Goal: Task Accomplishment & Management: Manage account settings

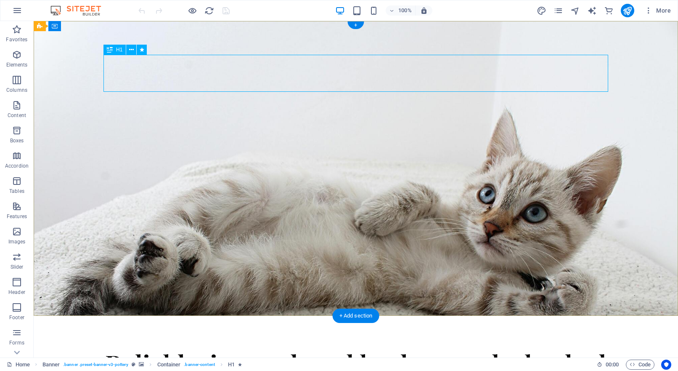
click at [214, 349] on div "In-home cat sitting" at bounding box center [355, 367] width 505 height 37
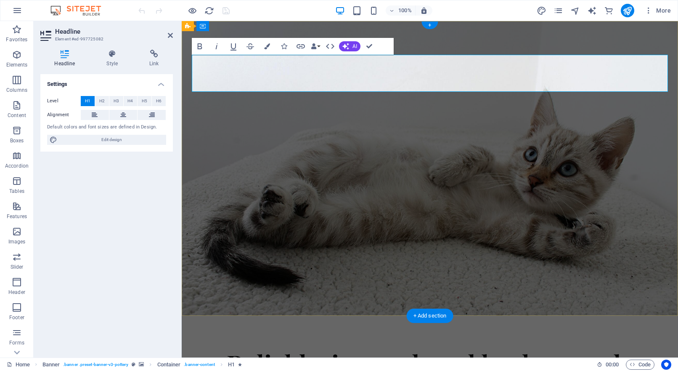
click at [283, 349] on h1 "In-home cat sitting" at bounding box center [430, 367] width 476 height 37
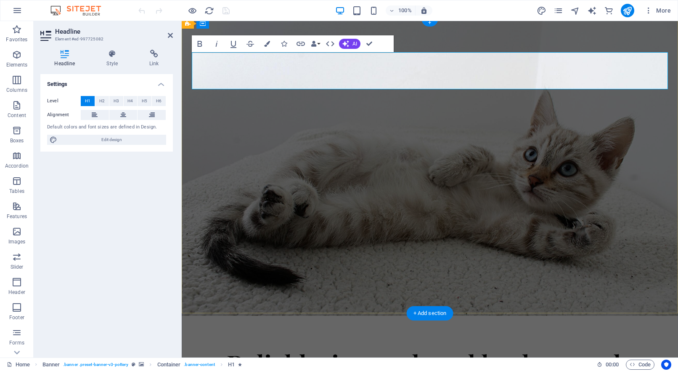
scroll to position [3, 0]
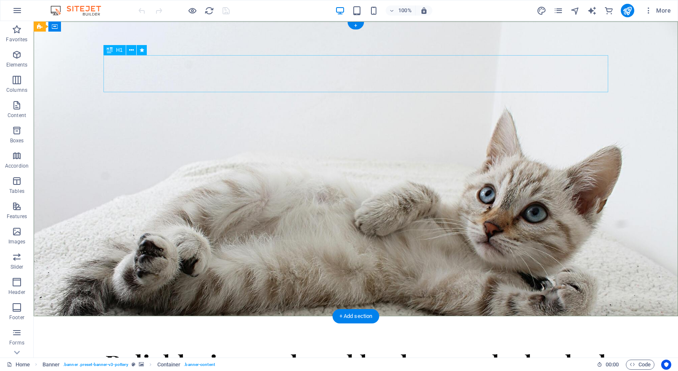
scroll to position [0, 0]
click at [496, 349] on div "In-home cat sitting" at bounding box center [355, 367] width 505 height 37
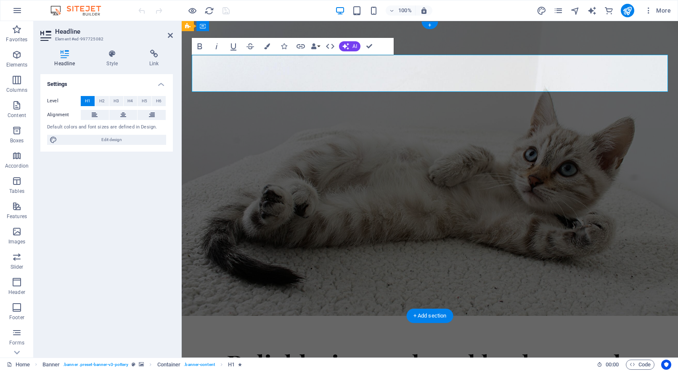
click at [575, 349] on h1 "In-home cat sitting" at bounding box center [430, 367] width 476 height 37
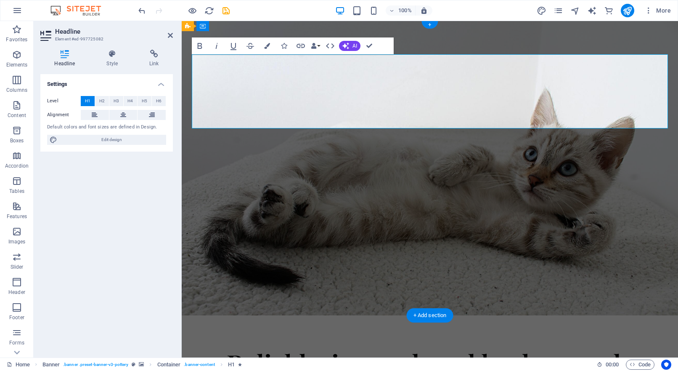
scroll to position [0, 0]
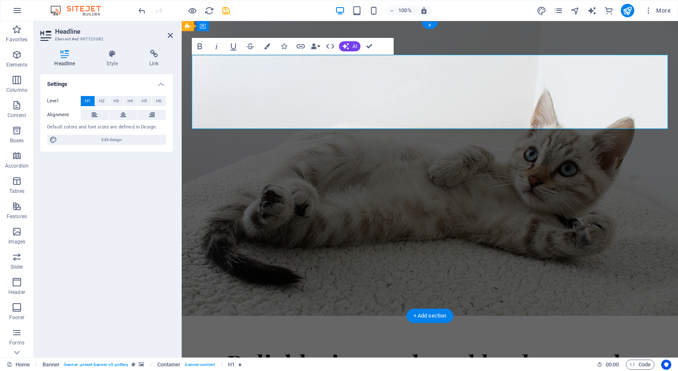
drag, startPoint x: 573, startPoint y: 116, endPoint x: 284, endPoint y: 111, distance: 288.6
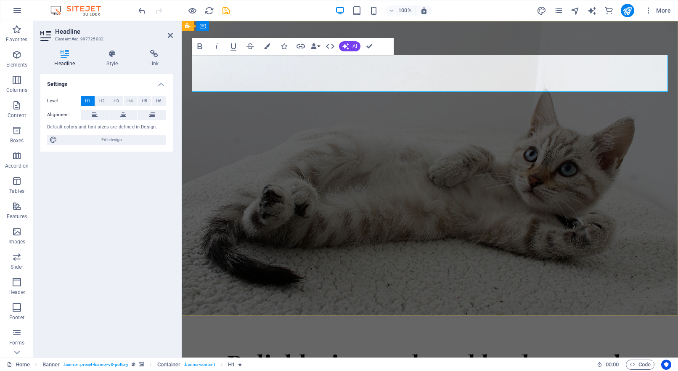
click at [286, 345] on span "In-home cat sitting" at bounding box center [430, 367] width 289 height 45
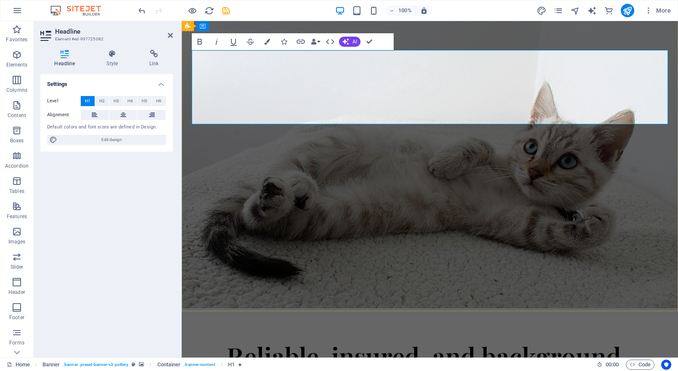
scroll to position [10, 0]
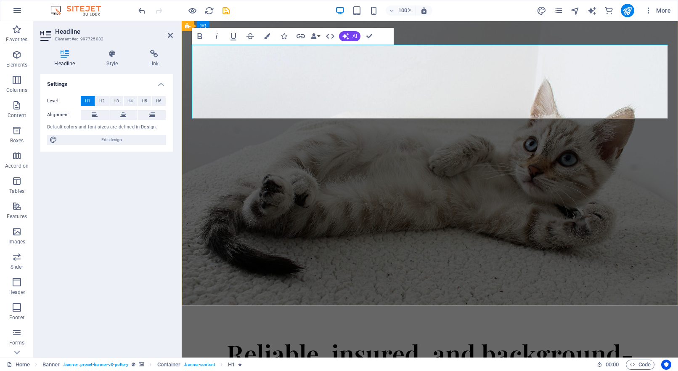
click at [601, 335] on span "Sarnia-Lambton In-home cat sitting" at bounding box center [430, 376] width 450 height 82
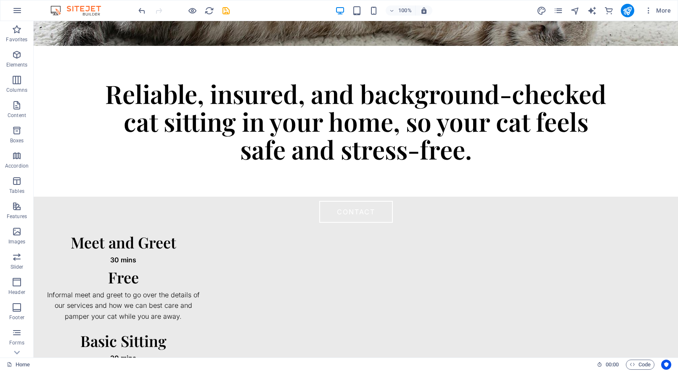
scroll to position [0, 0]
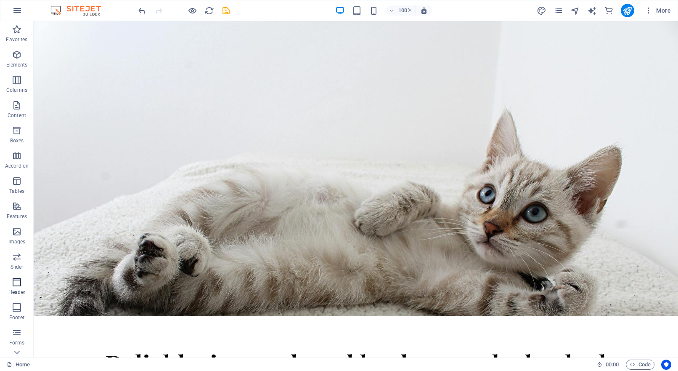
click at [18, 286] on icon "button" at bounding box center [17, 282] width 10 height 10
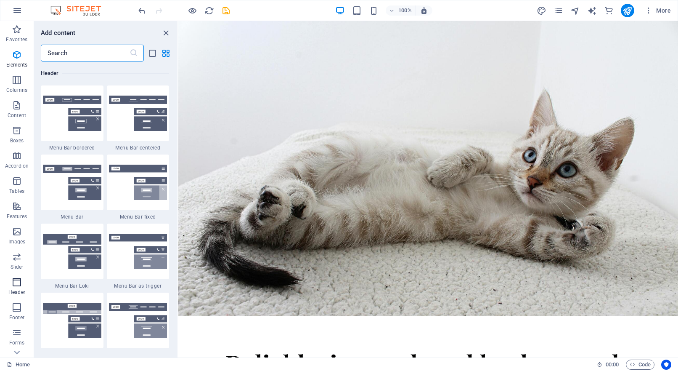
scroll to position [5065, 0]
click at [135, 131] on img at bounding box center [138, 112] width 58 height 35
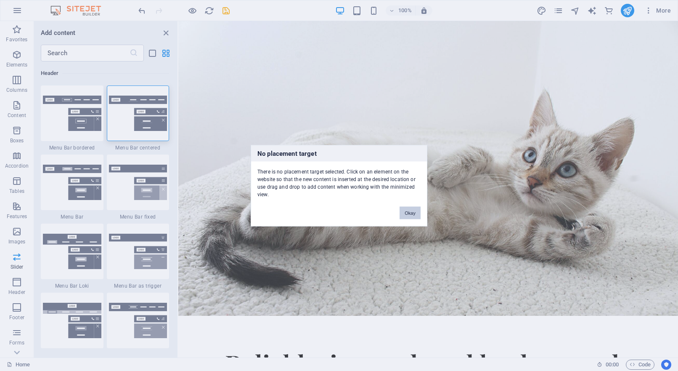
click at [410, 218] on button "Okay" at bounding box center [410, 212] width 21 height 13
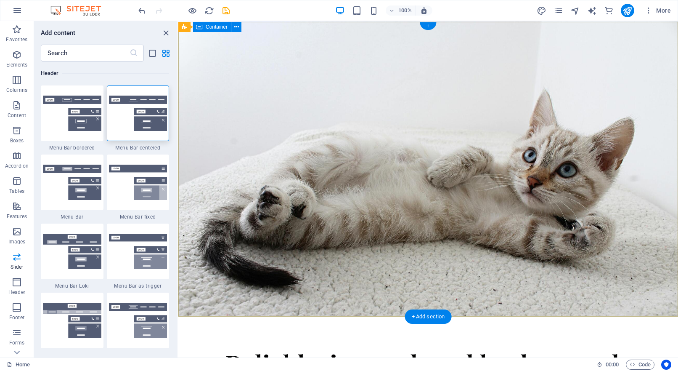
scroll to position [0, 0]
click at [426, 25] on div "+" at bounding box center [428, 25] width 16 height 8
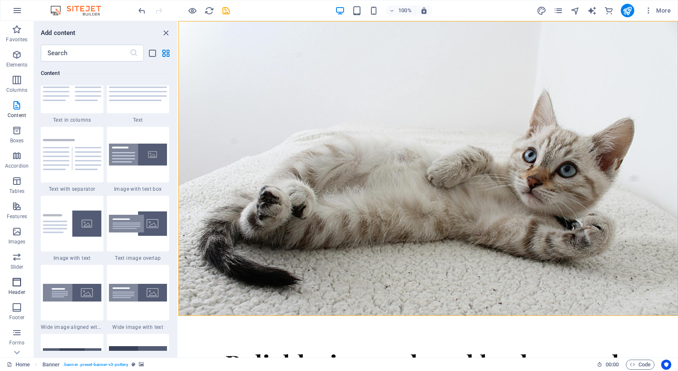
click at [17, 286] on icon "button" at bounding box center [17, 282] width 10 height 10
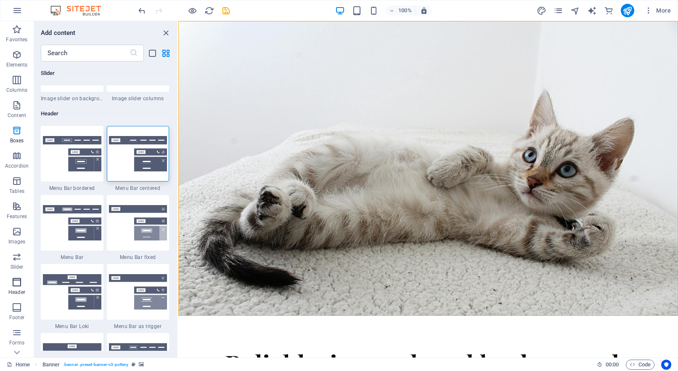
scroll to position [5176, 0]
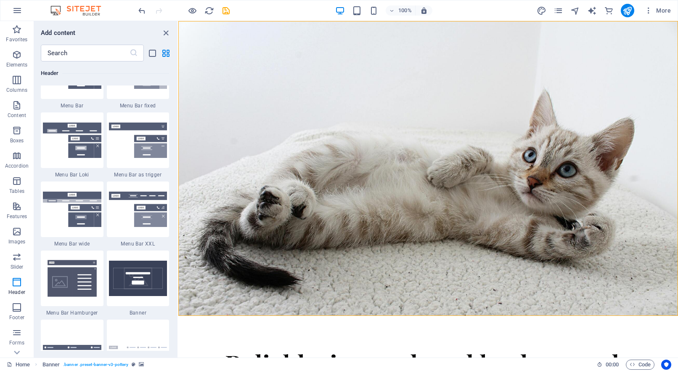
click at [136, 30] on div at bounding box center [138, 2] width 63 height 56
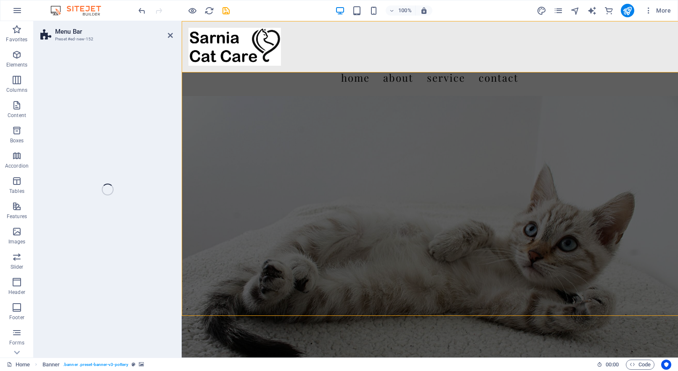
select select "rem"
select select "preset-menu-v2-centered"
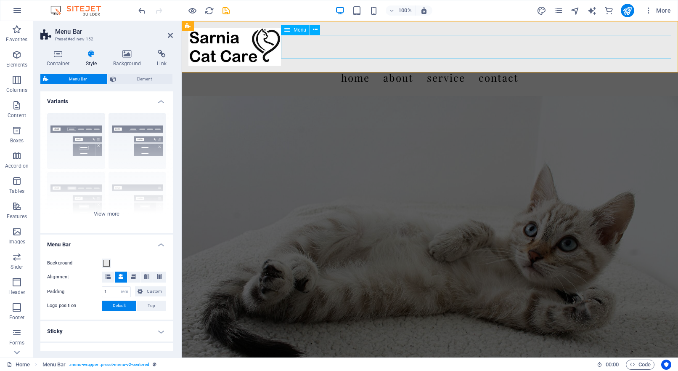
click at [361, 66] on nav "Home About Service Contact" at bounding box center [429, 78] width 483 height 24
click at [368, 65] on div "Menu Home About Service Contact" at bounding box center [430, 58] width 496 height 75
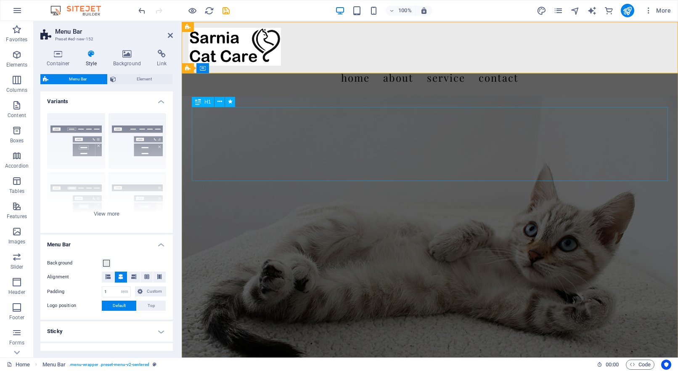
scroll to position [0, 0]
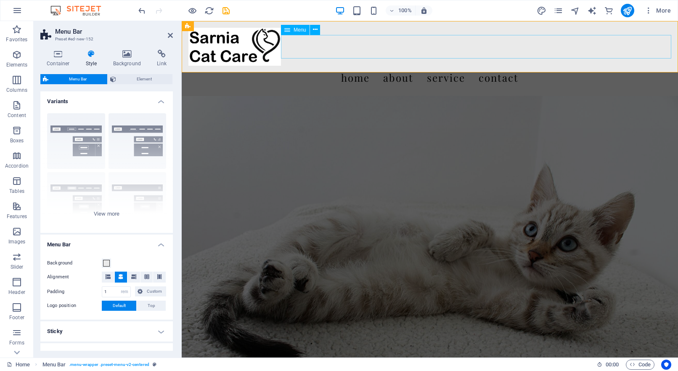
click at [402, 66] on nav "Home About Service Contact" at bounding box center [429, 78] width 483 height 24
click at [401, 66] on nav "Home About Service Contact" at bounding box center [429, 78] width 483 height 24
select select
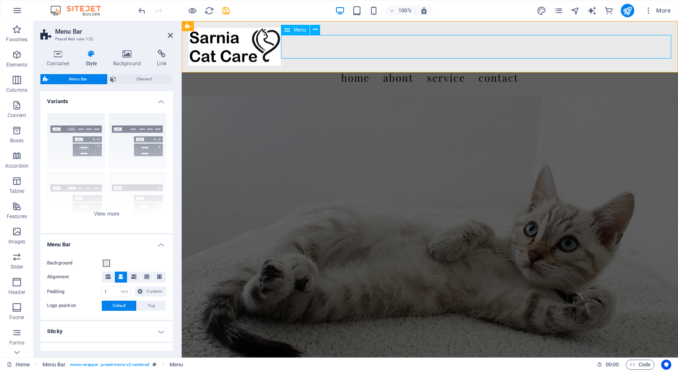
select select
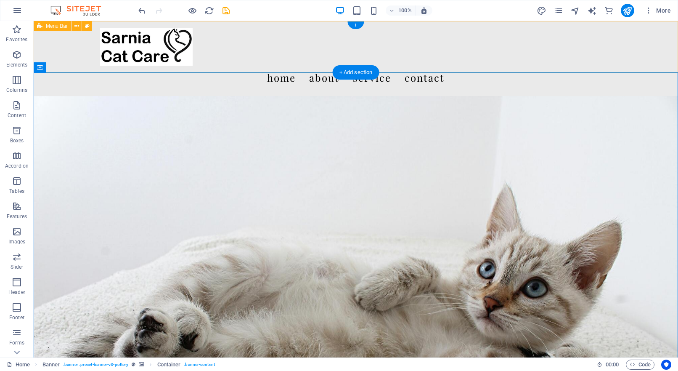
click at [266, 25] on div "Menu Home About Service Contact" at bounding box center [356, 58] width 644 height 75
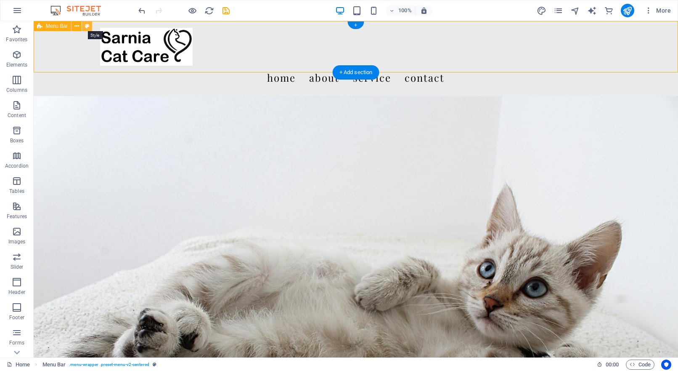
click at [90, 26] on button at bounding box center [87, 26] width 10 height 10
select select "rem"
select select "preset-menu-v2-centered"
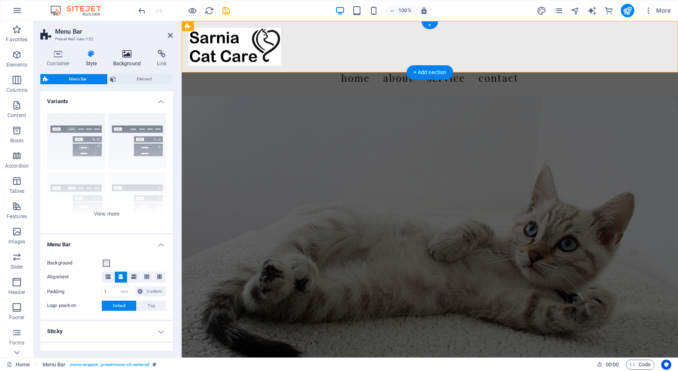
click at [128, 55] on icon at bounding box center [127, 54] width 41 height 8
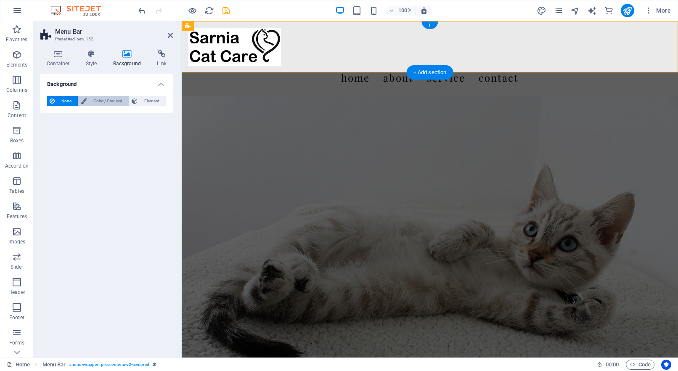
click at [112, 99] on span "Color / Gradient" at bounding box center [107, 101] width 37 height 10
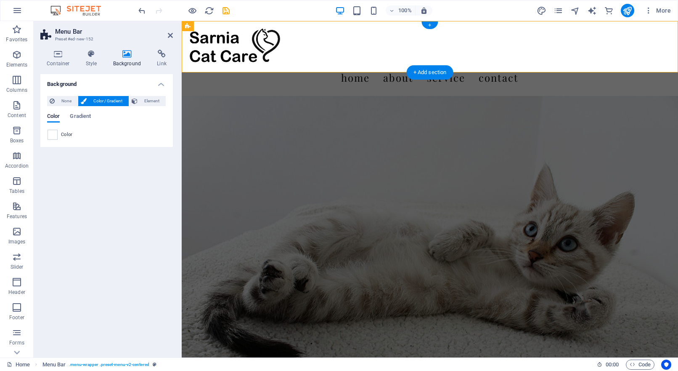
click at [54, 133] on span at bounding box center [52, 134] width 9 height 9
type input "#ffffff"
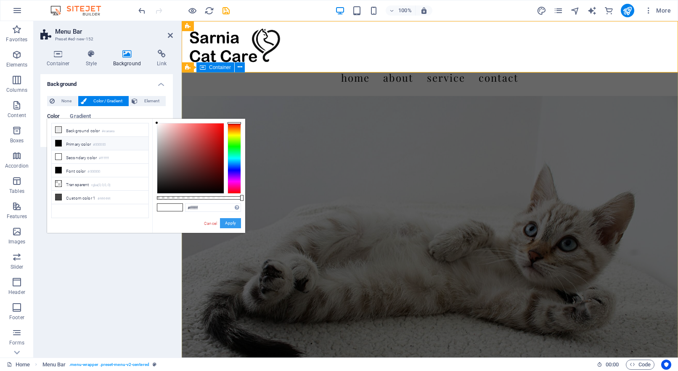
click at [235, 224] on button "Apply" at bounding box center [230, 223] width 21 height 10
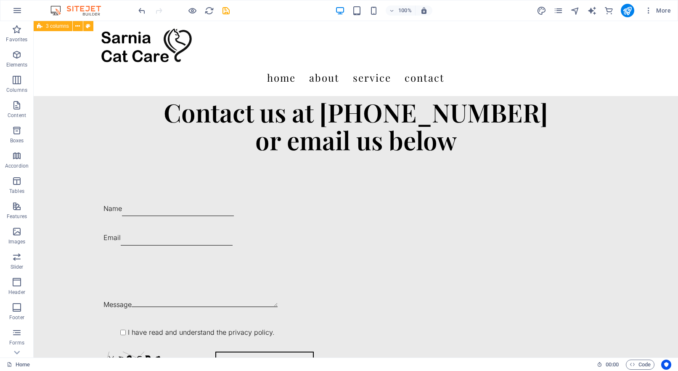
scroll to position [976, 0]
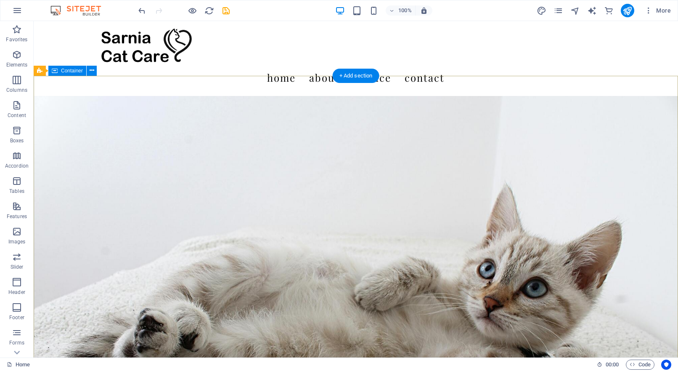
scroll to position [0, 0]
click at [227, 13] on icon "save" at bounding box center [226, 11] width 10 height 10
checkbox input "false"
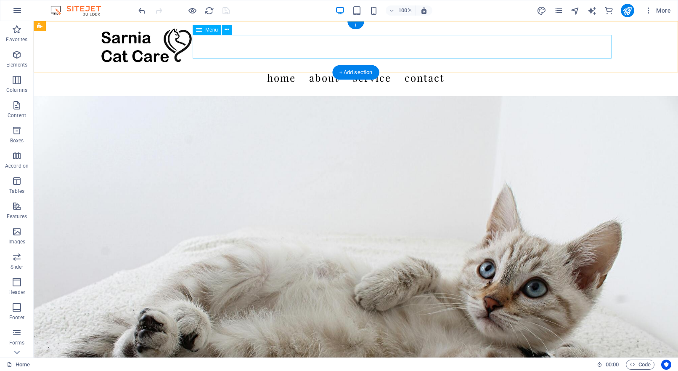
click at [378, 66] on nav "Home About Service Contact" at bounding box center [355, 78] width 511 height 24
click at [228, 29] on icon at bounding box center [227, 29] width 5 height 9
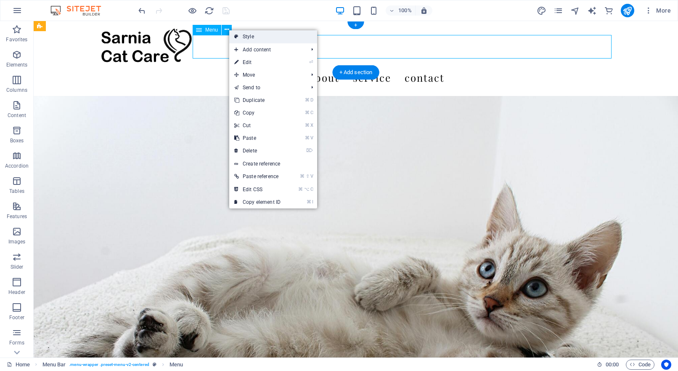
click at [248, 36] on link "Style" at bounding box center [273, 36] width 88 height 13
select select "rem"
select select "preset-menu-v2-centered"
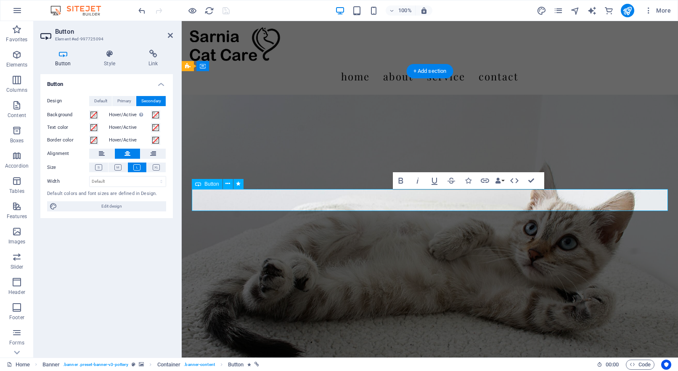
copy link "CONTACT"
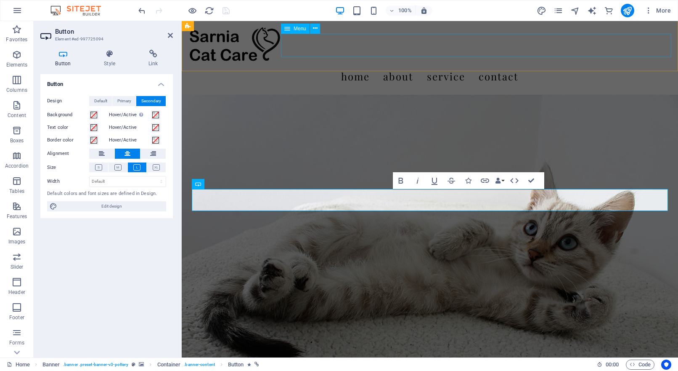
click at [411, 64] on nav "Home About Service Contact" at bounding box center [429, 76] width 483 height 24
select select
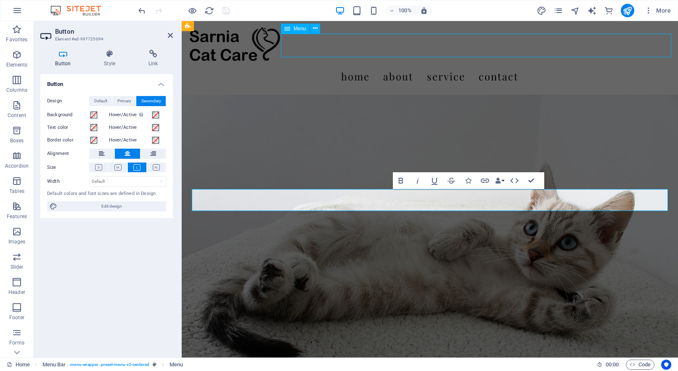
select select
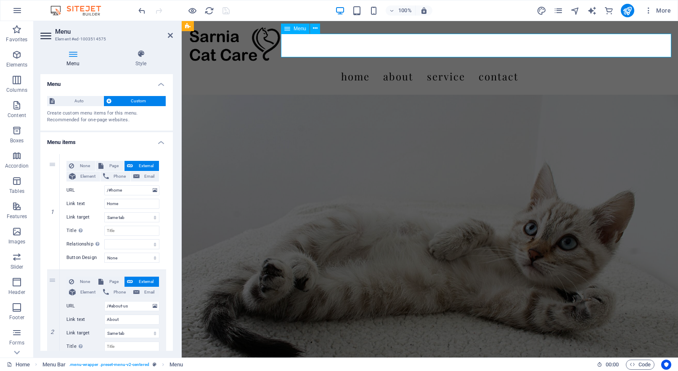
click at [413, 64] on nav "Home About Service Contact" at bounding box center [429, 76] width 483 height 24
click at [412, 64] on nav "Home About Service Contact" at bounding box center [429, 76] width 483 height 24
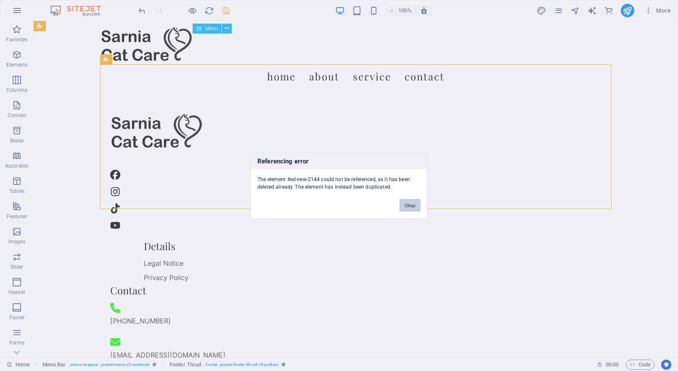
click at [410, 204] on button "Okay" at bounding box center [410, 205] width 21 height 13
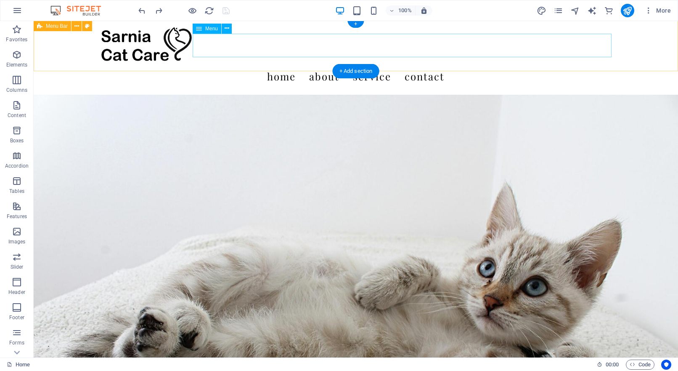
click at [369, 64] on nav "Home About Service Contact" at bounding box center [355, 76] width 511 height 24
drag, startPoint x: 369, startPoint y: 47, endPoint x: 221, endPoint y: 47, distance: 148.0
click at [369, 64] on nav "Home About Service Contact" at bounding box center [355, 76] width 511 height 24
select select
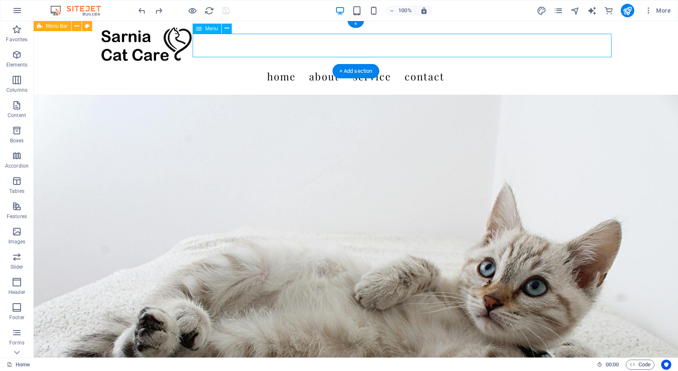
select select
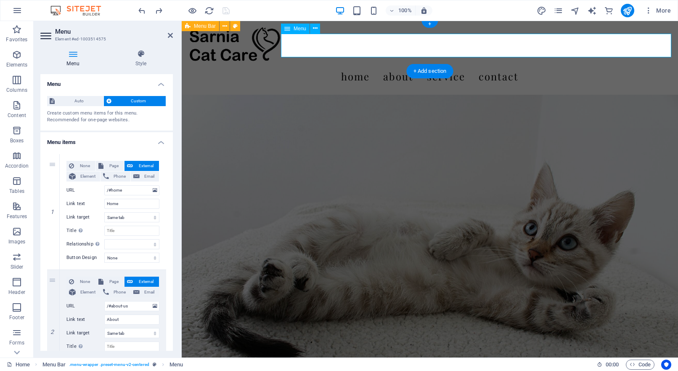
click at [369, 64] on nav "Home About Service Contact" at bounding box center [429, 76] width 483 height 24
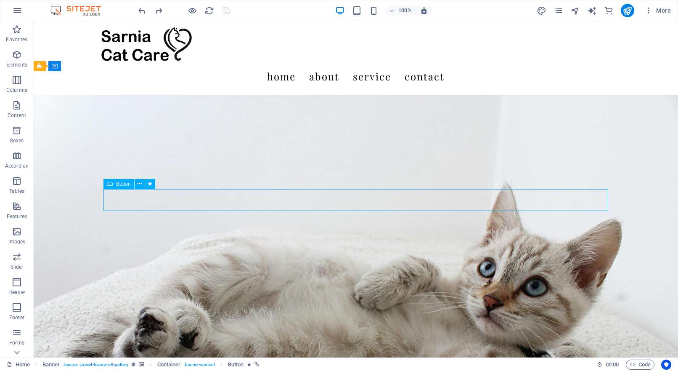
click at [139, 183] on icon at bounding box center [139, 183] width 5 height 9
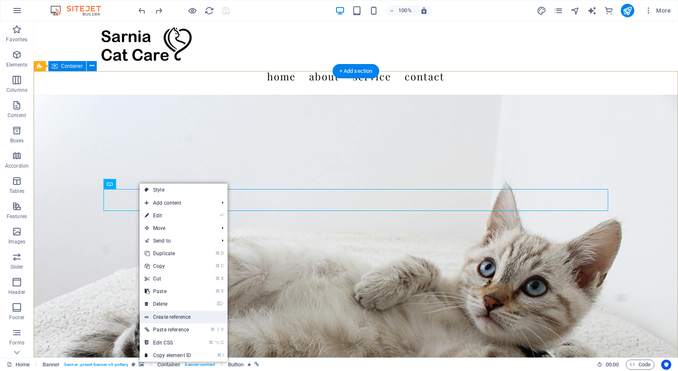
click at [167, 317] on link "Create reference" at bounding box center [184, 316] width 88 height 13
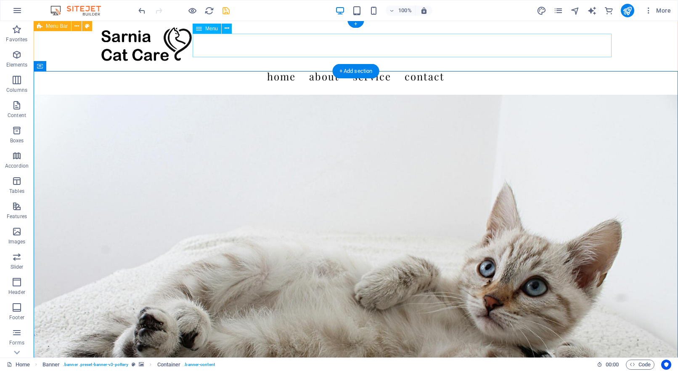
click at [332, 64] on nav "Home About Service Contact" at bounding box center [355, 76] width 511 height 24
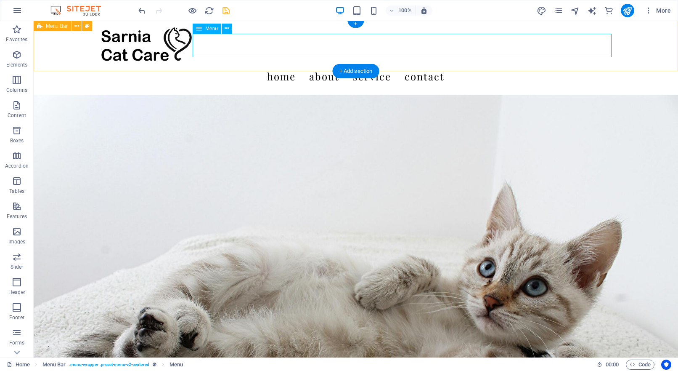
click at [204, 31] on div "Menu" at bounding box center [207, 29] width 29 height 10
click at [227, 29] on icon at bounding box center [227, 28] width 5 height 9
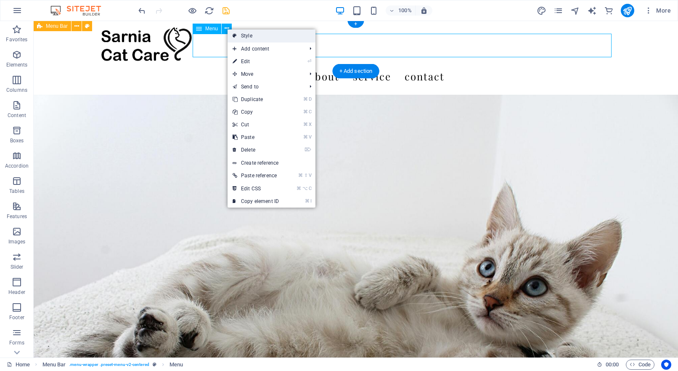
click at [251, 36] on link "Style" at bounding box center [272, 35] width 88 height 13
select select "rem"
select select "preset-menu-v2-centered"
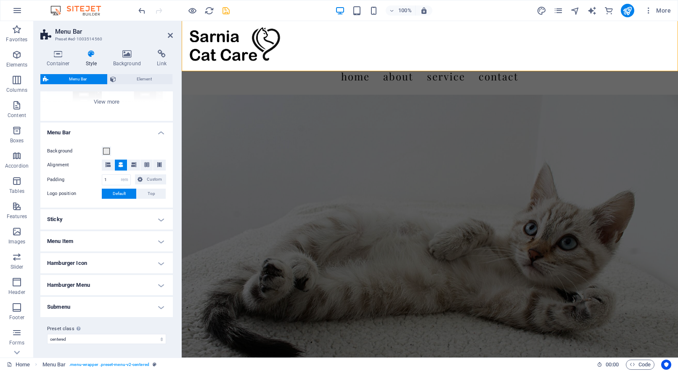
scroll to position [111, 0]
click at [162, 133] on h4 "Menu Bar" at bounding box center [106, 130] width 132 height 15
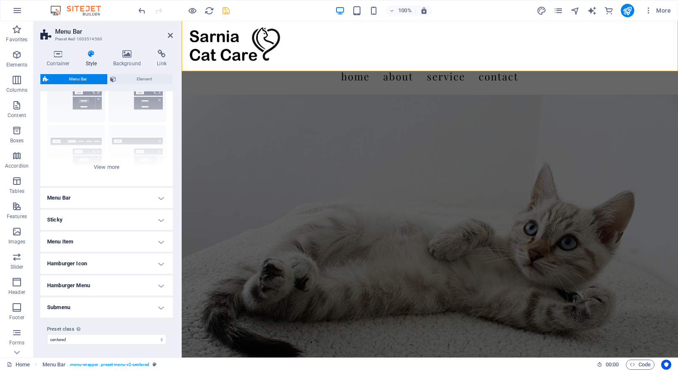
click at [160, 239] on h4 "Menu Item" at bounding box center [106, 241] width 132 height 20
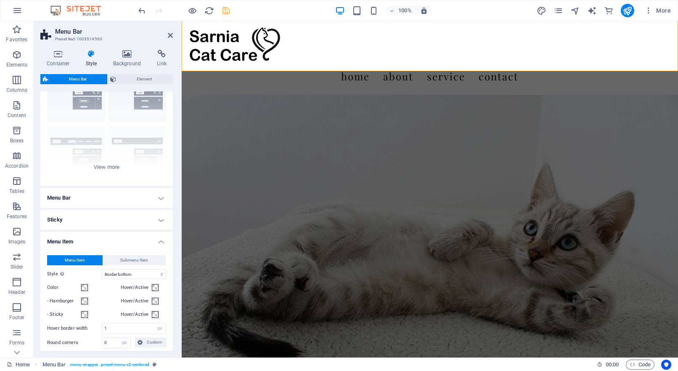
scroll to position [46, 0]
click at [162, 222] on h4 "Sticky" at bounding box center [106, 220] width 132 height 20
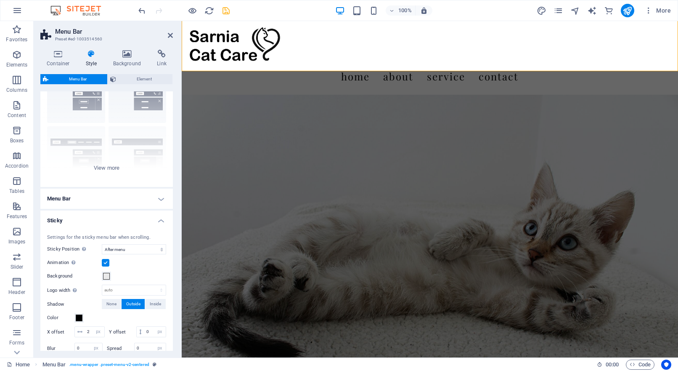
click at [158, 198] on h4 "Menu Bar" at bounding box center [106, 198] width 132 height 20
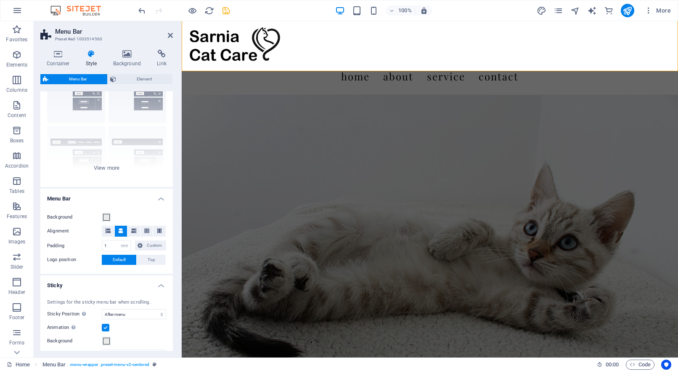
scroll to position [48, 0]
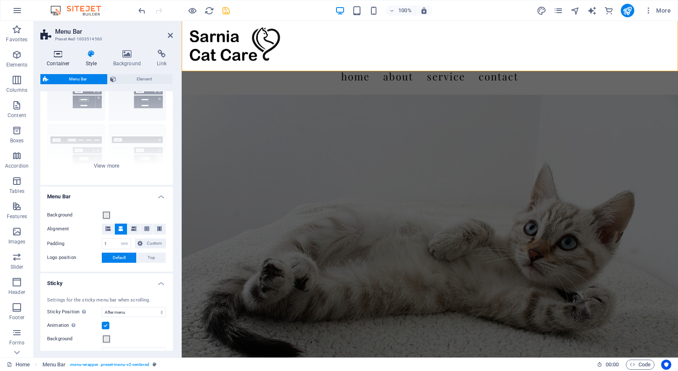
click at [61, 56] on icon at bounding box center [58, 54] width 36 height 8
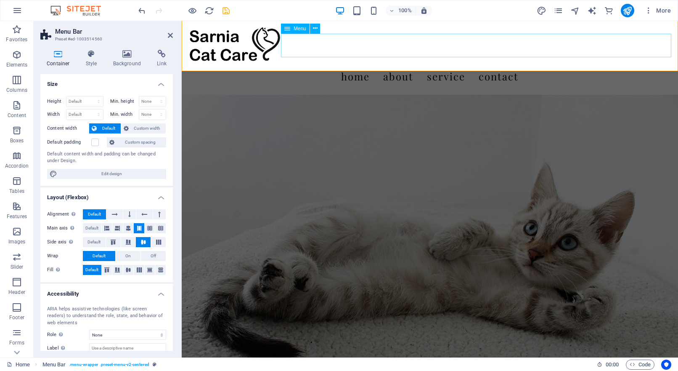
click at [410, 64] on nav "Home About Service Contact" at bounding box center [429, 76] width 483 height 24
click at [539, 11] on icon "design" at bounding box center [542, 11] width 10 height 10
select select "600"
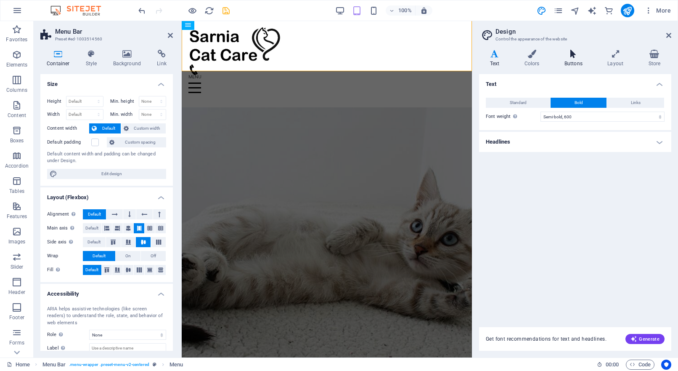
click at [576, 54] on icon at bounding box center [573, 54] width 40 height 8
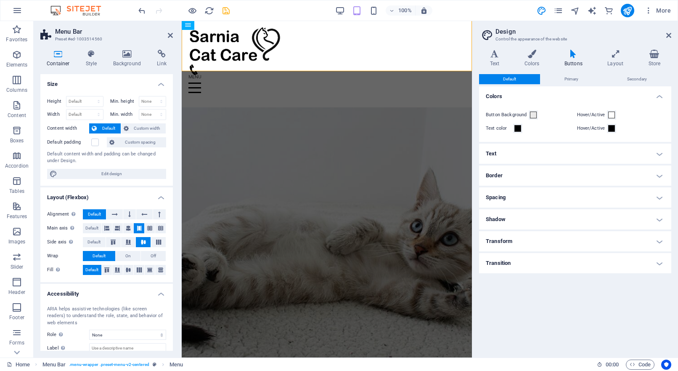
click at [500, 152] on h4 "Text" at bounding box center [575, 153] width 192 height 20
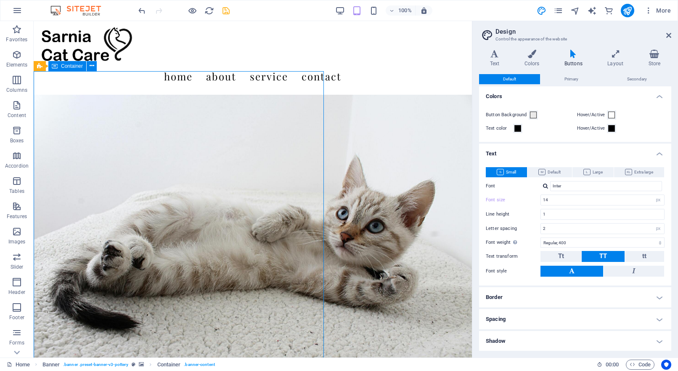
type input "16"
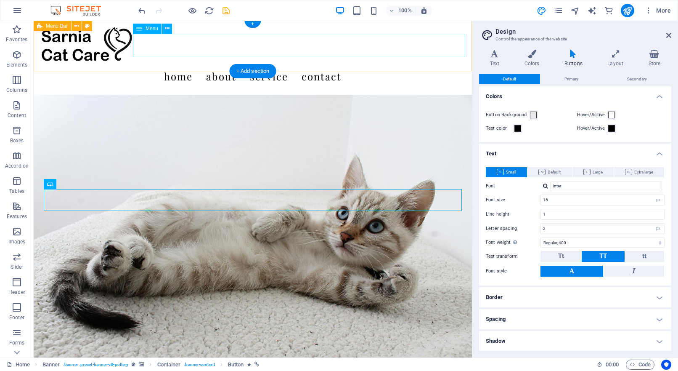
click at [368, 64] on nav "Home About Service Contact" at bounding box center [252, 76] width 425 height 24
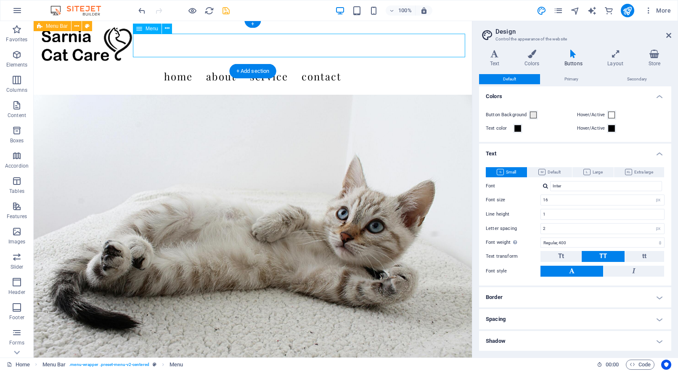
click at [368, 64] on nav "Home About Service Contact" at bounding box center [252, 76] width 425 height 24
select select
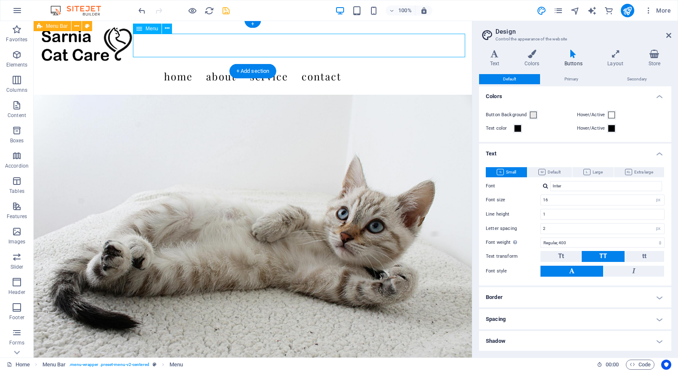
select select
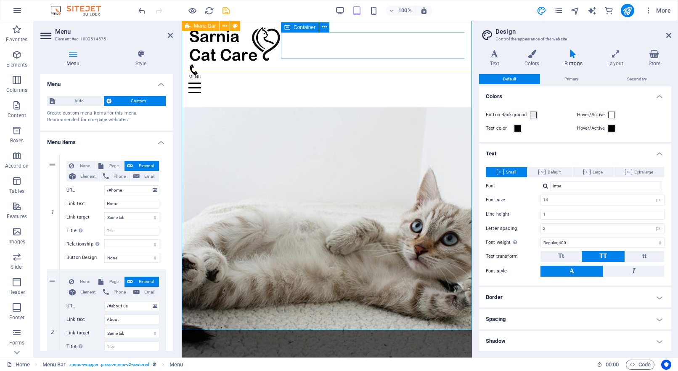
drag, startPoint x: 516, startPoint y: 45, endPoint x: 368, endPoint y: 45, distance: 148.0
click at [368, 64] on div "Menu" at bounding box center [326, 82] width 277 height 37
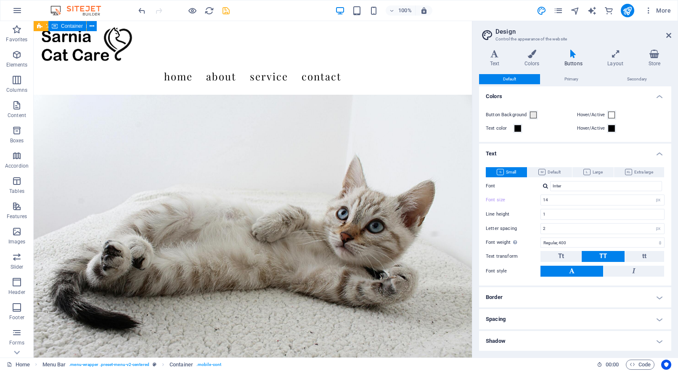
type input "16"
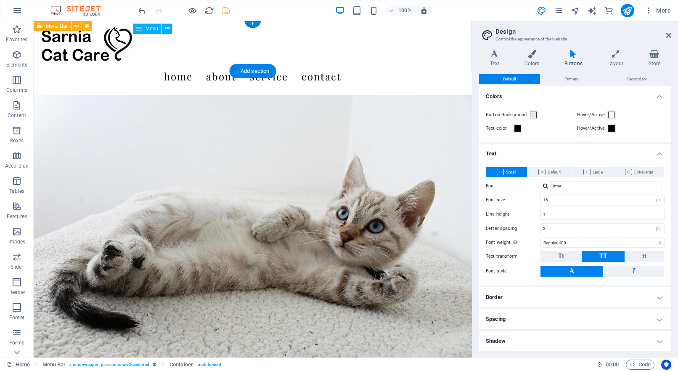
click at [368, 64] on nav "Home About Service Contact" at bounding box center [252, 76] width 425 height 24
click at [668, 35] on icon at bounding box center [668, 35] width 5 height 7
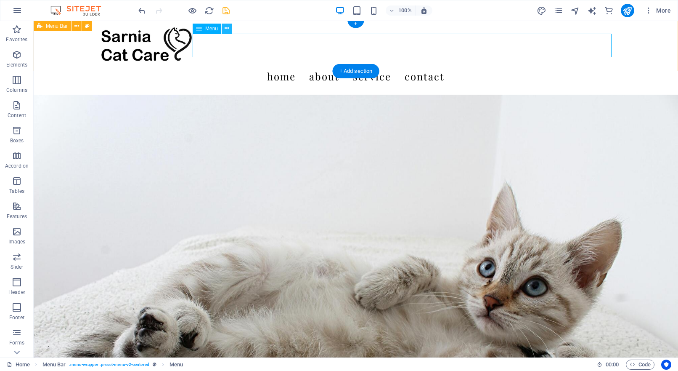
click at [228, 29] on icon at bounding box center [227, 28] width 5 height 9
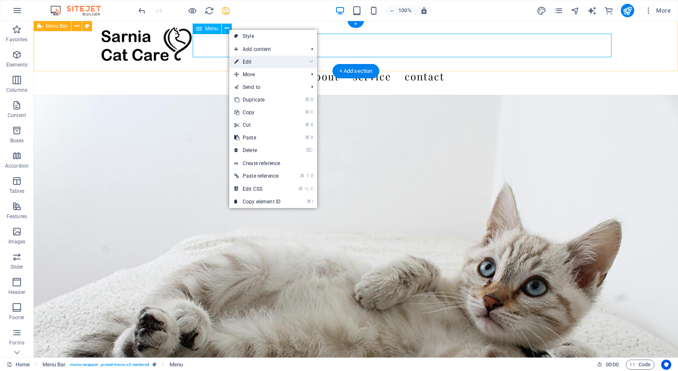
click at [242, 64] on link "⏎ Edit" at bounding box center [257, 62] width 56 height 13
select select
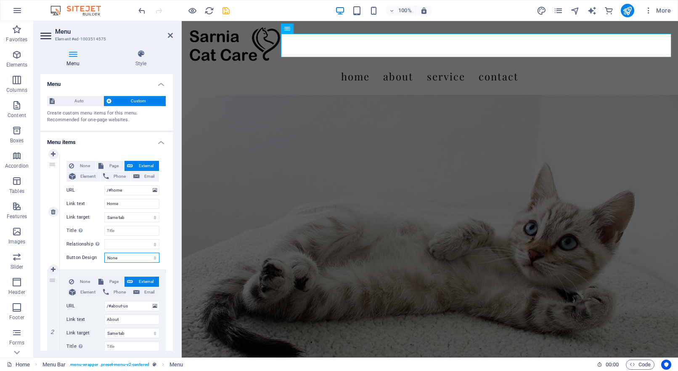
select select "default"
select select
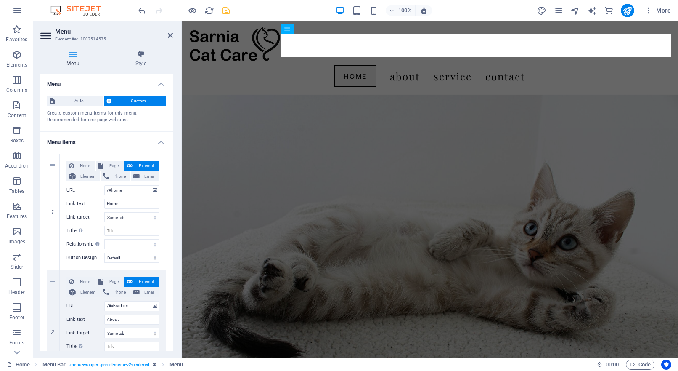
click at [175, 108] on div "Menu Style Menu Auto Custom Create custom menu items for this menu. Recommended…" at bounding box center [107, 200] width 146 height 314
click at [449, 64] on nav "Home About Service Contact" at bounding box center [429, 76] width 483 height 24
select select "primary"
select select
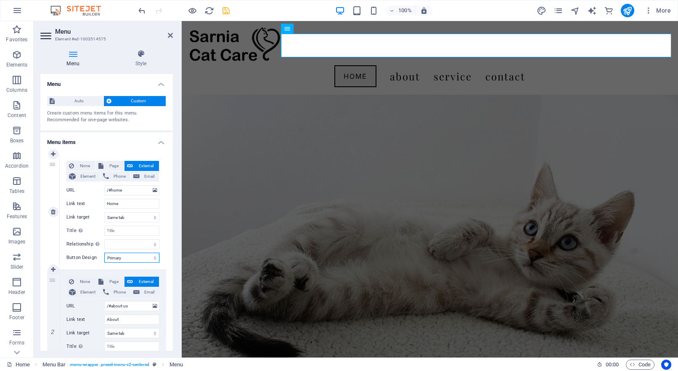
select select
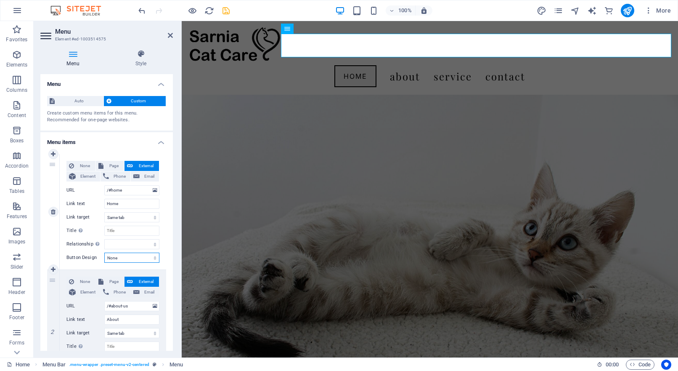
select select
select select "default"
select select
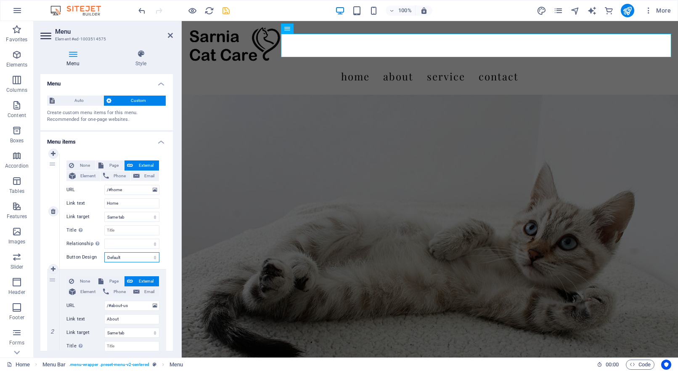
select select
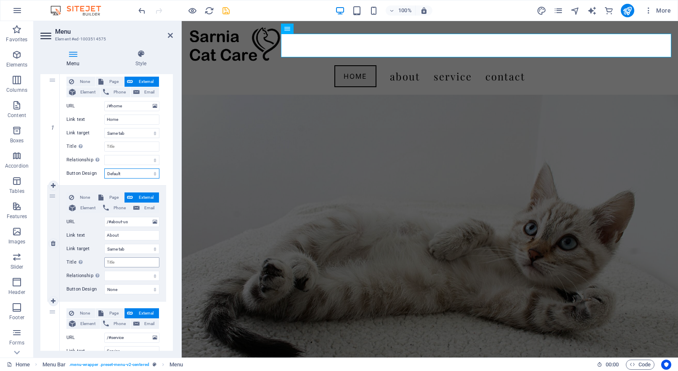
scroll to position [85, 0]
select select "default"
select select
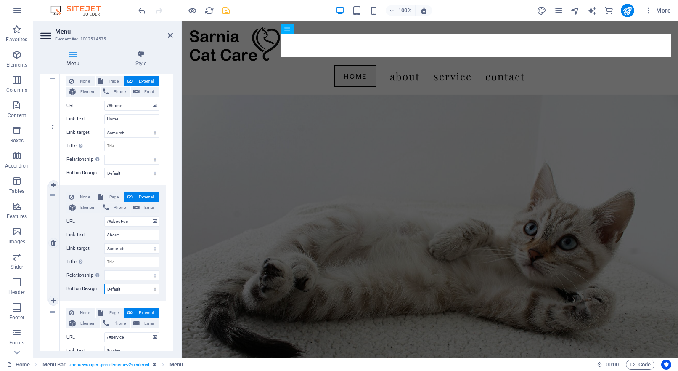
select select
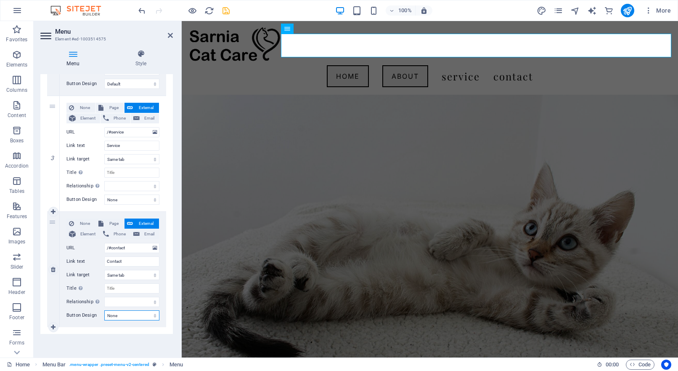
scroll to position [289, 0]
select select "default"
select select
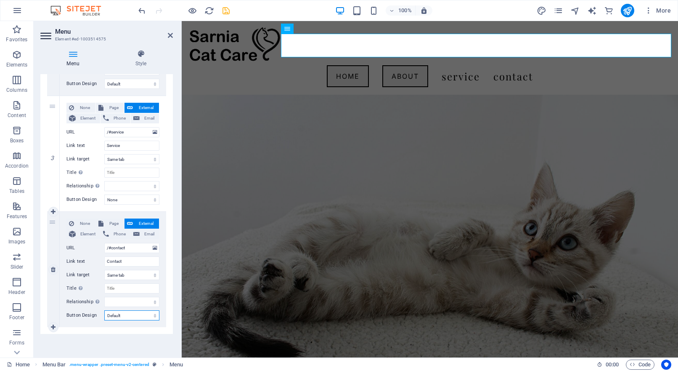
select select
select select "default"
select select
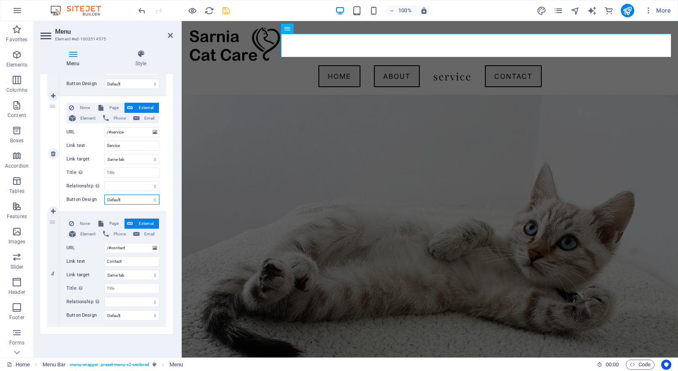
select select
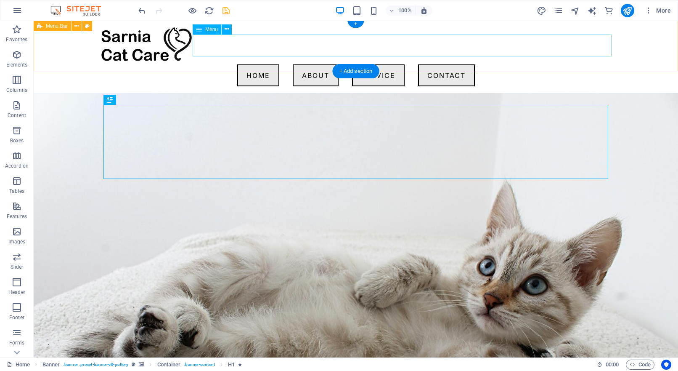
click at [309, 64] on nav "Home About Service Contact" at bounding box center [355, 75] width 511 height 22
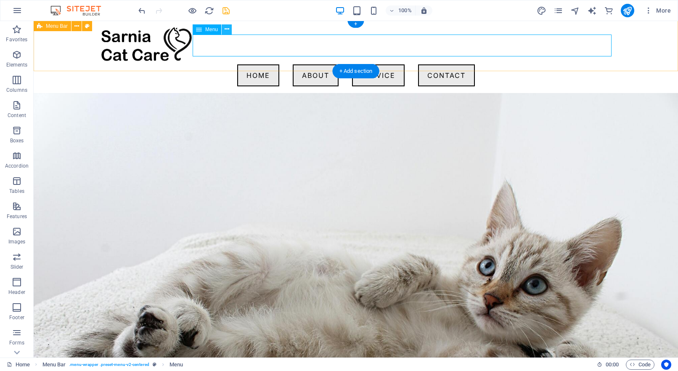
click at [226, 27] on icon at bounding box center [227, 29] width 5 height 9
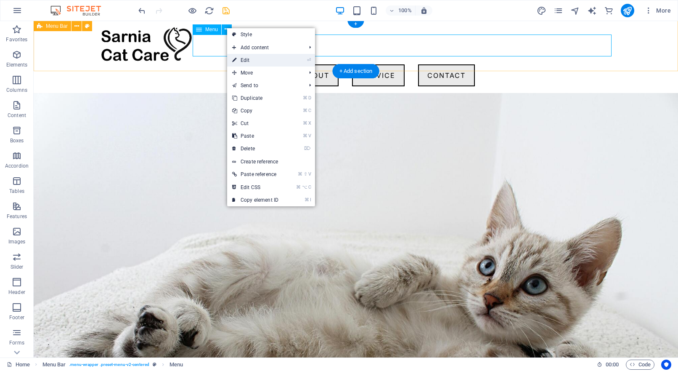
click at [258, 64] on link "⏎ Edit" at bounding box center [255, 60] width 56 height 13
select select
select select "default"
select select
select select "default"
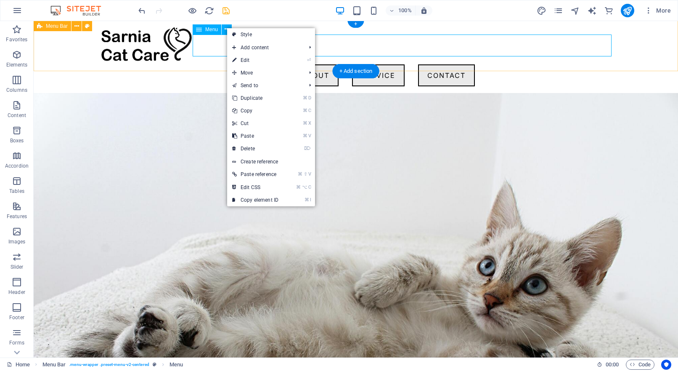
select select
select select "default"
select select
select select "default"
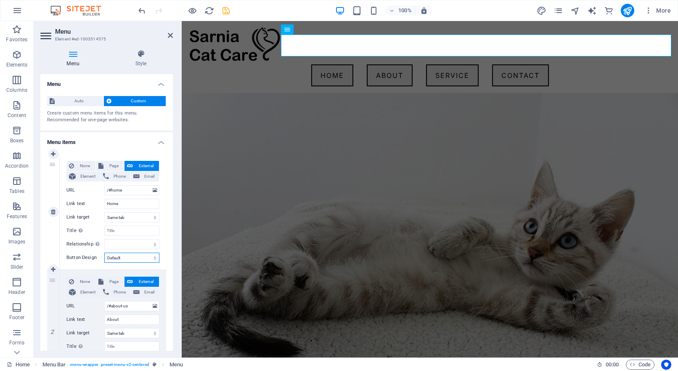
select select
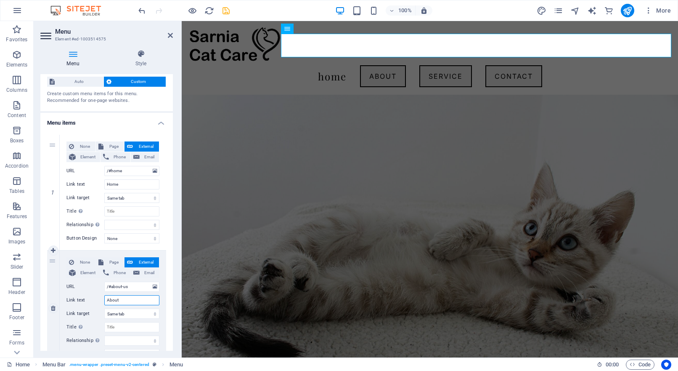
click at [115, 301] on input "About" at bounding box center [131, 300] width 55 height 10
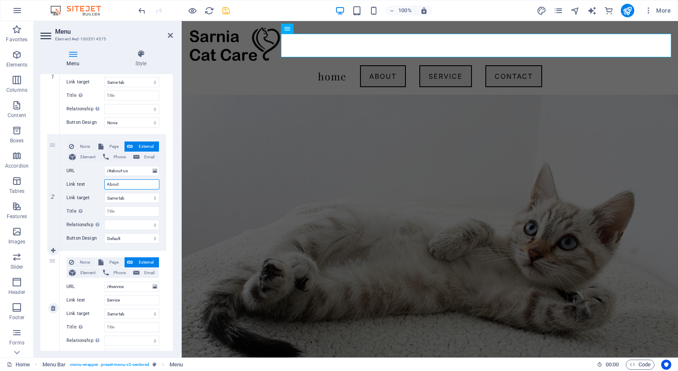
scroll to position [136, 0]
select select
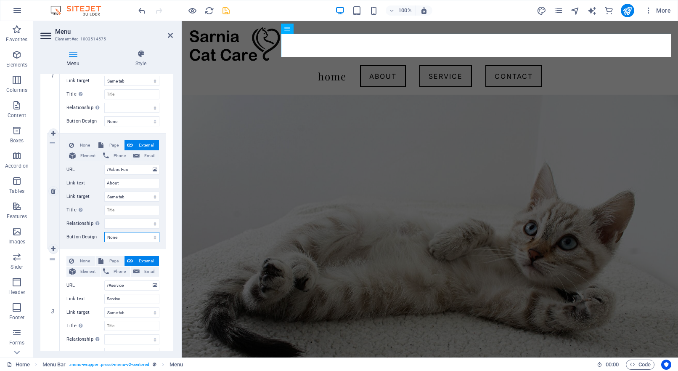
select select
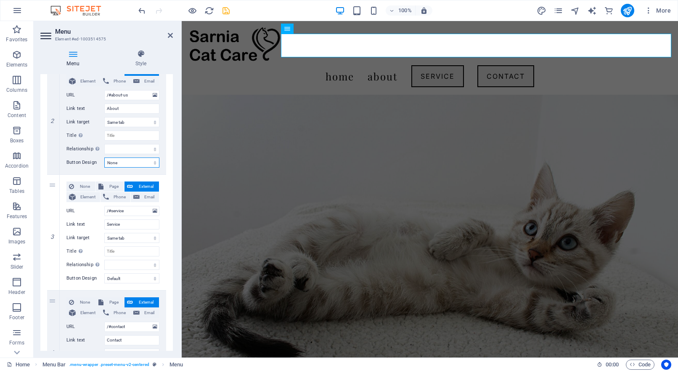
scroll to position [211, 0]
select select
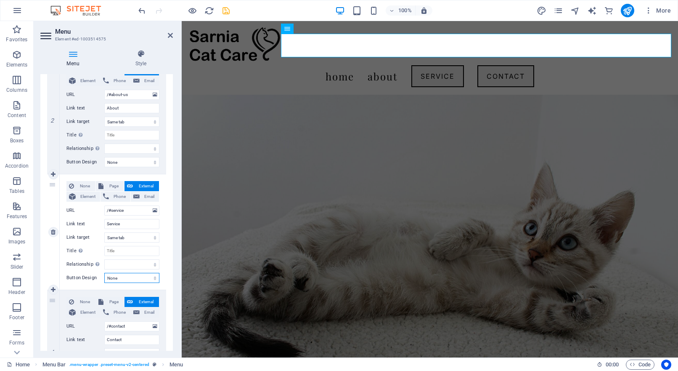
select select
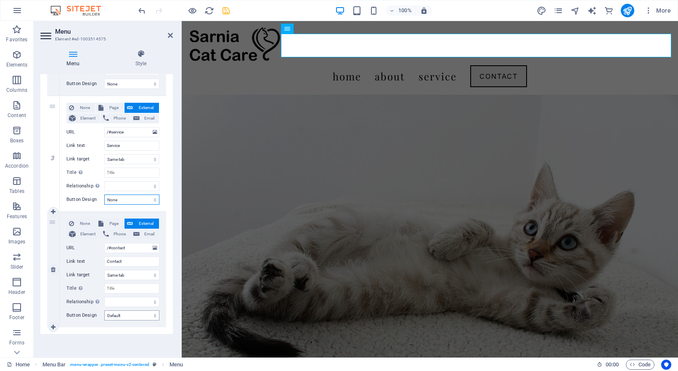
scroll to position [289, 0]
select select
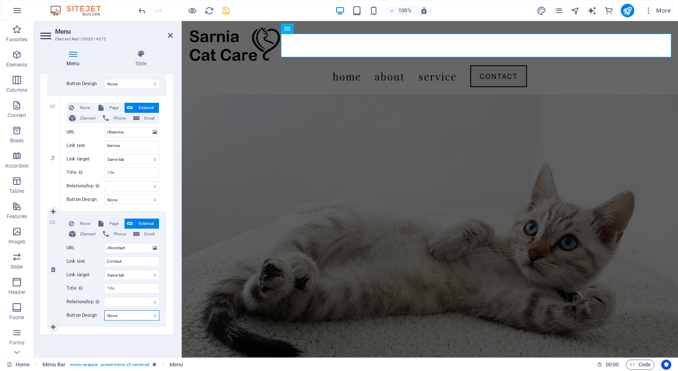
select select
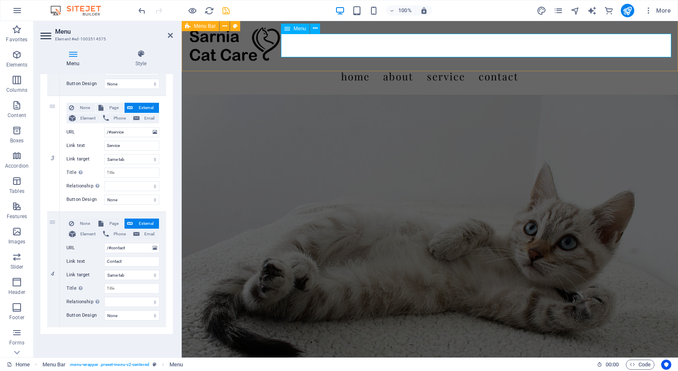
click at [442, 64] on nav "Home About Service Contact" at bounding box center [429, 76] width 483 height 24
click at [143, 54] on icon at bounding box center [141, 54] width 64 height 8
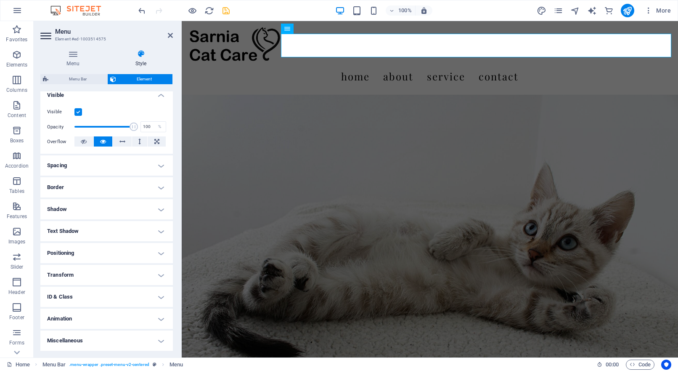
scroll to position [96, 0]
click at [149, 339] on h4 "Miscellaneous" at bounding box center [106, 341] width 132 height 20
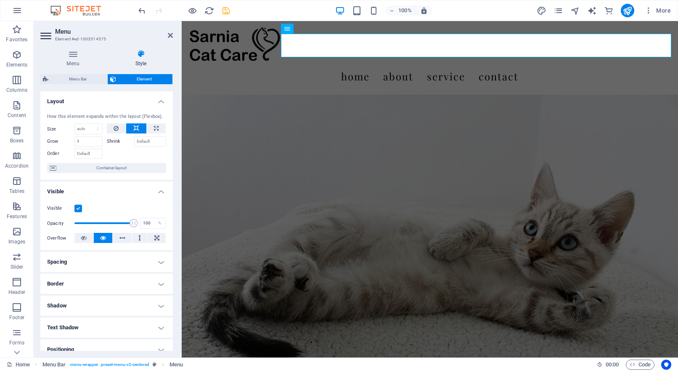
scroll to position [0, 0]
click at [124, 165] on span "Container layout" at bounding box center [111, 168] width 105 height 10
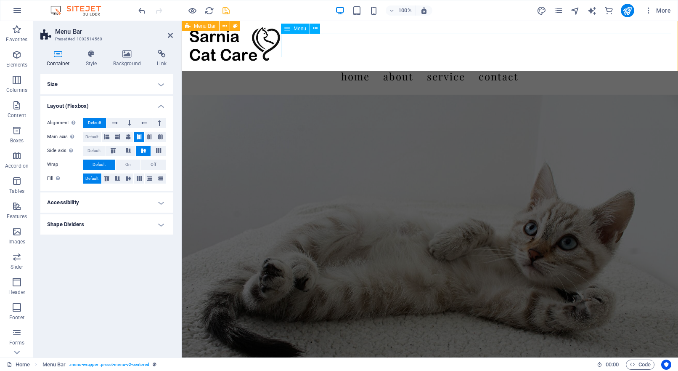
click at [444, 64] on nav "Home About Service Contact" at bounding box center [429, 76] width 483 height 24
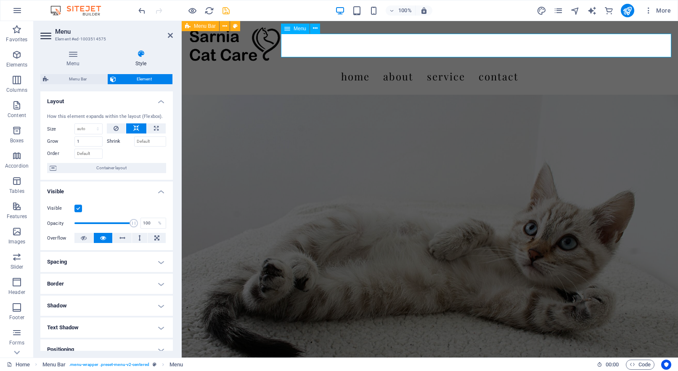
click at [444, 64] on nav "Home About Service Contact" at bounding box center [429, 76] width 483 height 24
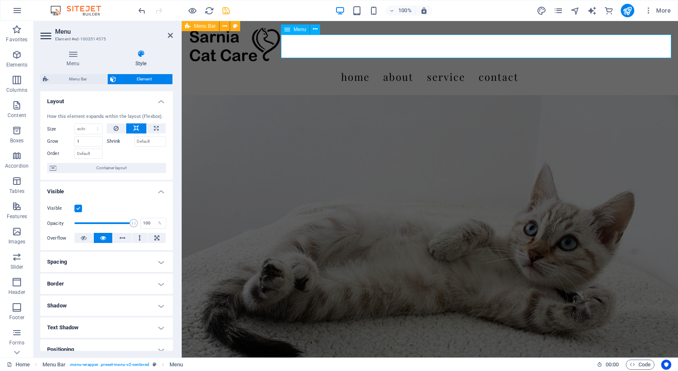
scroll to position [0, 0]
click at [444, 65] on nav "Home About Service Contact" at bounding box center [429, 77] width 483 height 24
click at [444, 66] on nav "Home About Service Contact" at bounding box center [429, 78] width 483 height 24
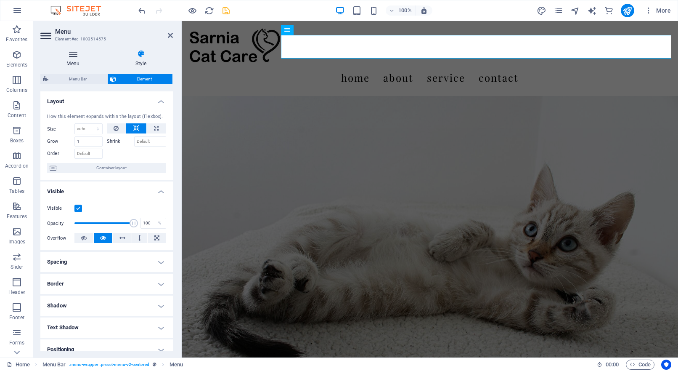
click at [72, 58] on h4 "Menu" at bounding box center [74, 59] width 69 height 18
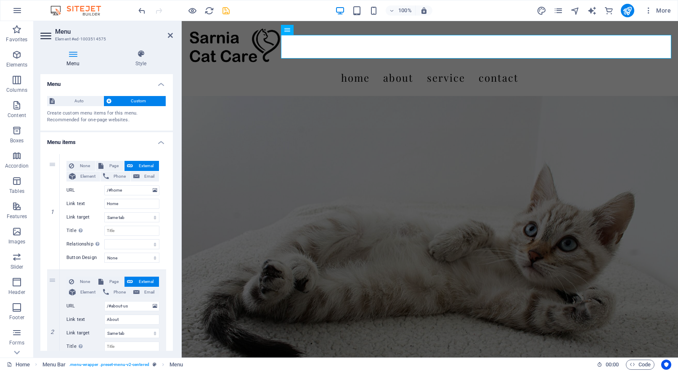
click at [46, 37] on icon at bounding box center [46, 35] width 13 height 13
click at [47, 36] on icon at bounding box center [46, 35] width 13 height 13
click at [78, 102] on span "Auto" at bounding box center [79, 101] width 44 height 10
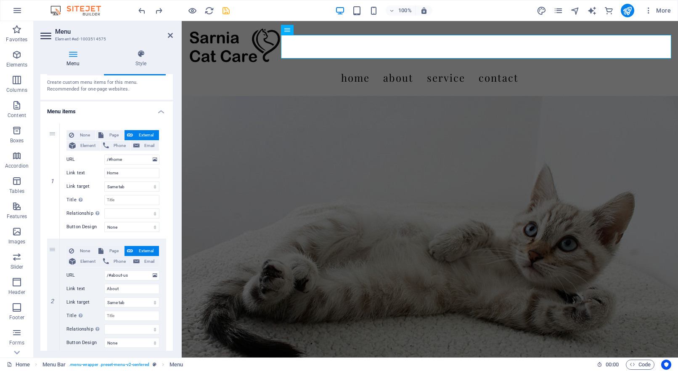
scroll to position [33, 0]
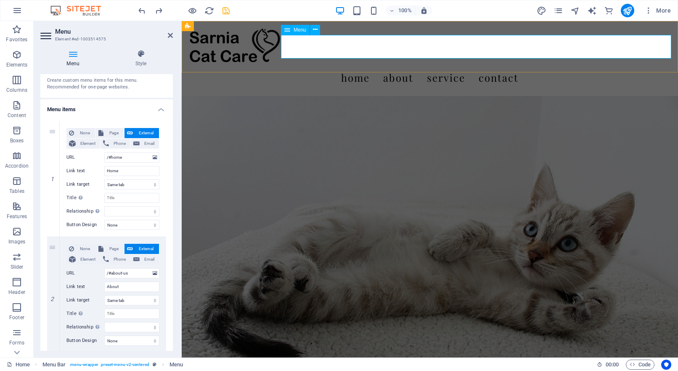
drag, startPoint x: 439, startPoint y: 50, endPoint x: 409, endPoint y: 47, distance: 29.7
click at [439, 66] on nav "Home About Service Contact" at bounding box center [429, 78] width 483 height 24
click at [317, 30] on icon at bounding box center [315, 29] width 5 height 9
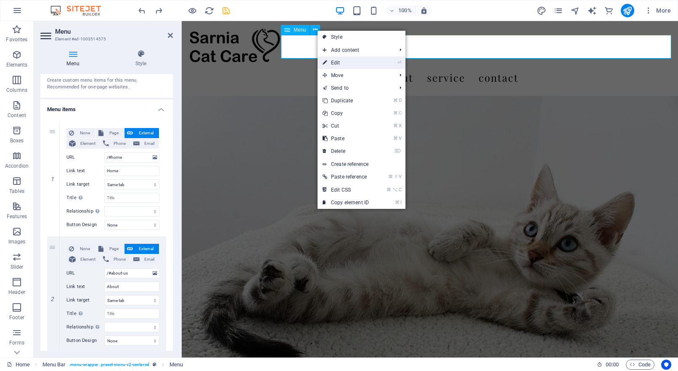
click at [331, 66] on link "⏎ Edit" at bounding box center [346, 62] width 56 height 13
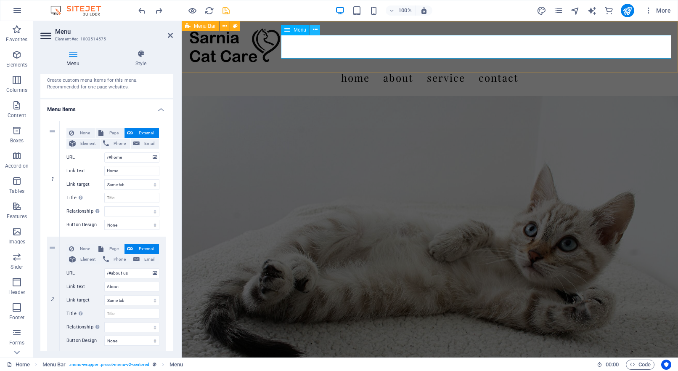
click at [314, 31] on icon at bounding box center [315, 29] width 5 height 9
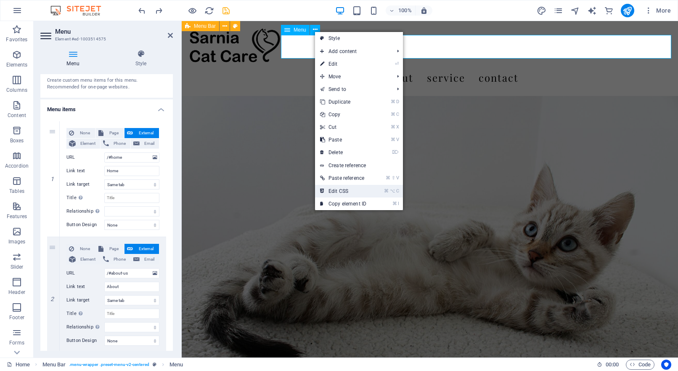
click at [344, 190] on link "⌘ ⌥ C Edit CSS" at bounding box center [343, 191] width 56 height 13
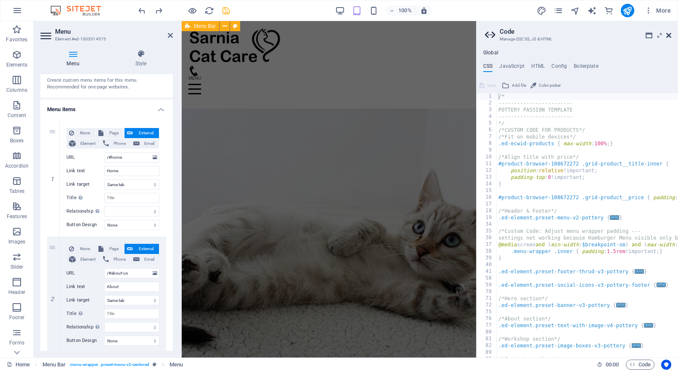
click at [670, 35] on icon at bounding box center [668, 35] width 5 height 7
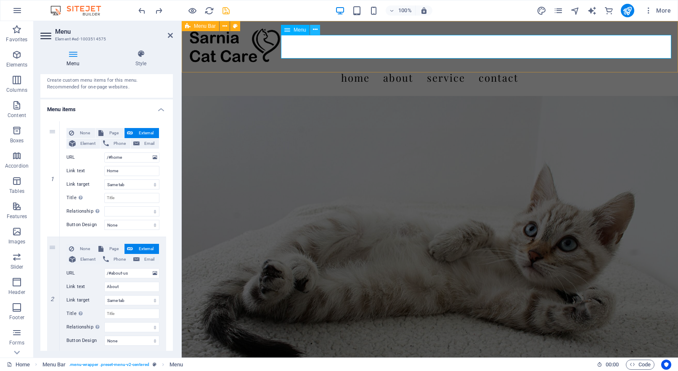
click at [315, 28] on icon at bounding box center [315, 29] width 5 height 9
click at [319, 31] on button at bounding box center [315, 30] width 10 height 10
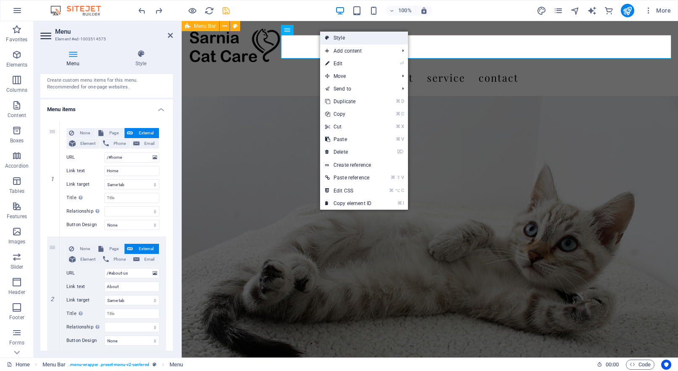
click at [339, 40] on link "Style" at bounding box center [364, 38] width 88 height 13
select select "rem"
select select "sticky_menu"
select select "px"
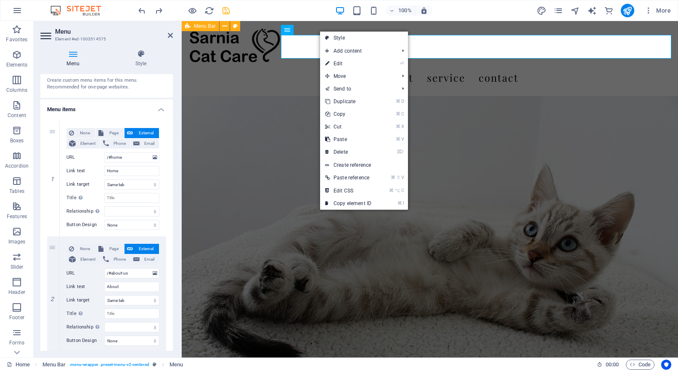
select select "px"
select select "hover_border_bottom"
select select "px"
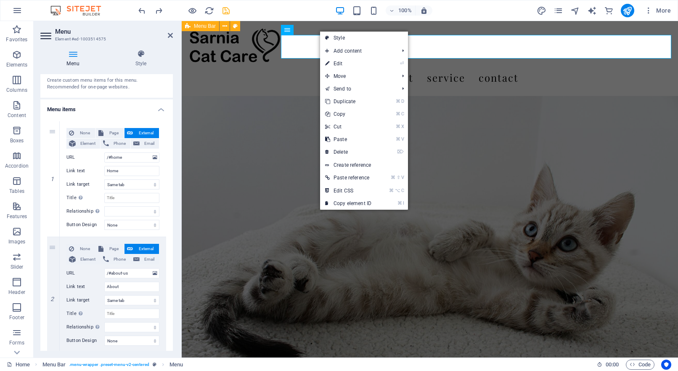
select select "rem"
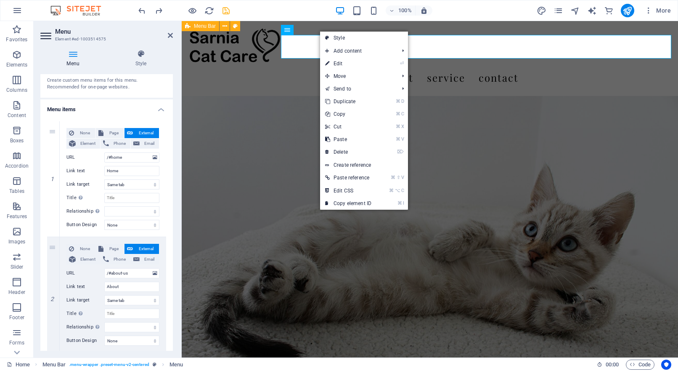
select select "link-special-font"
select select "rem"
select select "300"
select select "px"
select select "preset-menu-v2-centered"
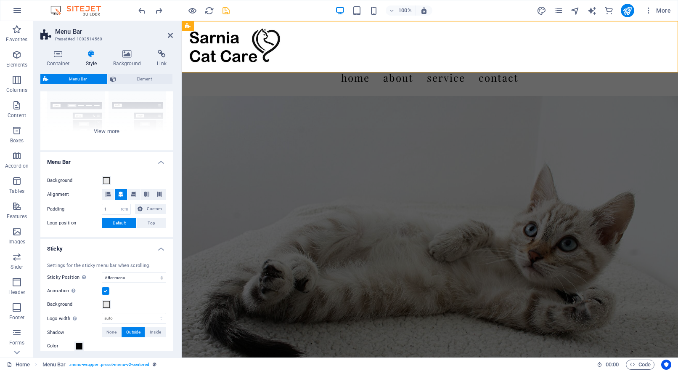
scroll to position [84, 0]
click at [111, 129] on div "Border Centered Default Fixed Loki Trigger Wide XXL" at bounding box center [106, 85] width 132 height 126
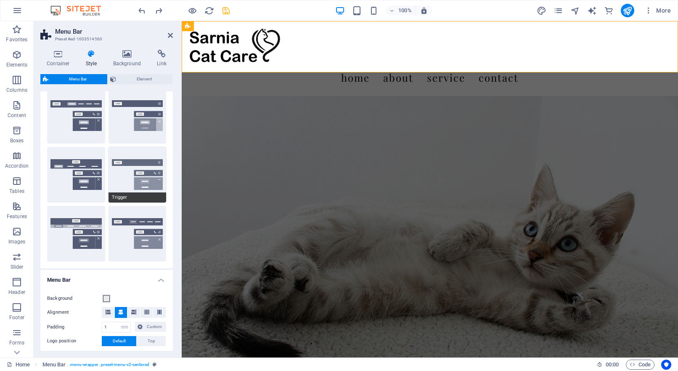
click at [138, 162] on button "Trigger" at bounding box center [138, 175] width 58 height 56
select select "hover_border_vertical"
type input "1"
select select "rem"
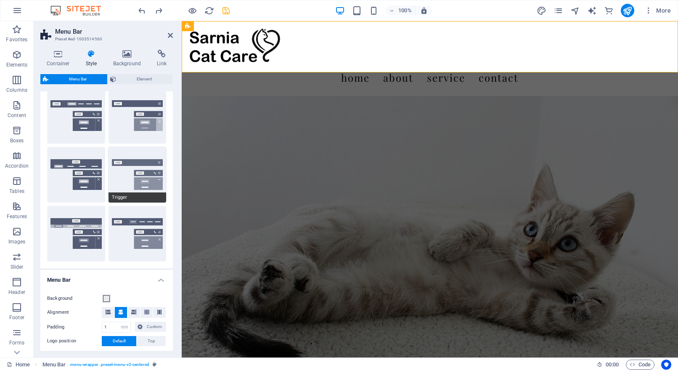
type input "1"
select select "link-special-font"
type input "1.5"
select select "rem"
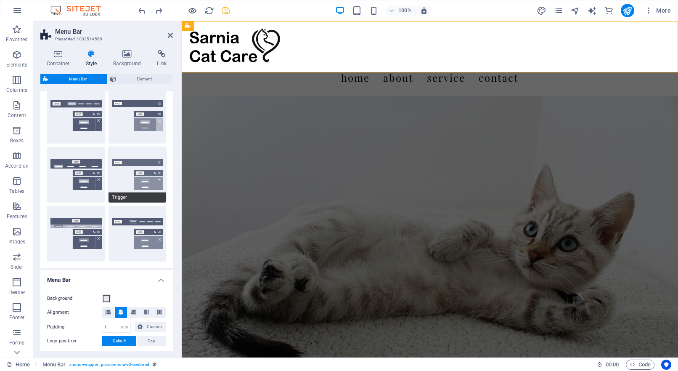
select select "700"
type input "0"
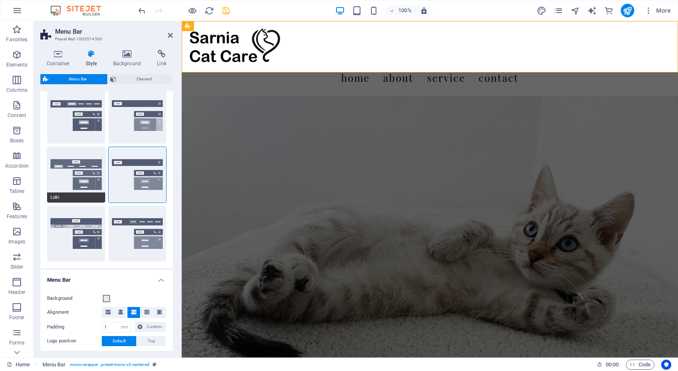
click at [91, 168] on button "Loki" at bounding box center [76, 175] width 58 height 56
type input "0"
select select "DISABLED_OPTION_VALUE"
type input "2"
type input "1"
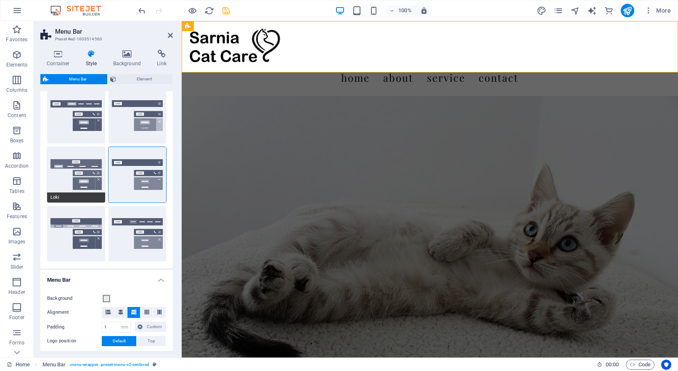
type input "2"
type input "4"
select select "hover_box_bottom"
select select "link-default-font"
select select "px"
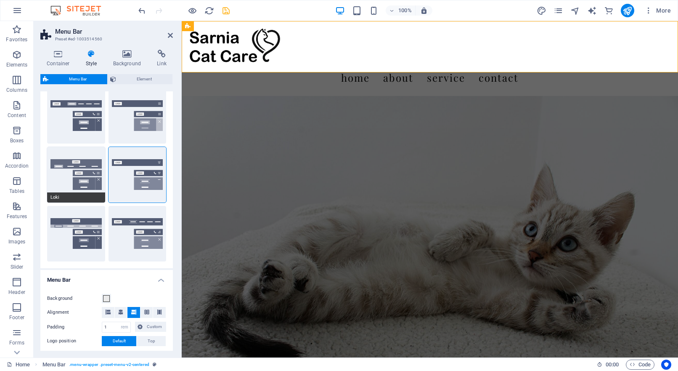
select select
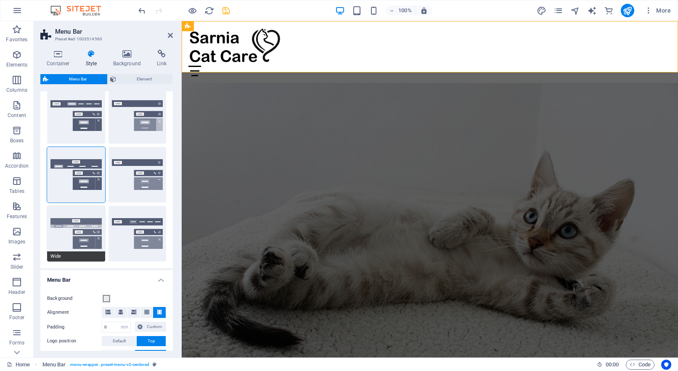
type input "16"
select select "300"
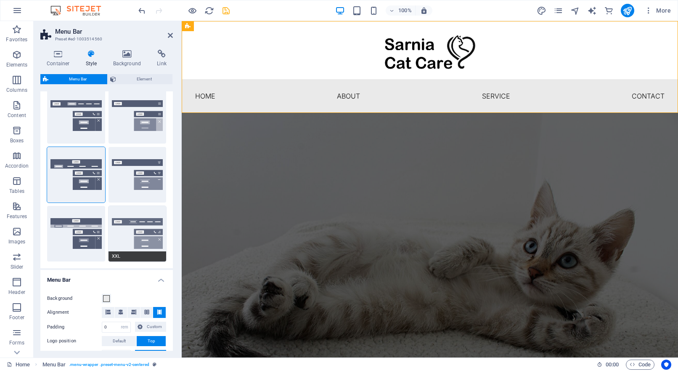
click at [120, 230] on button "XXL" at bounding box center [138, 234] width 58 height 56
type input "1"
type input "0"
select select "hover_border_vertical"
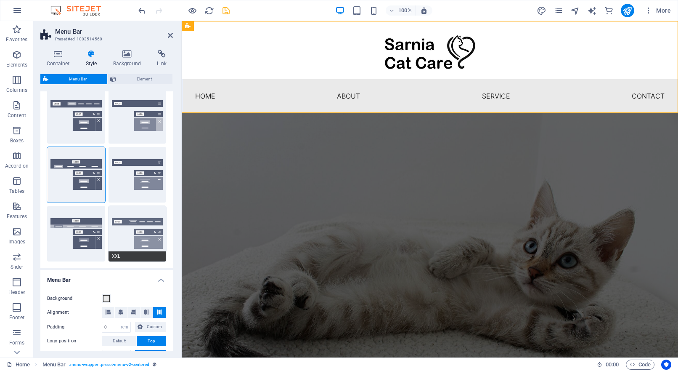
type input "2"
type input "1.5"
type input "0.5"
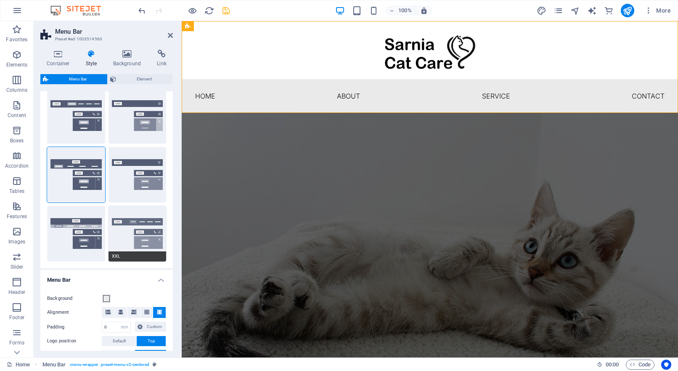
type input "0.5"
select select "link-special-font"
type input "1.8"
select select "rem"
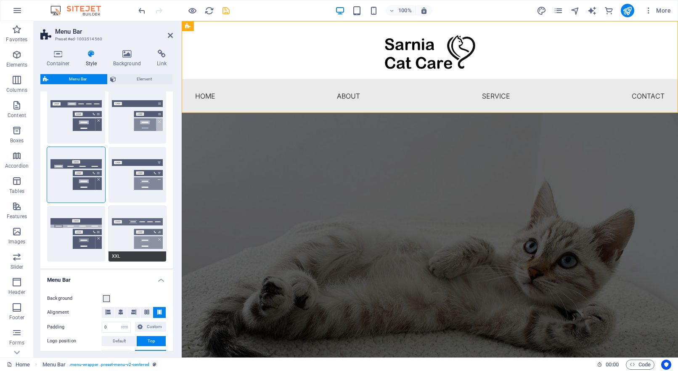
select select "700"
type input "2"
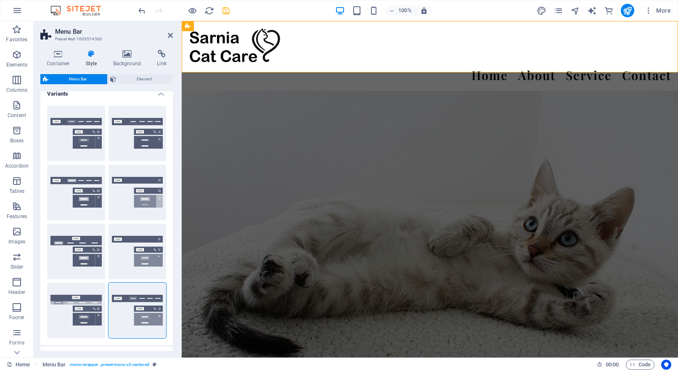
scroll to position [0, 0]
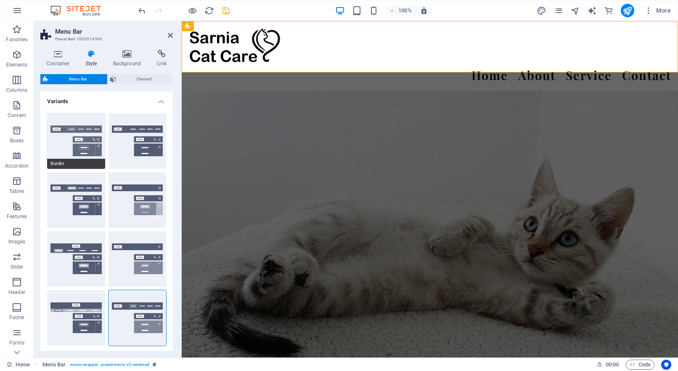
click at [74, 152] on button "Border" at bounding box center [76, 141] width 58 height 56
select select "sticky_reverse"
select select "hover_border"
type input "1"
type input "3"
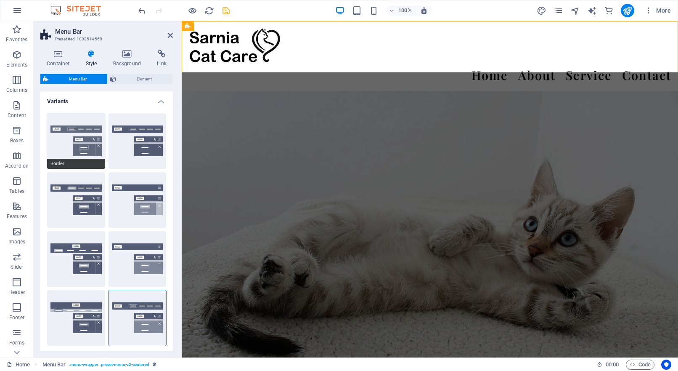
type input "1"
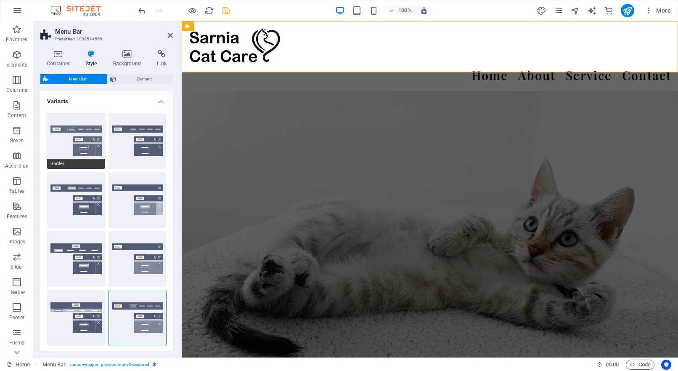
type input "1"
select select "link-special-font"
type input "1.1"
select select "rem"
select select
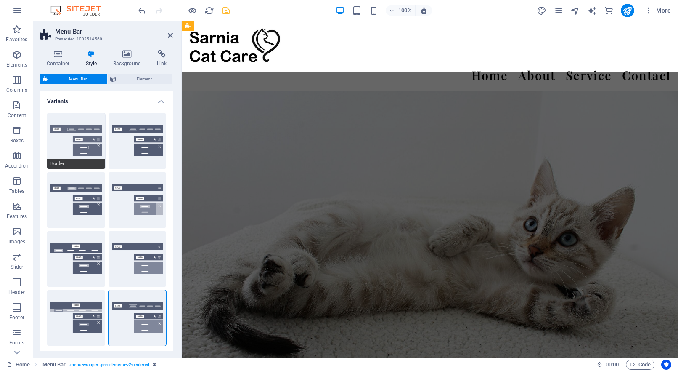
type input "1"
select select "300"
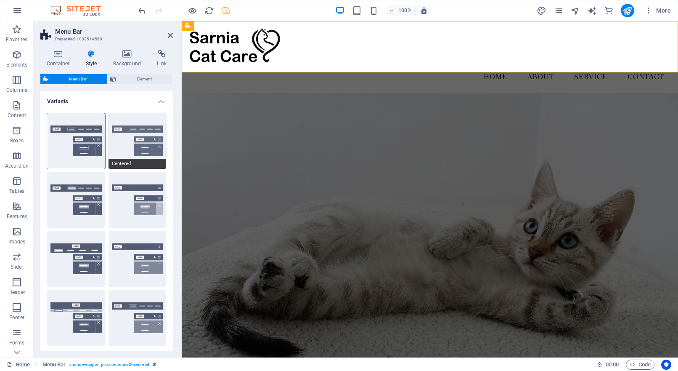
click at [137, 143] on button "Centered" at bounding box center [138, 141] width 58 height 56
select select "sticky_menu"
select select "hover_border_bottom"
type input "1"
type input "0"
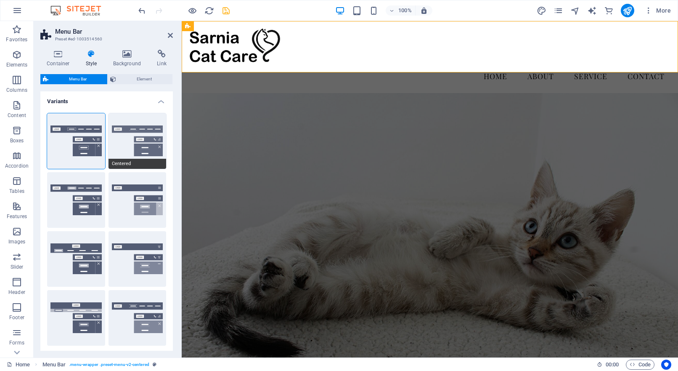
type input "2"
select select "DISABLED_OPTION_VALUE"
type input "0"
select select "link-special-font"
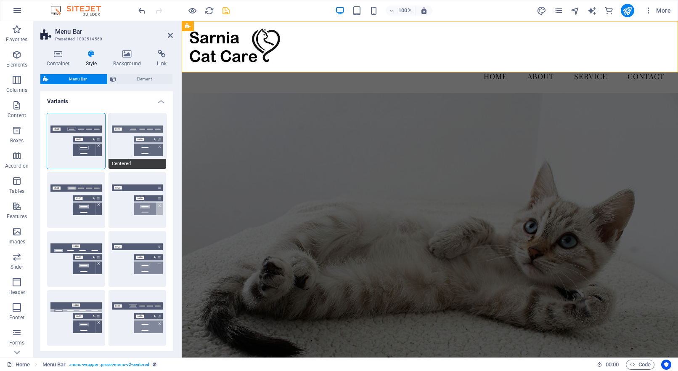
type input "1.5"
select select "rem"
select select
type input "2"
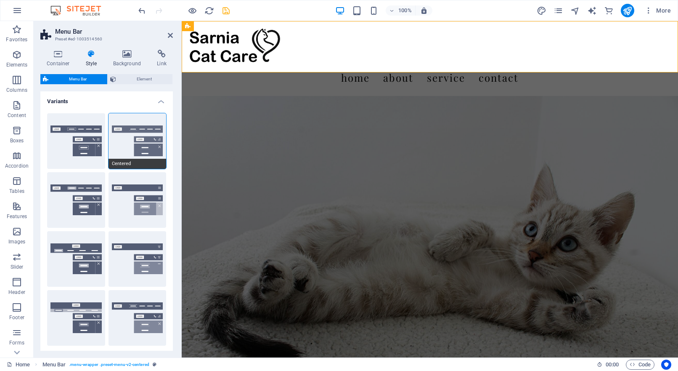
select select "300"
click at [90, 192] on button "Default" at bounding box center [76, 200] width 58 height 56
select select "hover_box_bottom"
type input "1"
select select "rem"
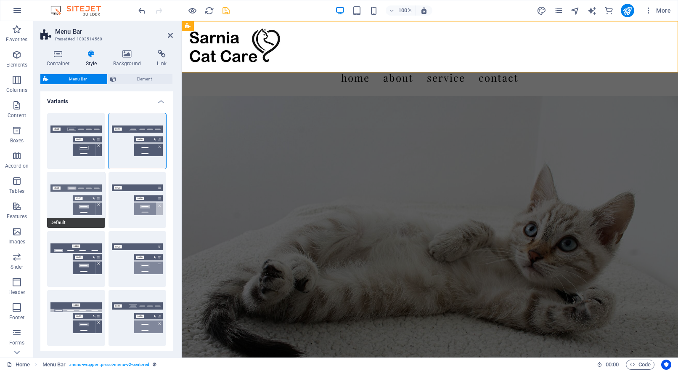
type input "1"
select select "link-default-font"
select select "px"
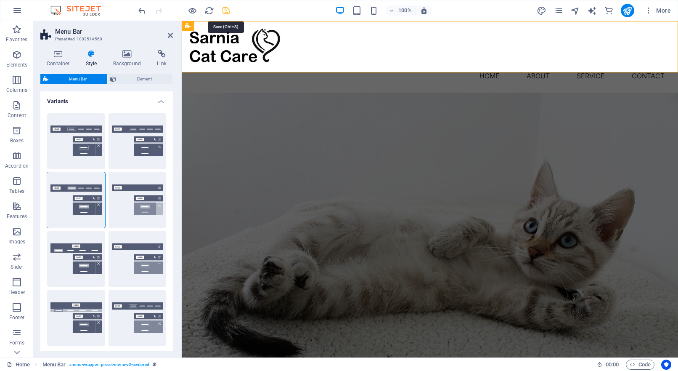
click at [227, 13] on icon "save" at bounding box center [226, 11] width 10 height 10
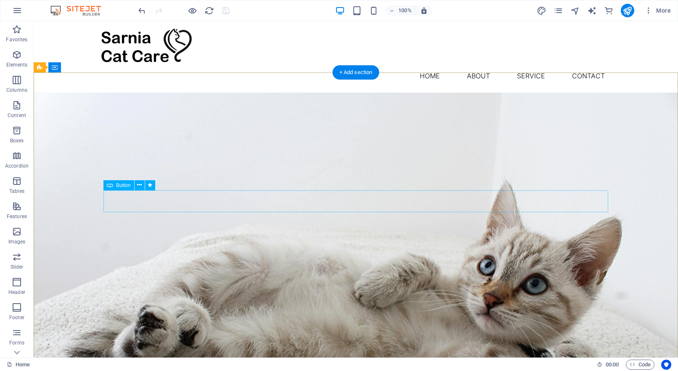
scroll to position [0, 0]
click at [138, 185] on icon at bounding box center [139, 184] width 5 height 9
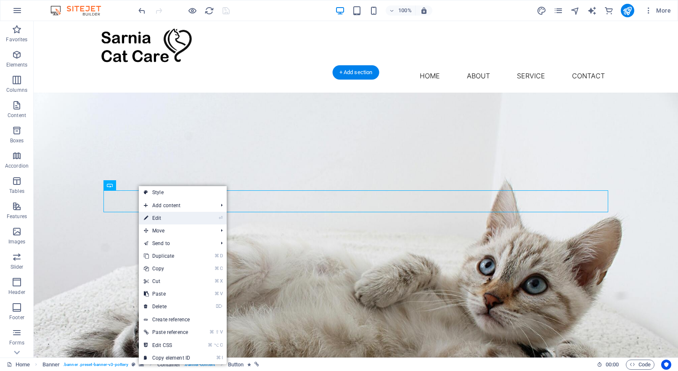
click at [148, 215] on icon at bounding box center [146, 218] width 4 height 13
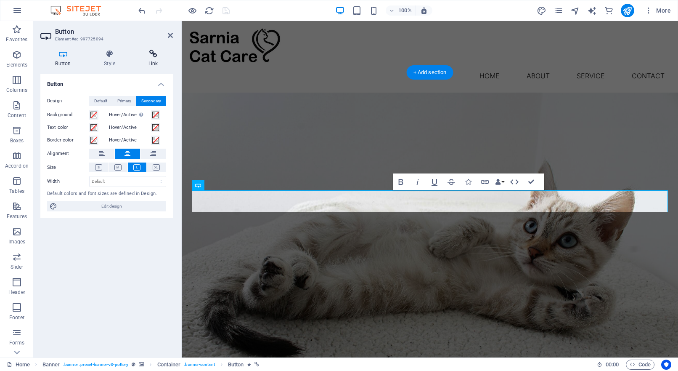
click at [152, 54] on icon at bounding box center [153, 54] width 40 height 8
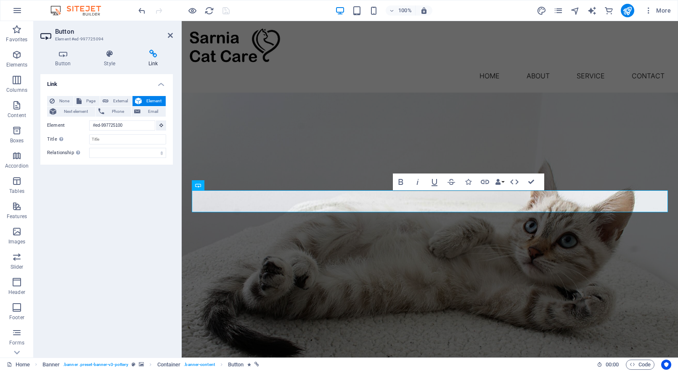
click at [156, 100] on span "Element" at bounding box center [153, 101] width 19 height 10
click at [484, 181] on icon "button" at bounding box center [485, 182] width 10 height 10
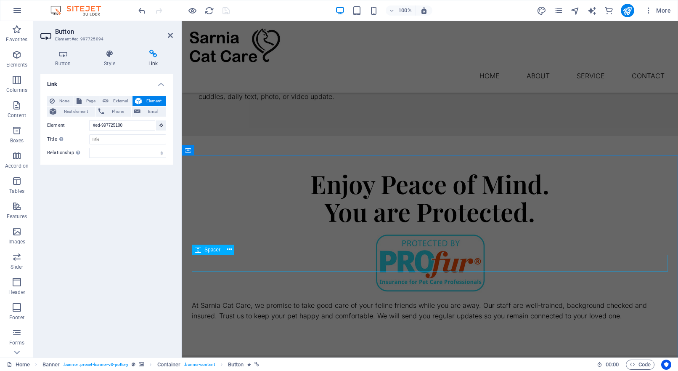
scroll to position [687, 0]
click at [647, 66] on nav "Home About Service Contact" at bounding box center [429, 76] width 483 height 20
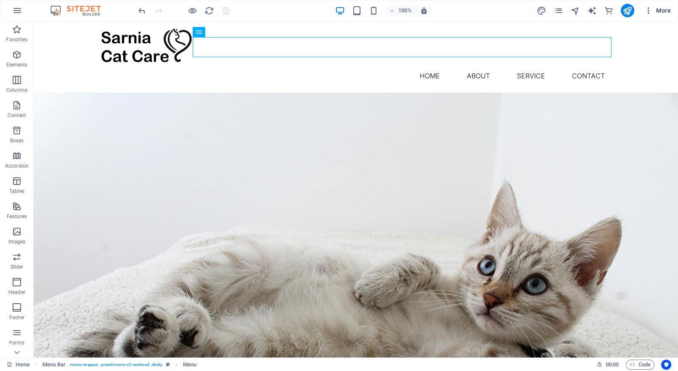
scroll to position [0, 0]
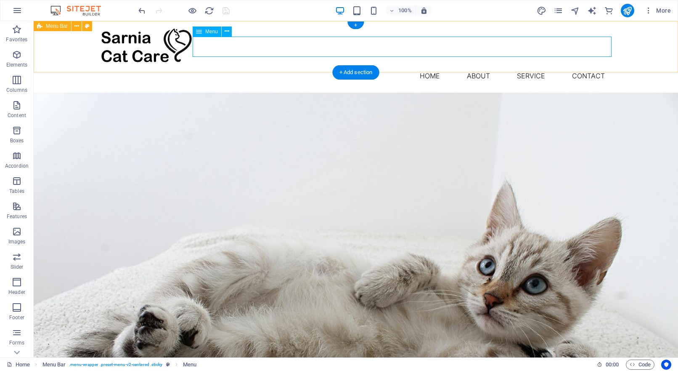
click at [592, 66] on nav "Home About Service Contact" at bounding box center [355, 76] width 511 height 20
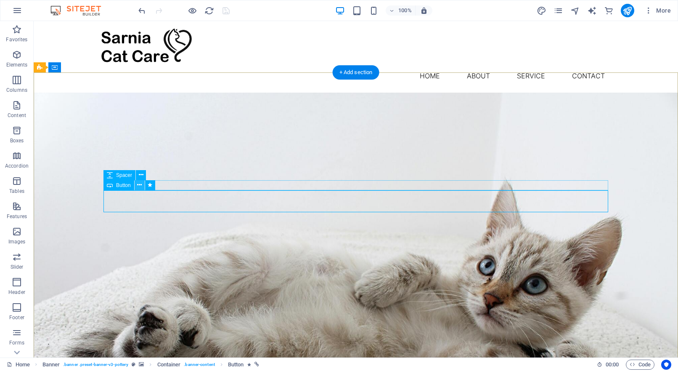
click at [137, 184] on icon at bounding box center [139, 184] width 5 height 9
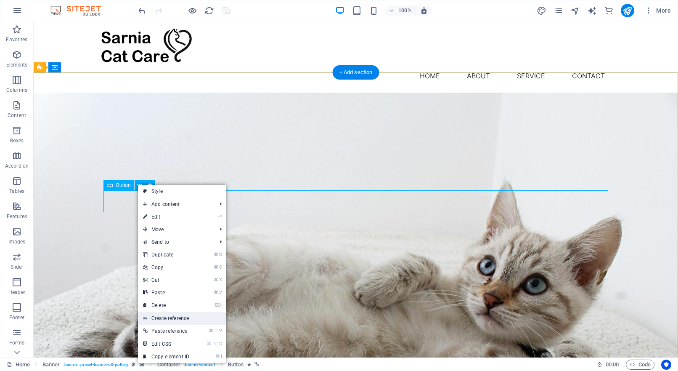
click at [166, 320] on link "Create reference" at bounding box center [182, 318] width 88 height 13
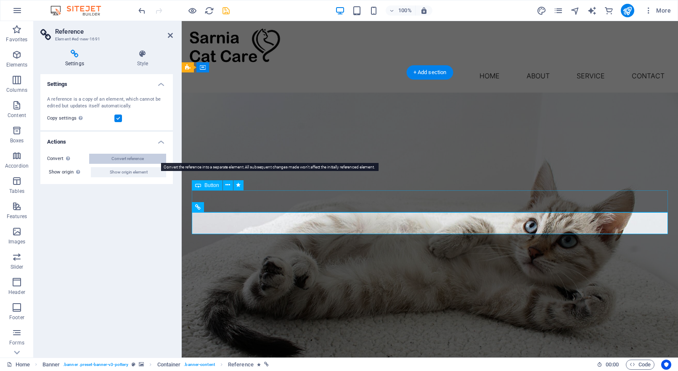
click at [141, 160] on span "Convert reference" at bounding box center [127, 159] width 32 height 10
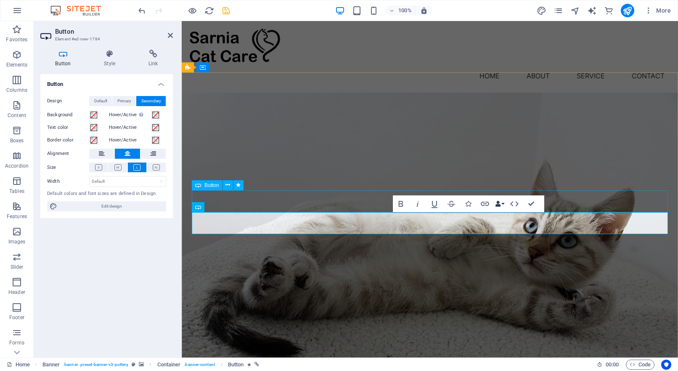
click at [503, 203] on button "Data Bindings" at bounding box center [500, 203] width 12 height 17
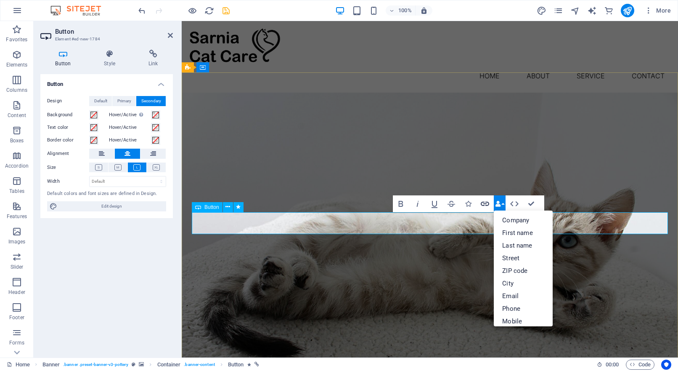
click at [485, 203] on icon "button" at bounding box center [485, 204] width 10 height 10
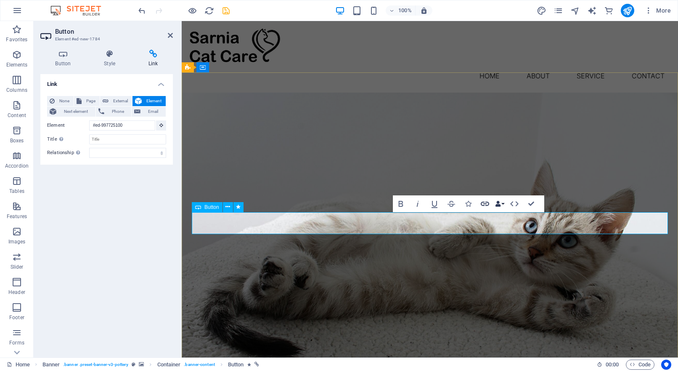
click at [485, 203] on icon "button" at bounding box center [485, 204] width 10 height 10
click at [138, 140] on input "Title Additional link description, should not be the same as the link text. The…" at bounding box center [127, 139] width 77 height 10
drag, startPoint x: 159, startPoint y: 153, endPoint x: 63, endPoint y: 183, distance: 100.3
click at [63, 183] on div "Link None Page External Element Next element Phone Email Page Home Blog Subpage…" at bounding box center [106, 212] width 132 height 276
click at [151, 55] on icon at bounding box center [153, 54] width 40 height 8
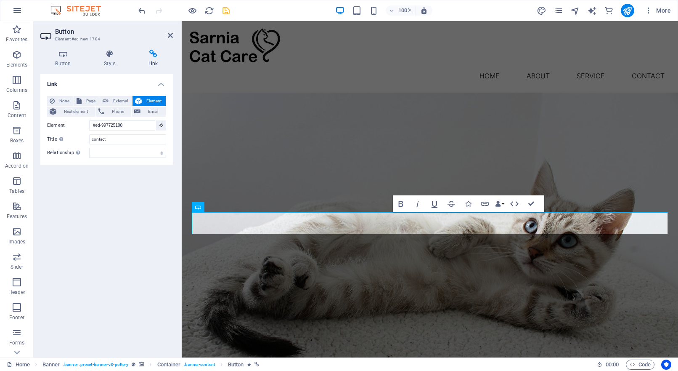
click at [151, 54] on icon at bounding box center [153, 54] width 40 height 8
click at [227, 11] on icon "save" at bounding box center [226, 11] width 10 height 10
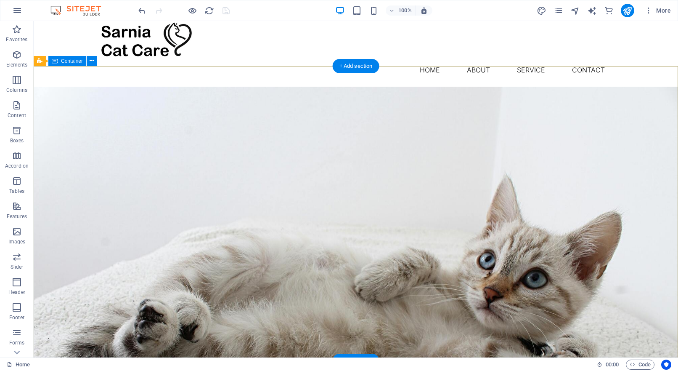
scroll to position [8, 0]
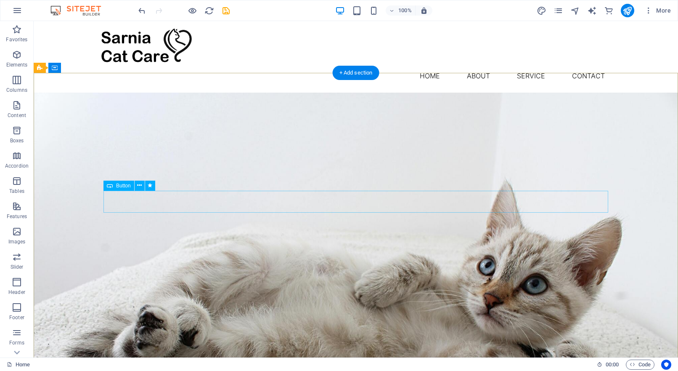
scroll to position [0, 0]
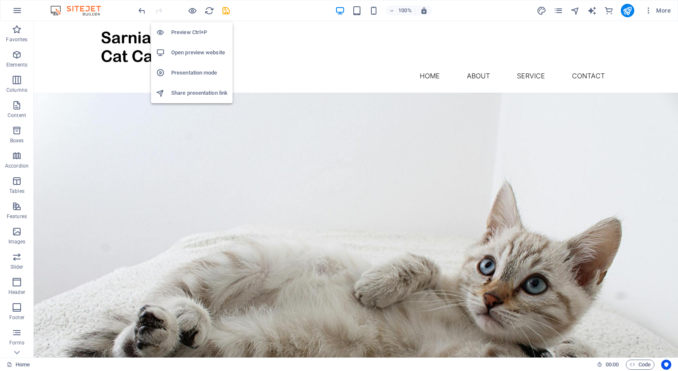
click at [191, 29] on h6 "Preview Ctrl+P" at bounding box center [199, 32] width 56 height 10
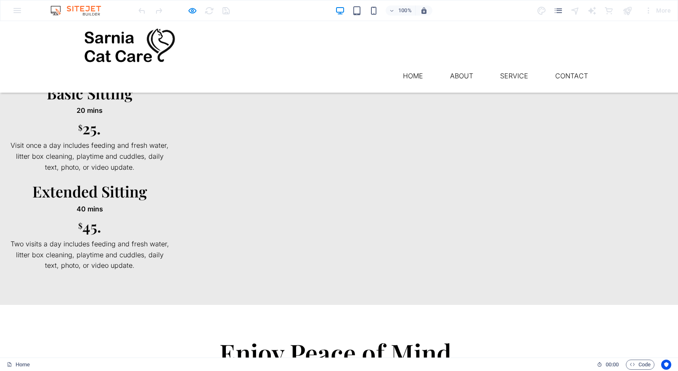
scroll to position [515, 0]
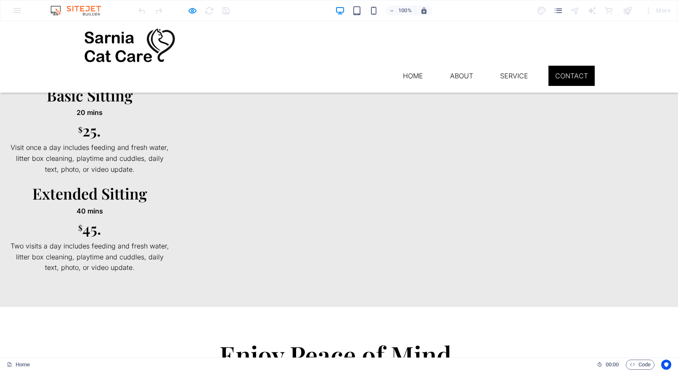
click at [575, 66] on link "Contact" at bounding box center [571, 76] width 46 height 20
click at [572, 66] on link "Contact" at bounding box center [571, 76] width 46 height 20
click at [516, 66] on link "Service" at bounding box center [514, 76] width 42 height 20
click at [450, 66] on link "About" at bounding box center [461, 76] width 37 height 20
click at [408, 66] on link "Home" at bounding box center [413, 76] width 34 height 20
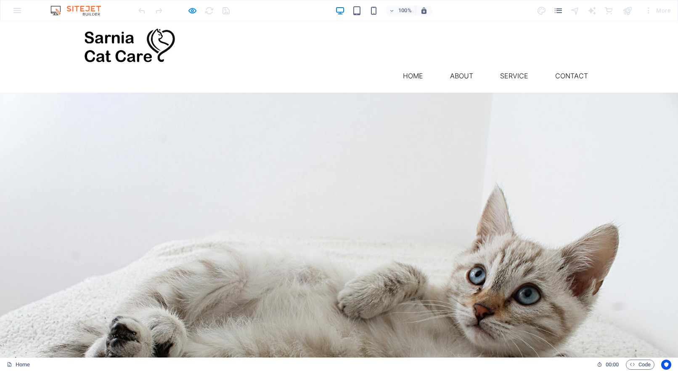
scroll to position [0, 0]
click at [570, 66] on link "Contact" at bounding box center [571, 76] width 46 height 20
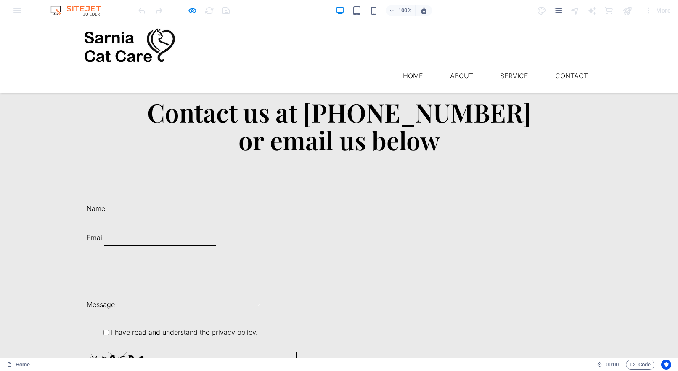
scroll to position [976, 0]
click at [297, 352] on button "Submit" at bounding box center [248, 365] width 98 height 26
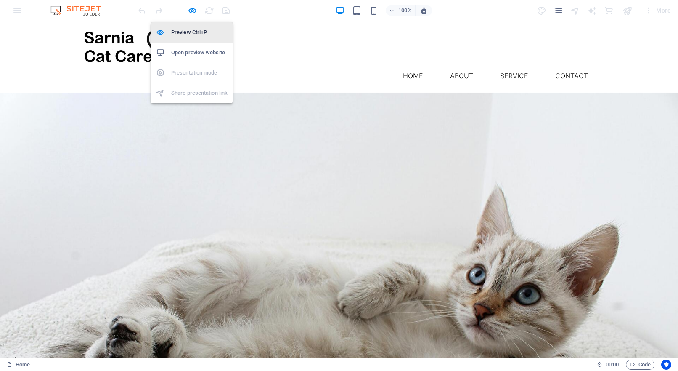
scroll to position [863, 0]
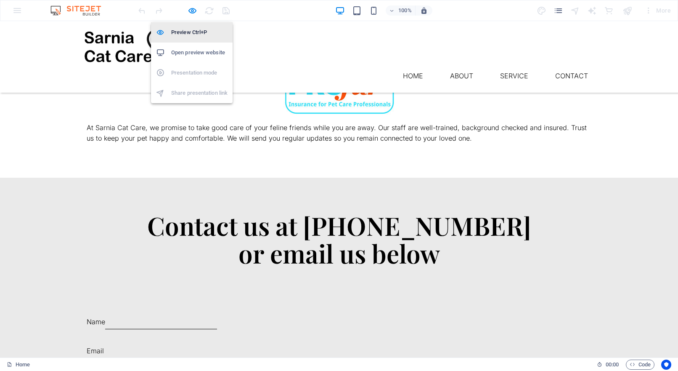
click at [194, 33] on h6 "Preview Ctrl+P" at bounding box center [199, 32] width 56 height 10
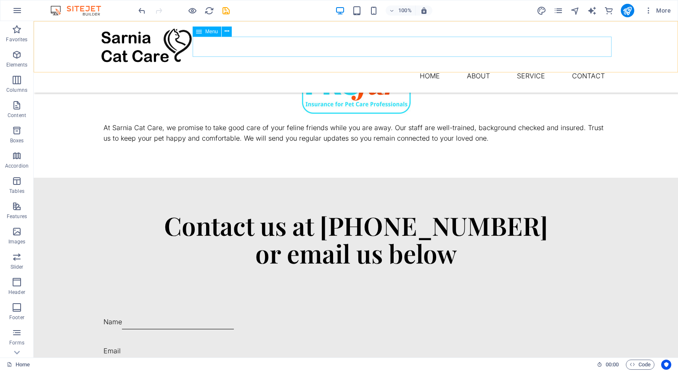
click at [583, 66] on nav "Home About Service Contact" at bounding box center [355, 76] width 511 height 20
click at [225, 33] on icon at bounding box center [227, 31] width 5 height 9
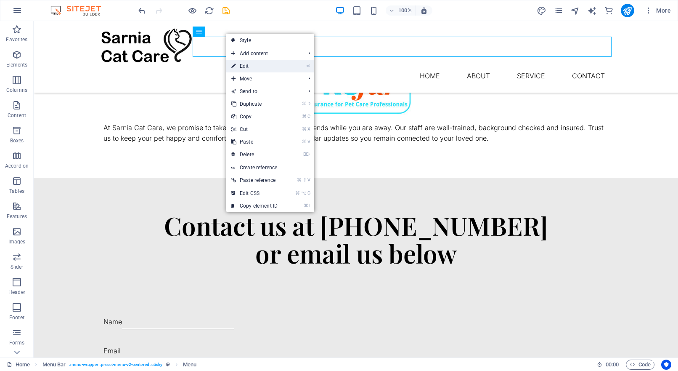
click at [243, 64] on link "⏎ Edit" at bounding box center [254, 66] width 56 height 13
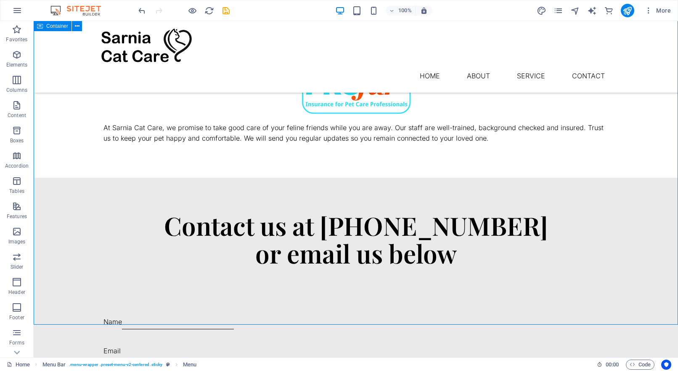
scroll to position [864, 0]
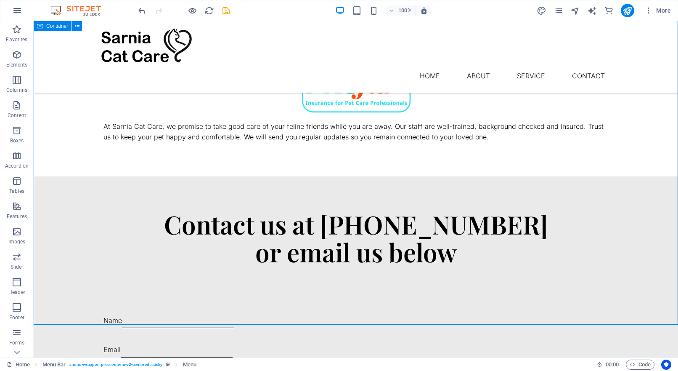
drag, startPoint x: 456, startPoint y: 162, endPoint x: 603, endPoint y: 162, distance: 147.2
click at [604, 176] on div "Contact us at 519-328-3555 or email us below Name Email Message I have read and…" at bounding box center [356, 352] width 644 height 352
click at [559, 11] on icon "pages" at bounding box center [558, 11] width 10 height 10
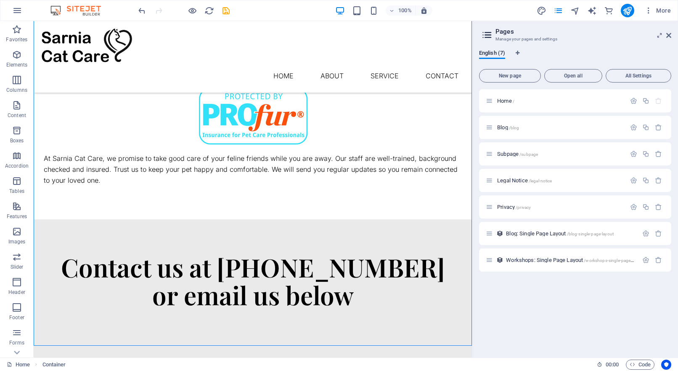
click at [571, 78] on span "Open all" at bounding box center [573, 75] width 50 height 5
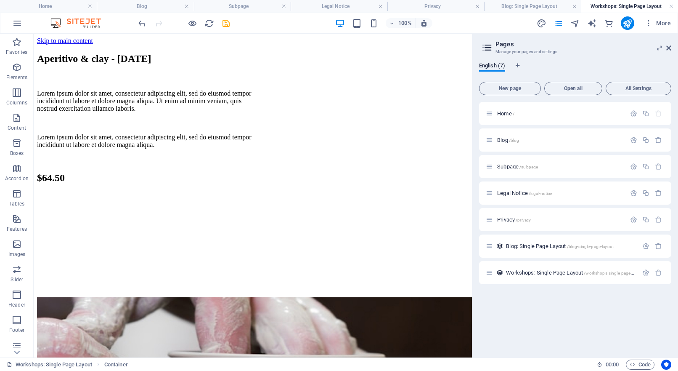
scroll to position [0, 0]
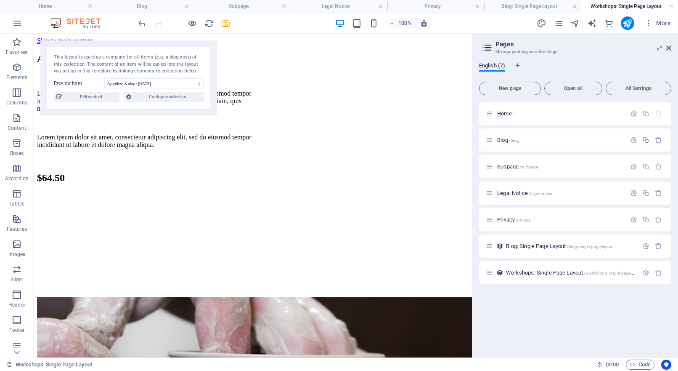
click at [495, 65] on span "English (7)" at bounding box center [492, 67] width 26 height 12
click at [519, 65] on icon "Language Tabs" at bounding box center [518, 65] width 4 height 5
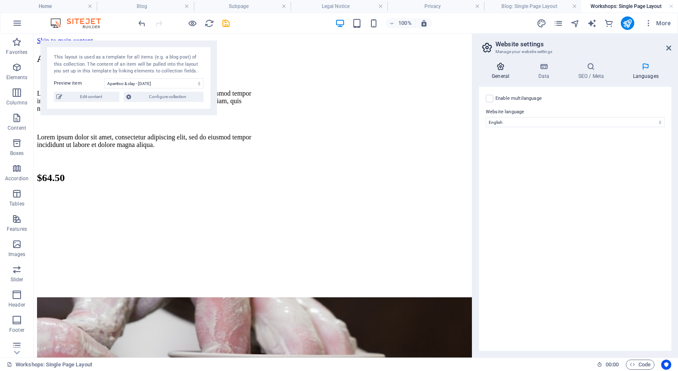
click at [501, 66] on icon at bounding box center [500, 66] width 43 height 8
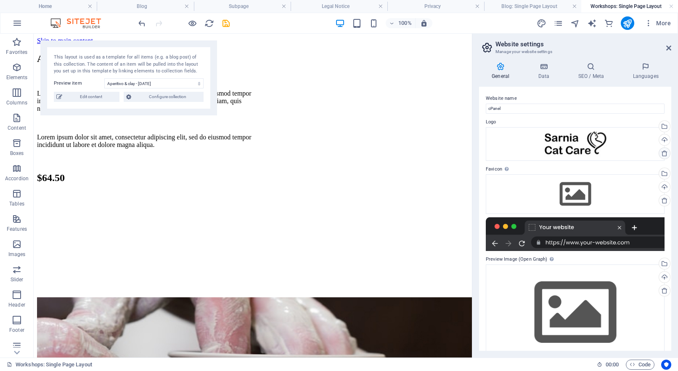
click at [663, 154] on icon at bounding box center [664, 153] width 7 height 7
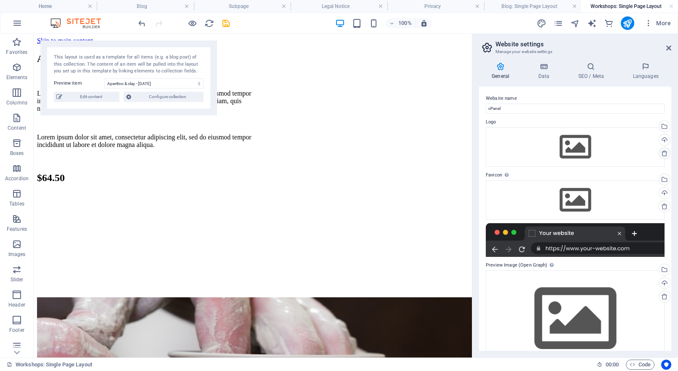
click at [663, 154] on icon at bounding box center [664, 153] width 7 height 7
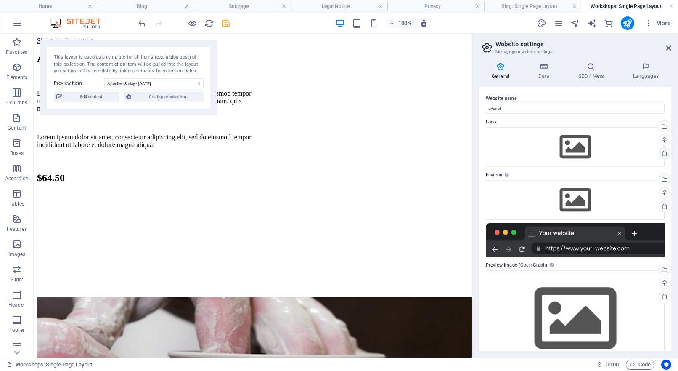
click at [663, 154] on icon at bounding box center [664, 153] width 7 height 7
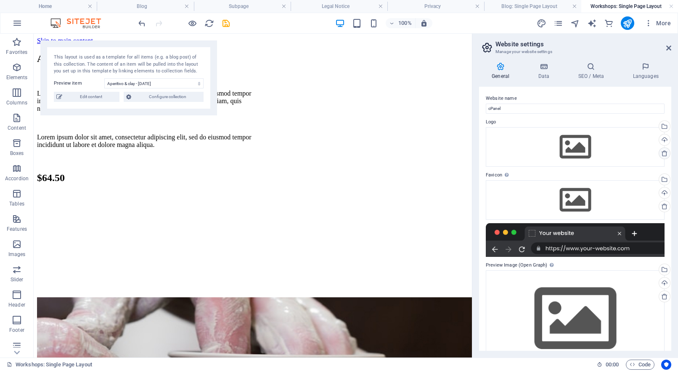
click at [663, 154] on icon at bounding box center [664, 153] width 7 height 7
click at [558, 24] on icon "pages" at bounding box center [558, 24] width 10 height 10
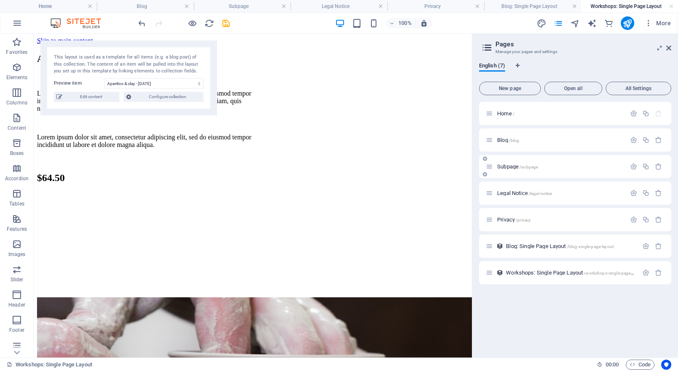
click at [514, 169] on div "Subpage /subpage" at bounding box center [556, 167] width 140 height 10
click at [657, 273] on icon "button" at bounding box center [658, 272] width 7 height 7
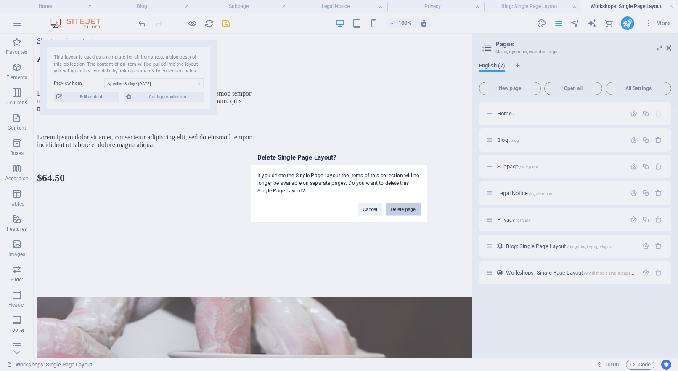
click at [411, 211] on button "Delete page" at bounding box center [403, 208] width 35 height 13
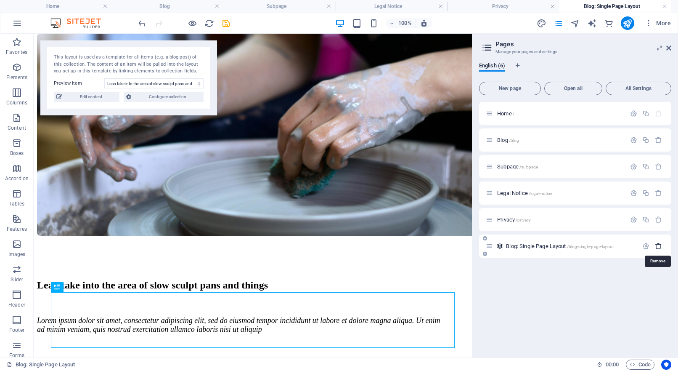
click at [657, 246] on icon "button" at bounding box center [658, 245] width 7 height 7
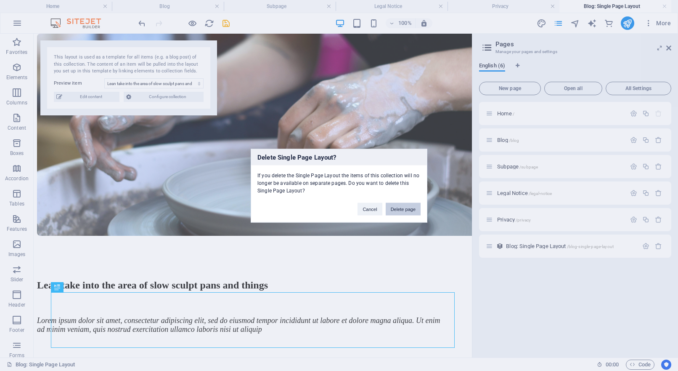
click at [408, 205] on button "Delete page" at bounding box center [403, 208] width 35 height 13
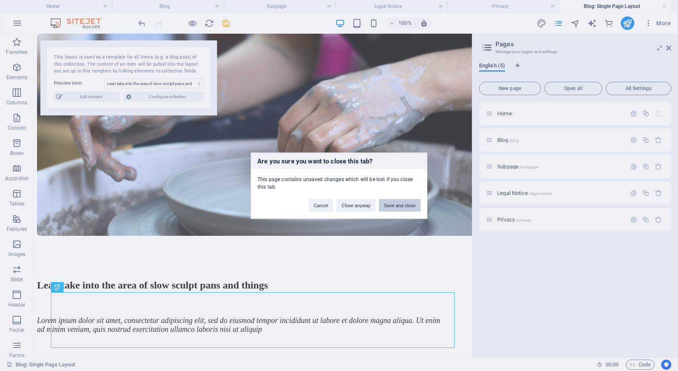
click at [395, 206] on button "Save and close" at bounding box center [400, 205] width 42 height 13
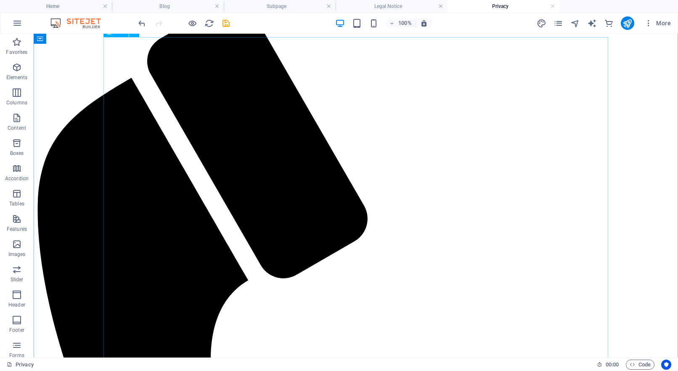
scroll to position [82, 0]
click at [559, 24] on icon "pages" at bounding box center [558, 24] width 10 height 10
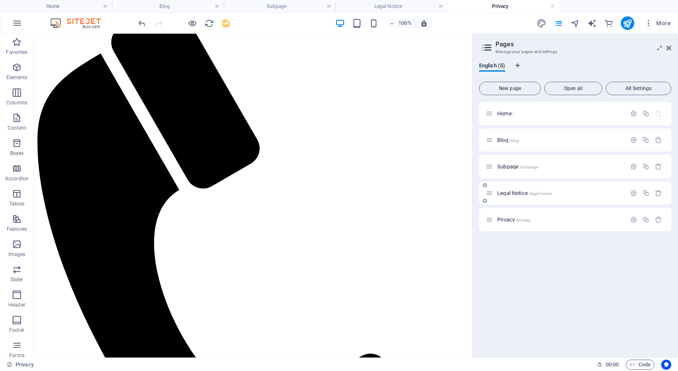
click at [551, 197] on div "Legal Notice /legal-notice" at bounding box center [556, 193] width 140 height 10
click at [511, 219] on span "Privacy /privacy" at bounding box center [514, 219] width 34 height 6
click at [511, 168] on span "Subpage /subpage" at bounding box center [517, 166] width 41 height 6
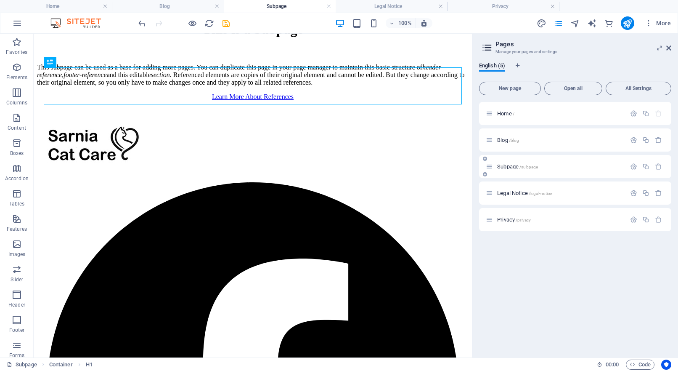
scroll to position [0, 0]
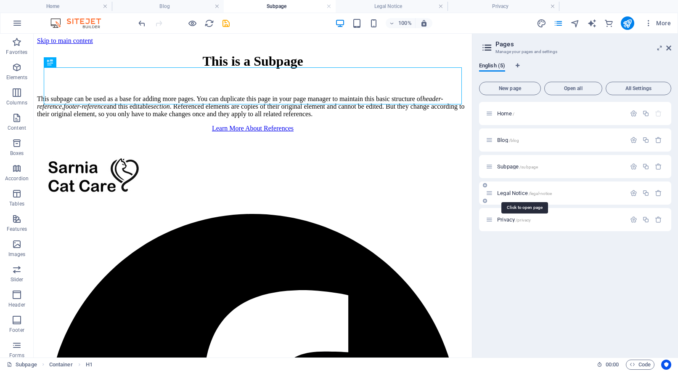
click at [508, 192] on span "Legal Notice /legal-notice" at bounding box center [524, 193] width 55 height 6
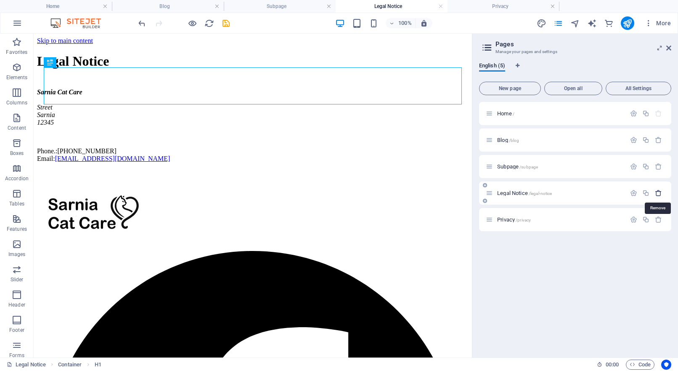
click at [659, 193] on icon "button" at bounding box center [658, 192] width 7 height 7
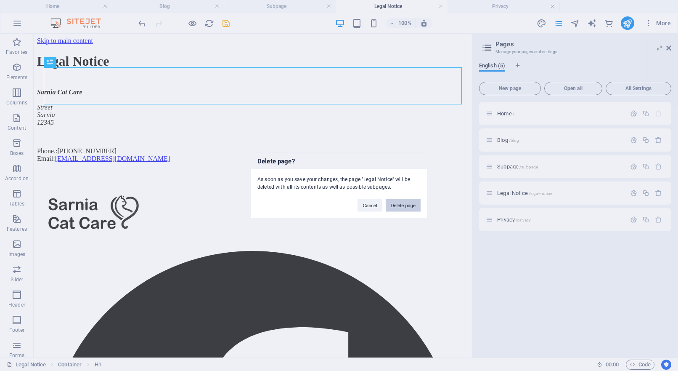
click at [403, 207] on button "Delete page" at bounding box center [403, 205] width 35 height 13
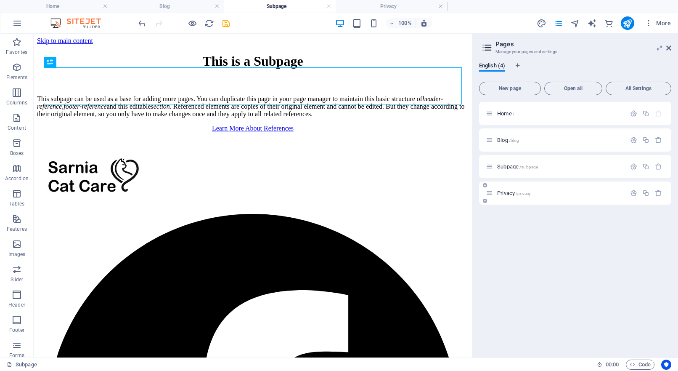
click at [505, 196] on div "Privacy /privacy" at bounding box center [556, 193] width 140 height 10
click at [515, 195] on span "Privacy /privacy" at bounding box center [514, 193] width 34 height 6
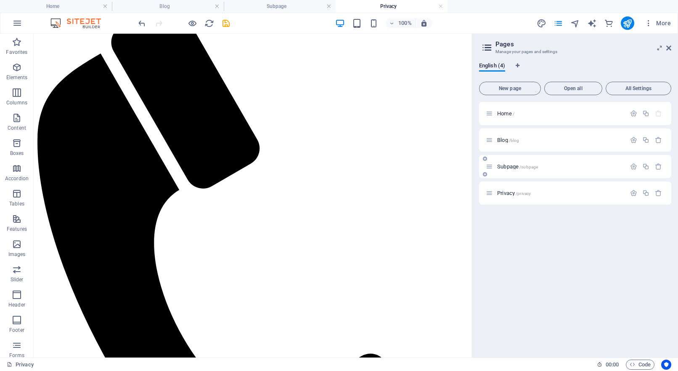
click at [511, 169] on span "Subpage /subpage" at bounding box center [517, 166] width 41 height 6
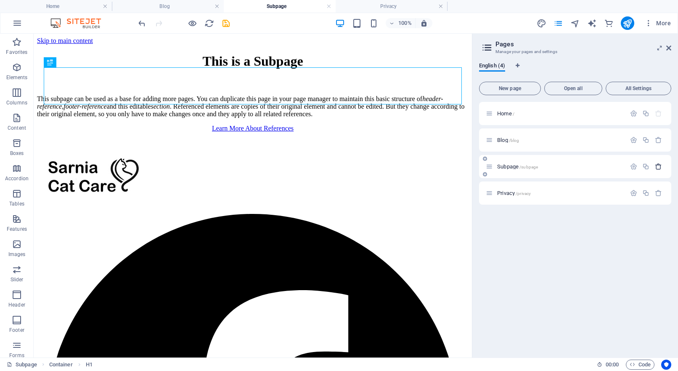
click at [658, 167] on icon "button" at bounding box center [658, 166] width 7 height 7
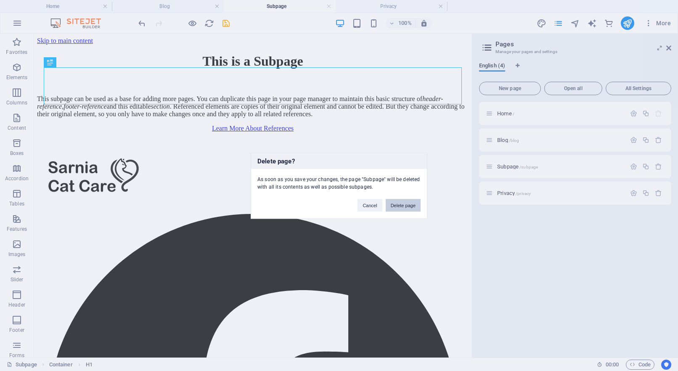
click at [405, 204] on button "Delete page" at bounding box center [403, 205] width 35 height 13
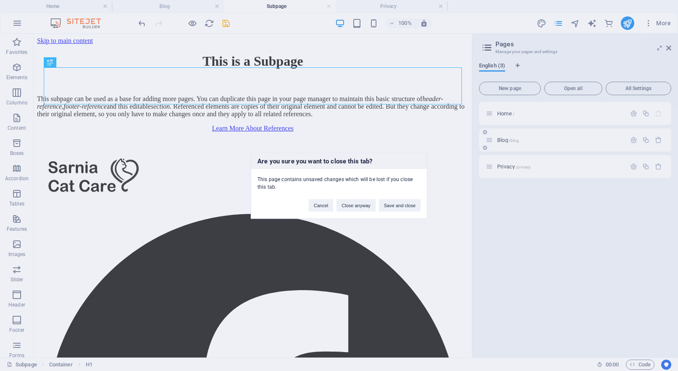
click at [506, 140] on div "Are you sure you want to close this tab? This page contains unsaved changes whi…" at bounding box center [339, 185] width 678 height 371
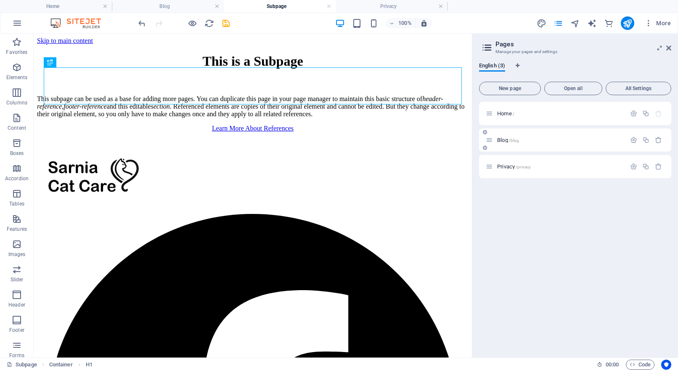
click at [546, 145] on div "Blog /blog" at bounding box center [575, 139] width 192 height 23
drag, startPoint x: 546, startPoint y: 144, endPoint x: 532, endPoint y: 148, distance: 14.1
click at [546, 144] on div "Blog /blog" at bounding box center [556, 140] width 140 height 10
click at [539, 137] on p "Blog /blog" at bounding box center [560, 139] width 126 height 5
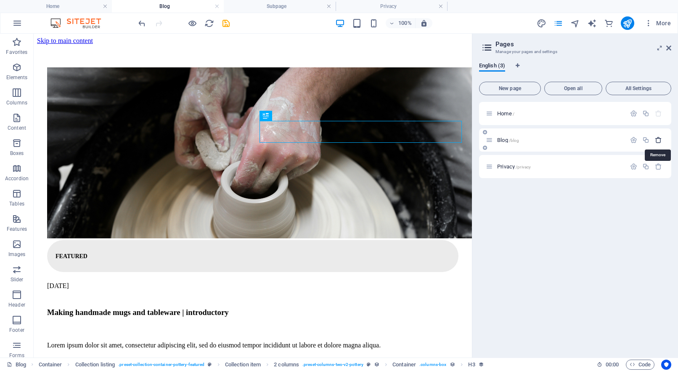
click at [660, 140] on icon "button" at bounding box center [658, 139] width 7 height 7
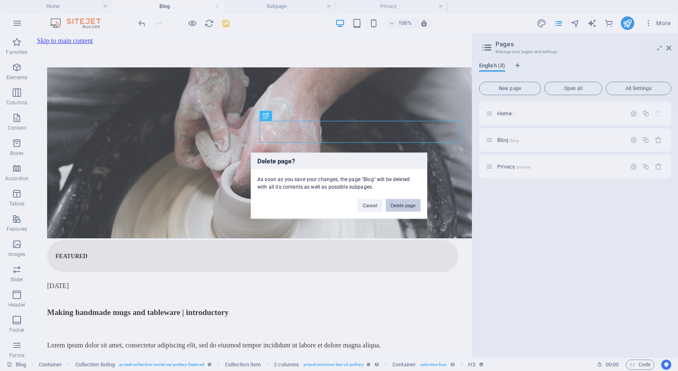
click at [408, 204] on button "Delete page" at bounding box center [403, 205] width 35 height 13
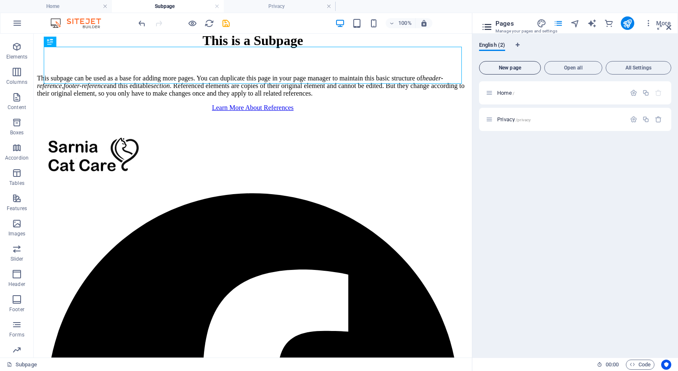
click at [508, 94] on span "Home /" at bounding box center [505, 93] width 17 height 6
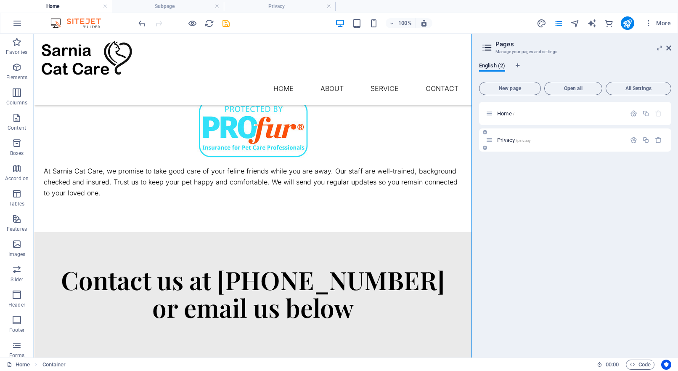
click at [505, 140] on span "Privacy /privacy" at bounding box center [514, 140] width 34 height 6
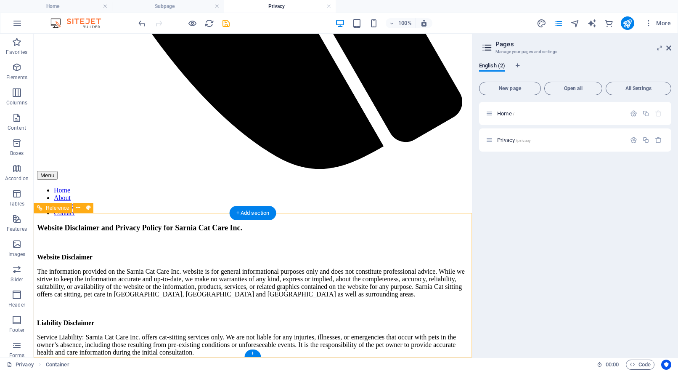
scroll to position [477, 0]
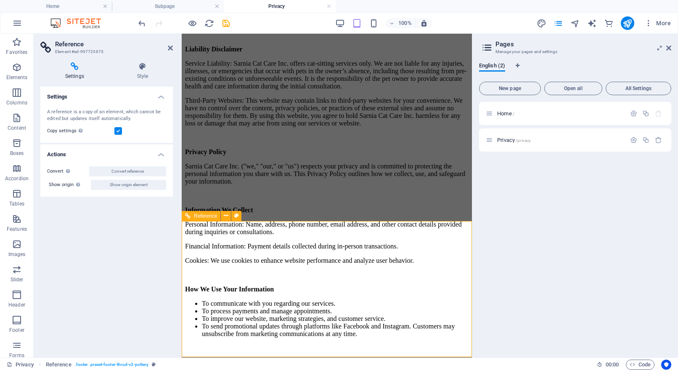
scroll to position [578, 0]
click at [491, 241] on div "Home / Privacy /privacy" at bounding box center [575, 226] width 192 height 249
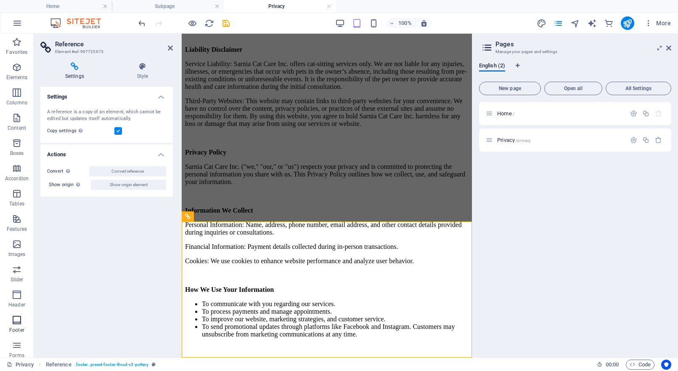
click at [16, 322] on icon "button" at bounding box center [17, 320] width 10 height 10
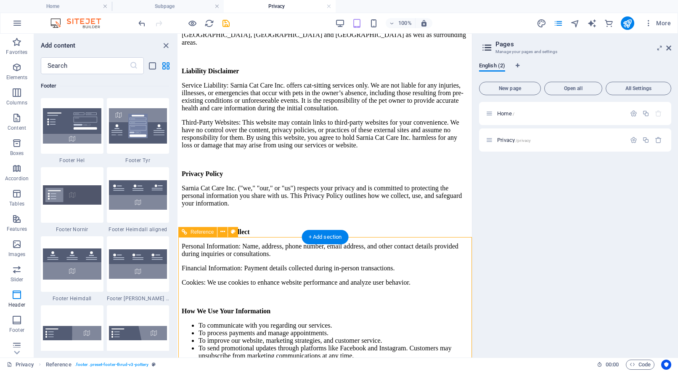
scroll to position [563, 0]
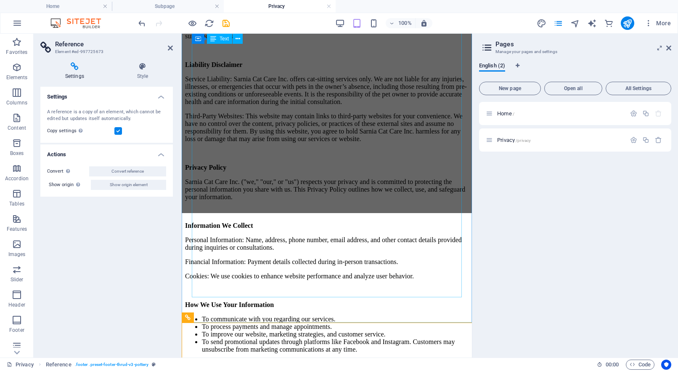
scroll to position [477, 0]
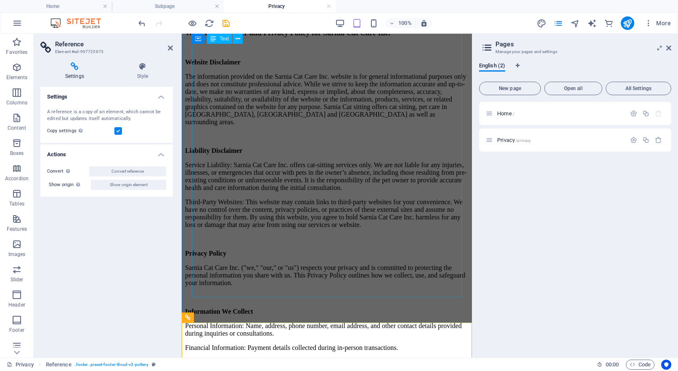
click at [360, 282] on div "Website Disclaimer and Privacy Policy for Sarnia Cat Care Inc. Website Disclaim…" at bounding box center [326, 371] width 283 height 684
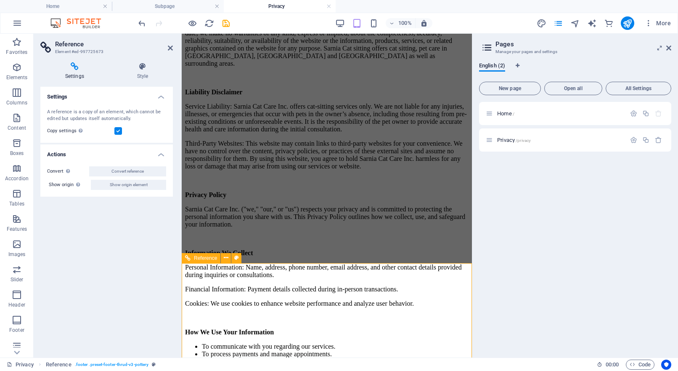
scroll to position [537, 0]
click at [228, 257] on button at bounding box center [226, 257] width 10 height 10
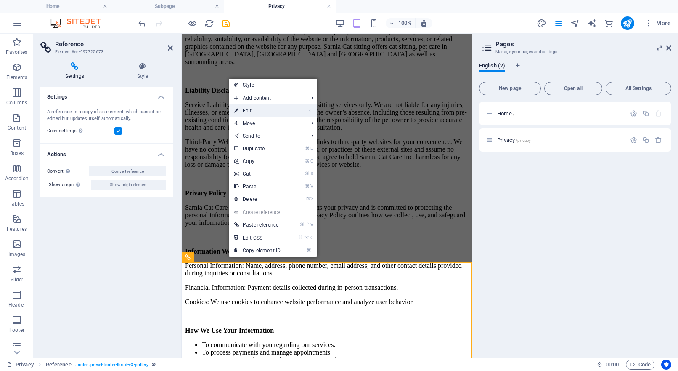
click at [267, 109] on link "⏎ Edit" at bounding box center [257, 110] width 56 height 13
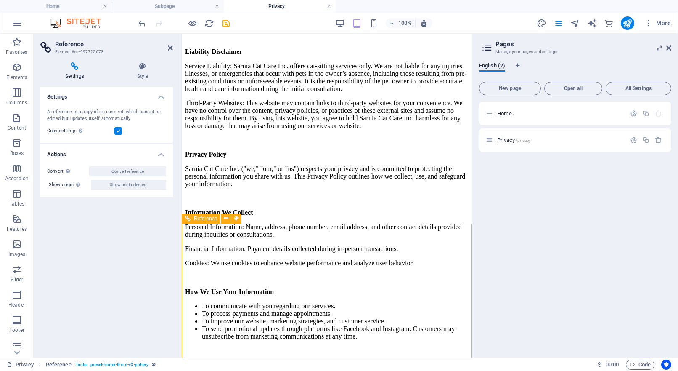
scroll to position [575, 0]
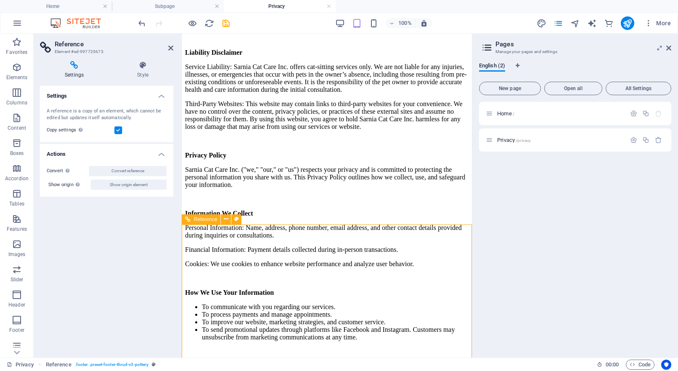
drag, startPoint x: 358, startPoint y: 279, endPoint x: 427, endPoint y: 260, distance: 71.5
drag, startPoint x: 437, startPoint y: 257, endPoint x: 416, endPoint y: 257, distance: 21.5
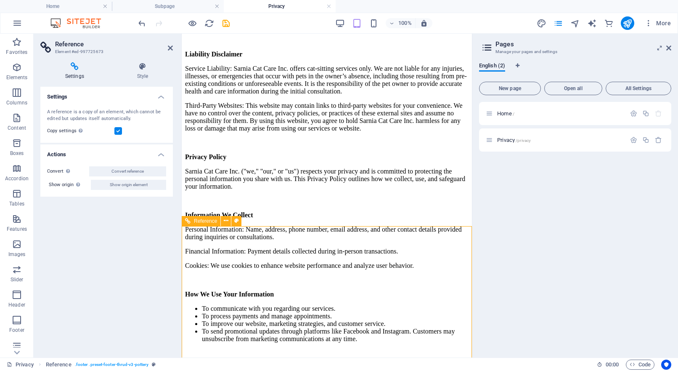
drag, startPoint x: 416, startPoint y: 257, endPoint x: 316, endPoint y: 257, distance: 99.7
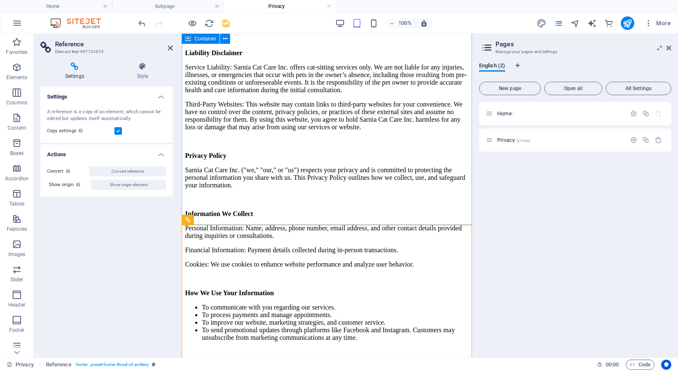
scroll to position [575, 0]
click at [498, 114] on span "Home /" at bounding box center [505, 113] width 17 height 6
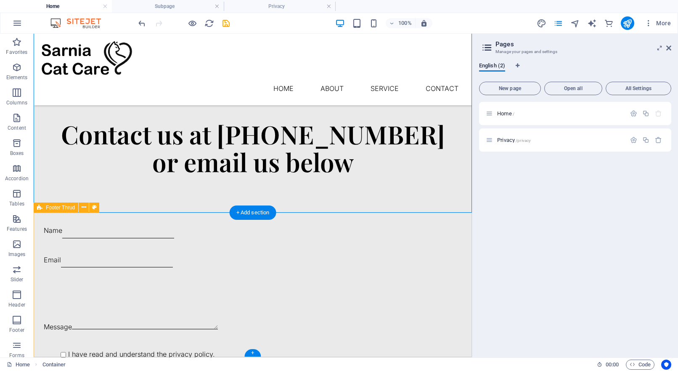
scroll to position [1009, 0]
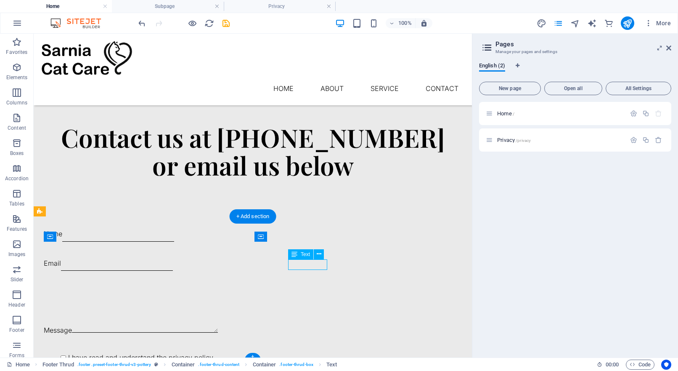
scroll to position [1006, 0]
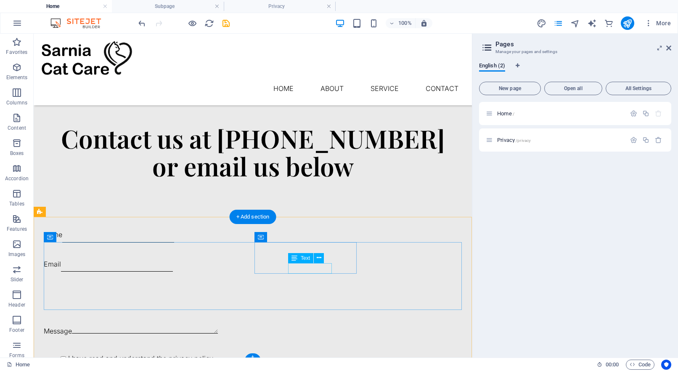
drag, startPoint x: 314, startPoint y: 269, endPoint x: 166, endPoint y: 269, distance: 148.0
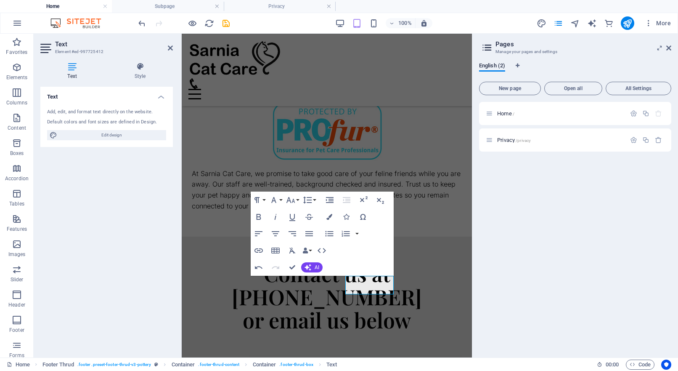
click at [493, 268] on div "Home / Privacy /privacy" at bounding box center [575, 226] width 192 height 249
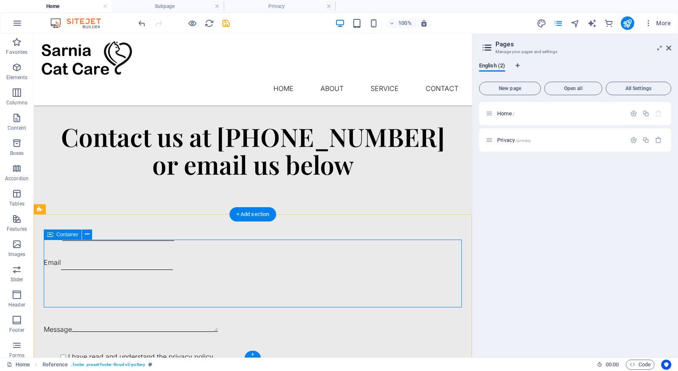
scroll to position [1008, 0]
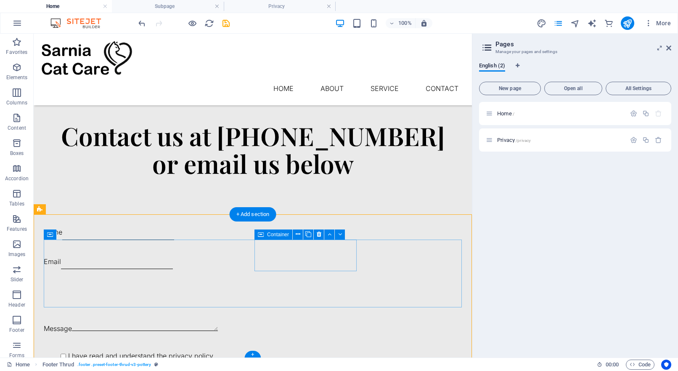
click at [269, 236] on span "Container" at bounding box center [278, 234] width 22 height 5
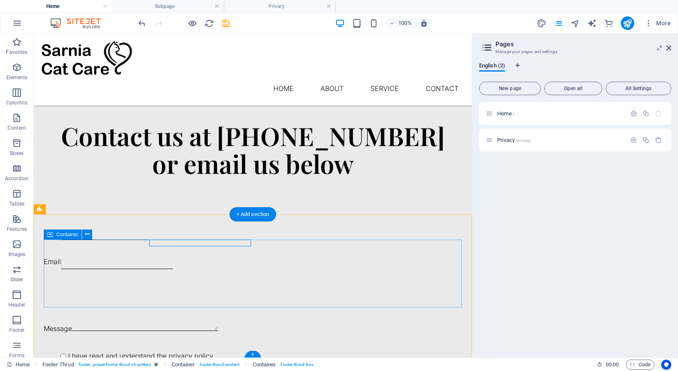
click at [223, 233] on button at bounding box center [220, 234] width 10 height 10
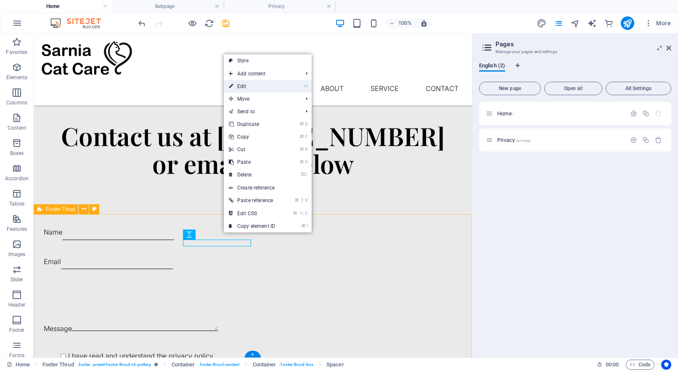
click at [249, 88] on link "⏎ Edit" at bounding box center [252, 86] width 56 height 13
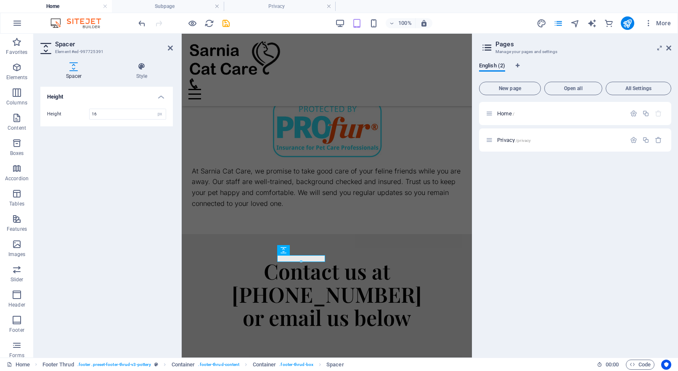
click at [153, 160] on div "Height Height 16 px rem vh vw" at bounding box center [106, 219] width 132 height 264
click at [566, 235] on div "Home / Privacy /privacy" at bounding box center [575, 226] width 192 height 249
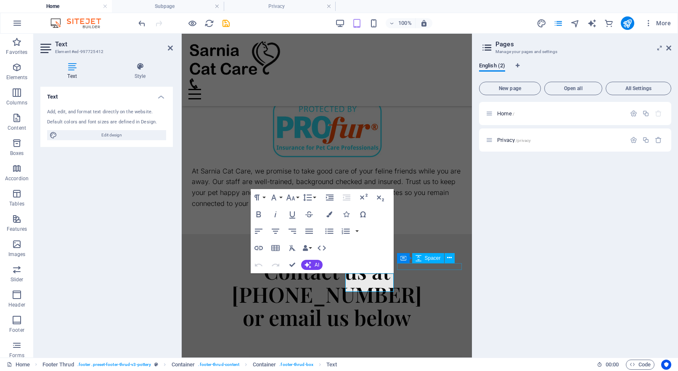
click at [530, 256] on div "Home / Privacy /privacy" at bounding box center [575, 226] width 192 height 249
click at [575, 224] on div "Home / Privacy /privacy" at bounding box center [575, 226] width 192 height 249
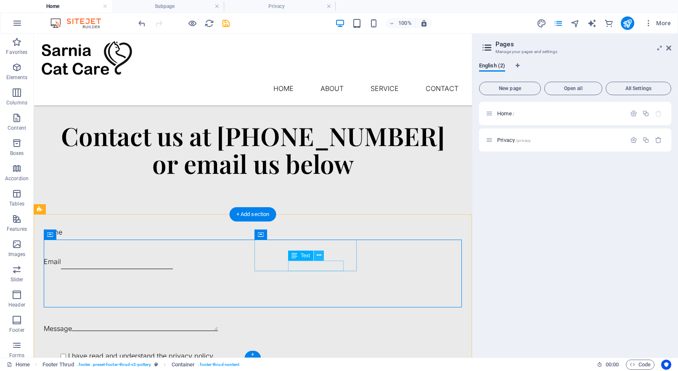
click at [320, 257] on icon at bounding box center [319, 255] width 5 height 9
click at [318, 257] on icon at bounding box center [319, 255] width 5 height 9
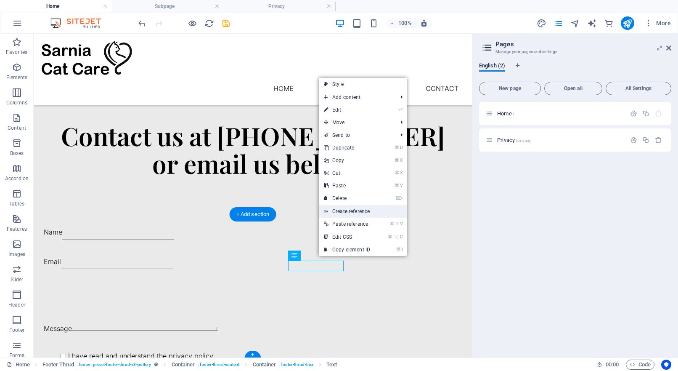
click at [361, 212] on link "Create reference" at bounding box center [363, 211] width 88 height 13
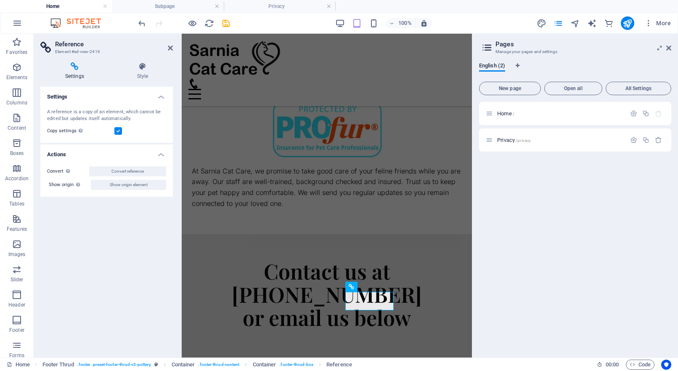
click at [564, 282] on div "Home / Privacy /privacy" at bounding box center [575, 226] width 192 height 249
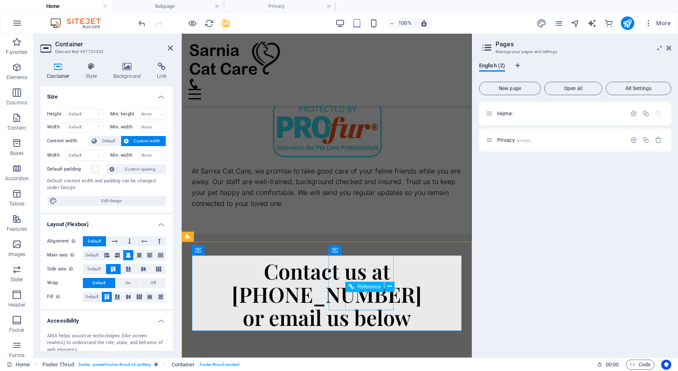
click at [556, 291] on div "Home / Privacy /privacy" at bounding box center [575, 226] width 192 height 249
click at [390, 286] on icon at bounding box center [389, 286] width 5 height 9
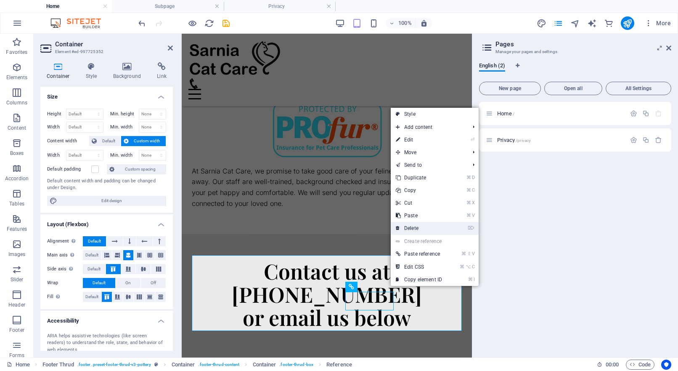
click at [411, 231] on link "⌦ Delete" at bounding box center [419, 228] width 56 height 13
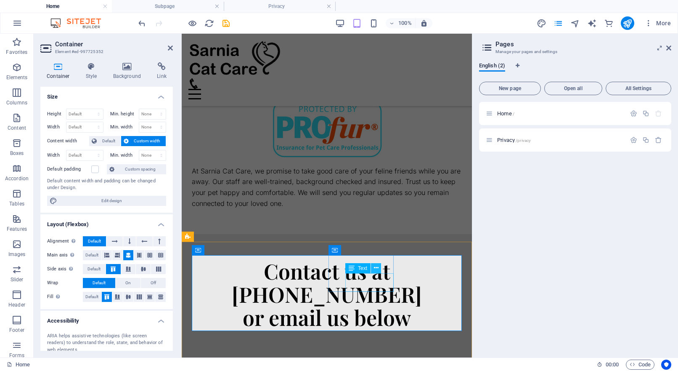
click at [374, 267] on icon at bounding box center [376, 267] width 5 height 9
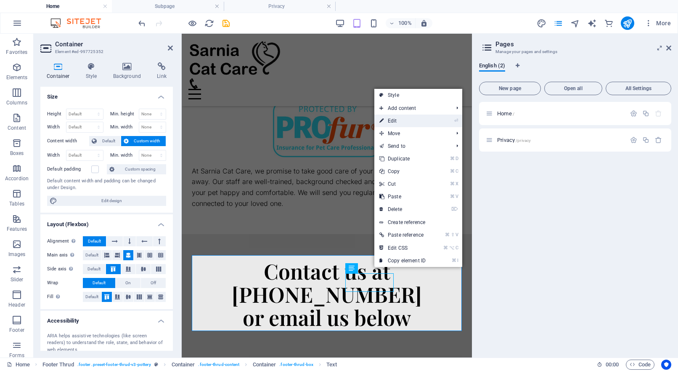
click at [395, 120] on link "⏎ Edit" at bounding box center [402, 120] width 56 height 13
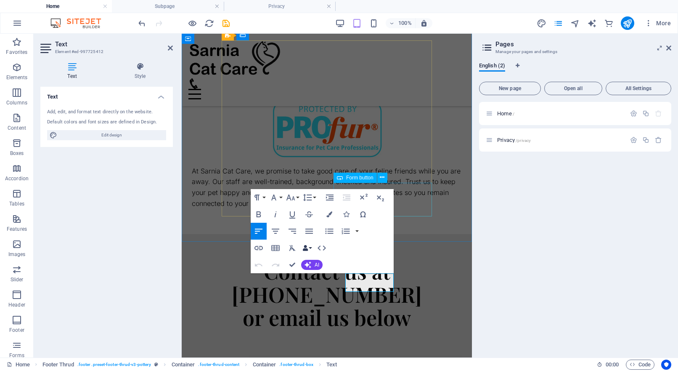
click at [309, 249] on button "Data Bindings" at bounding box center [307, 247] width 12 height 17
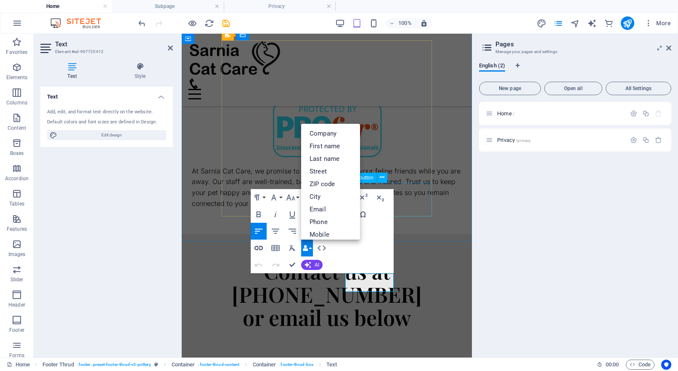
click at [261, 247] on icon "button" at bounding box center [259, 248] width 10 height 10
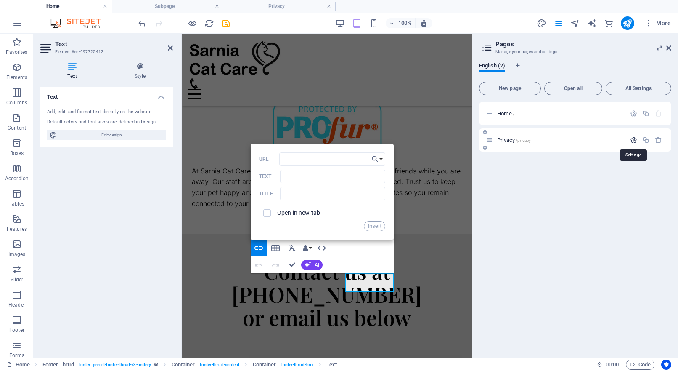
click at [636, 141] on icon "button" at bounding box center [633, 139] width 7 height 7
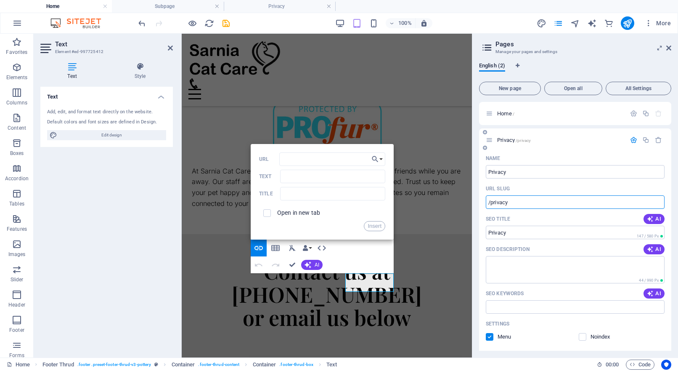
drag, startPoint x: 512, startPoint y: 204, endPoint x: 482, endPoint y: 202, distance: 29.9
click at [484, 203] on div "Name Privacy ​ URL SLUG /privacy ​ SEO Title AI Privacy ​ 147 / 580 Px SEO Desc…" at bounding box center [575, 307] width 192 height 313
click at [380, 159] on button "Choose Link" at bounding box center [377, 158] width 16 height 13
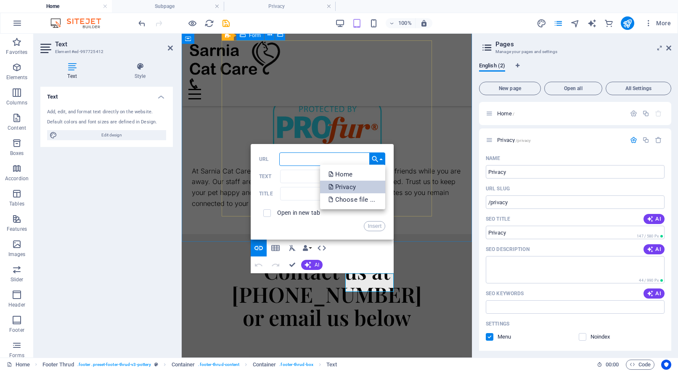
click at [360, 187] on link "Privacy" at bounding box center [352, 186] width 65 height 13
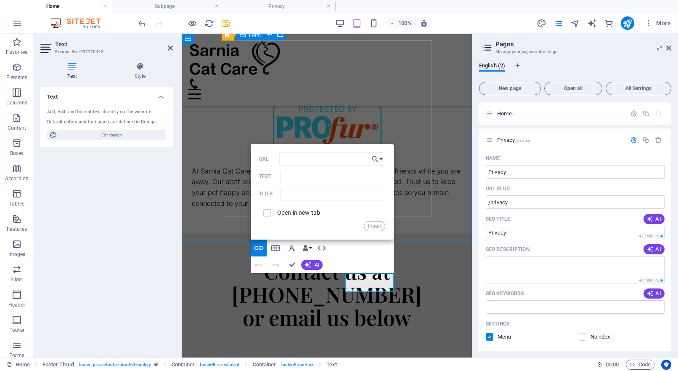
click at [375, 223] on button "Insert" at bounding box center [374, 226] width 21 height 10
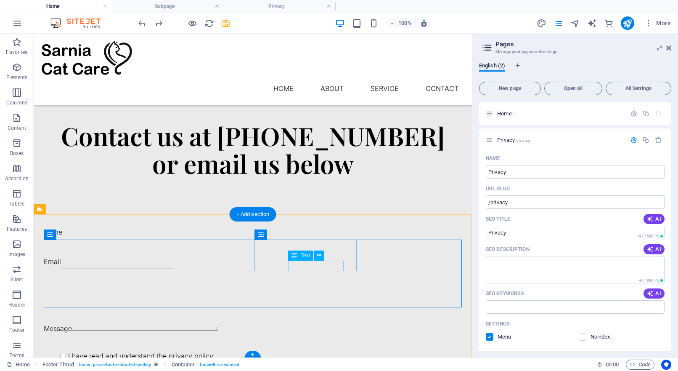
click at [318, 257] on icon at bounding box center [319, 255] width 5 height 9
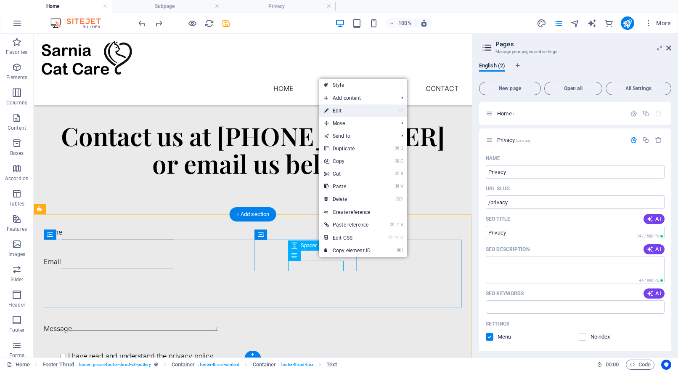
click at [327, 109] on icon at bounding box center [326, 110] width 4 height 13
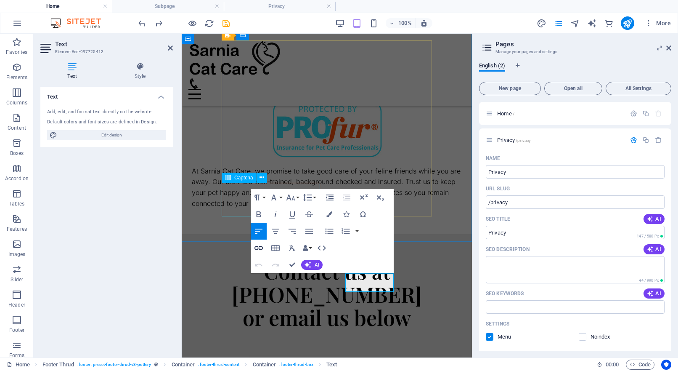
click at [260, 246] on icon "button" at bounding box center [258, 248] width 8 height 4
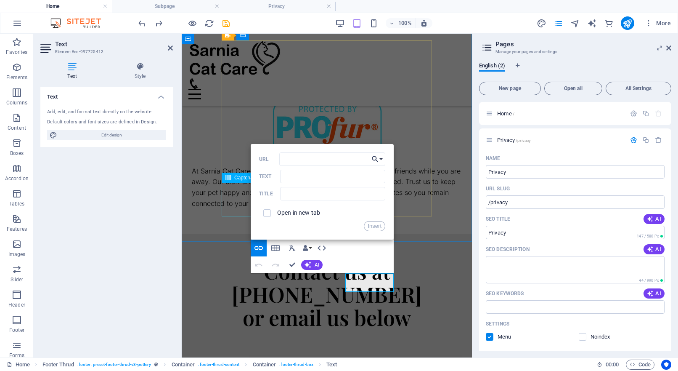
click at [381, 159] on button "Choose Link" at bounding box center [377, 158] width 16 height 13
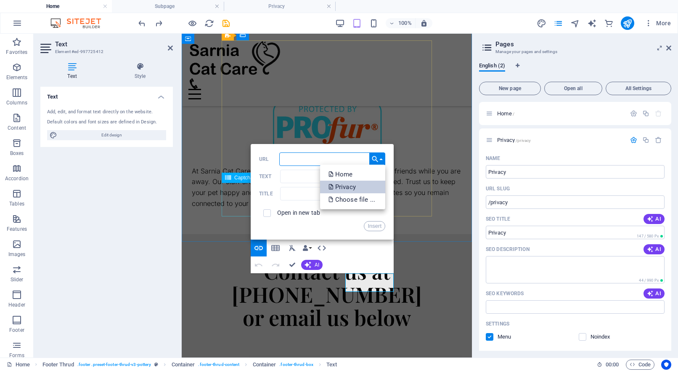
click at [356, 188] on p "Privacy" at bounding box center [342, 186] width 29 height 13
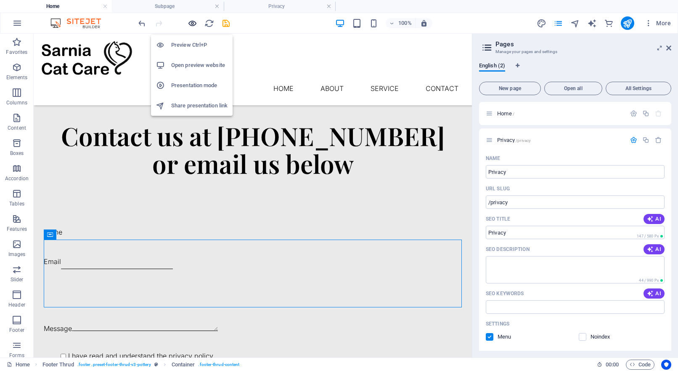
click at [191, 23] on icon "button" at bounding box center [193, 24] width 10 height 10
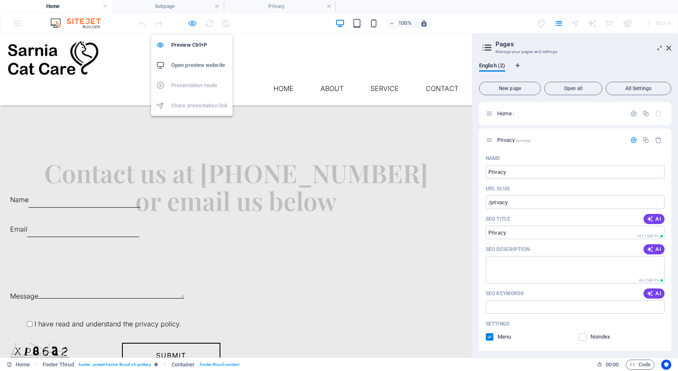
scroll to position [999, 0]
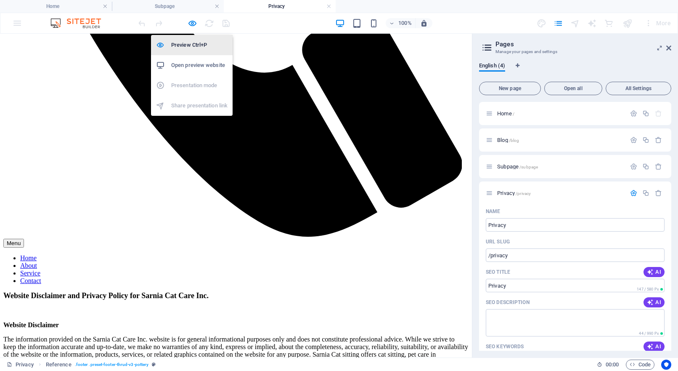
click at [193, 43] on h6 "Preview Ctrl+P" at bounding box center [199, 45] width 56 height 10
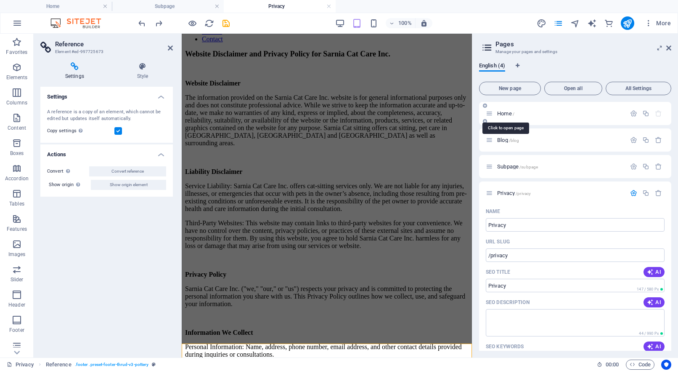
click at [509, 114] on span "Home /" at bounding box center [505, 113] width 17 height 6
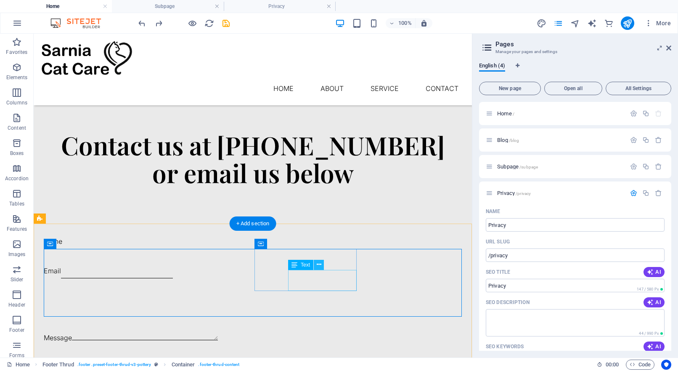
click at [320, 266] on icon at bounding box center [319, 264] width 5 height 9
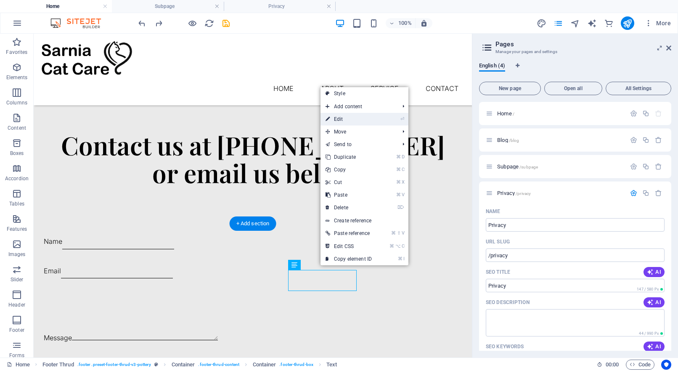
click at [342, 121] on link "⏎ Edit" at bounding box center [348, 119] width 56 height 13
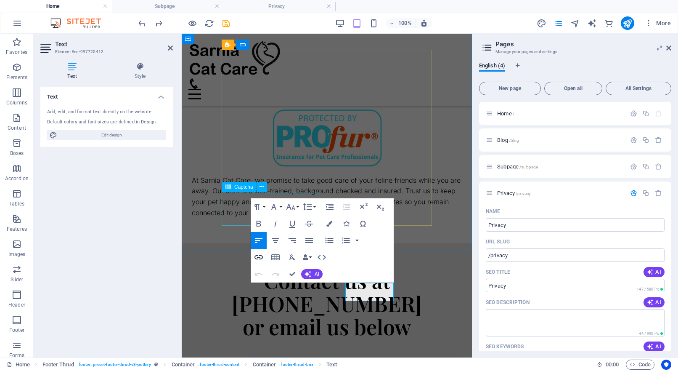
click at [259, 258] on icon "button" at bounding box center [259, 257] width 10 height 10
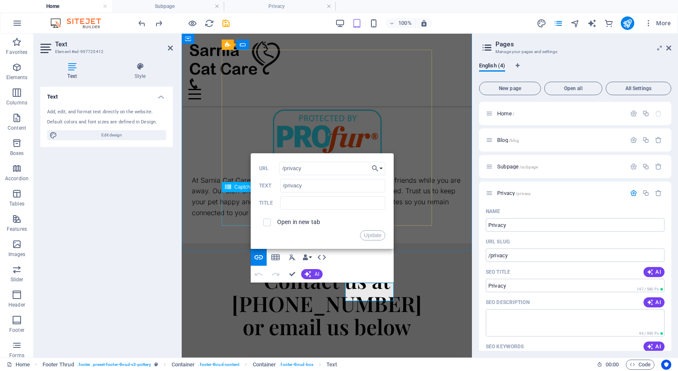
drag, startPoint x: 308, startPoint y: 167, endPoint x: 254, endPoint y: 166, distance: 54.3
click at [254, 166] on div "Back Choose Link Home Privacy Choose file ... /privacy URL /privacy Text Title …" at bounding box center [322, 200] width 143 height 95
drag, startPoint x: 298, startPoint y: 187, endPoint x: 263, endPoint y: 184, distance: 35.0
click at [263, 185] on div "/privacy Text" at bounding box center [322, 186] width 126 height 14
click at [381, 168] on button "Choose Link" at bounding box center [377, 168] width 16 height 13
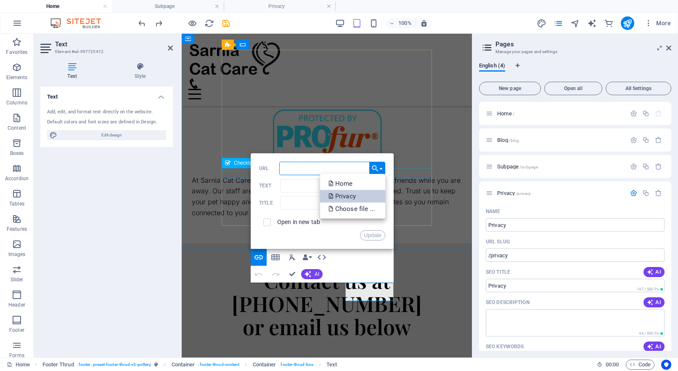
click at [363, 196] on link "Privacy" at bounding box center [352, 196] width 65 height 13
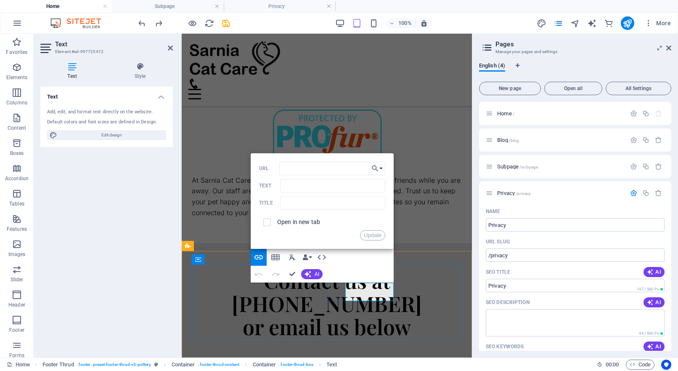
click at [373, 237] on button "Update" at bounding box center [372, 235] width 25 height 10
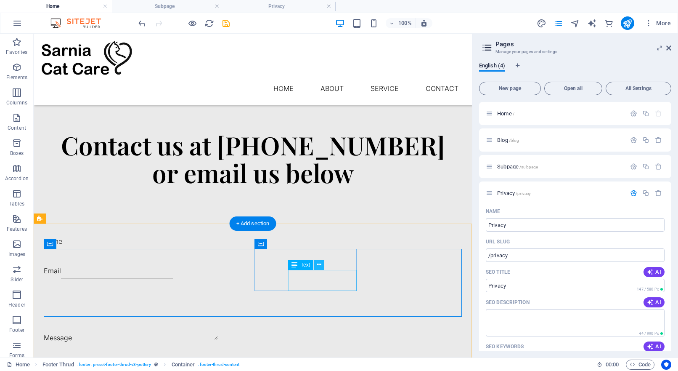
click at [317, 264] on icon at bounding box center [319, 264] width 5 height 9
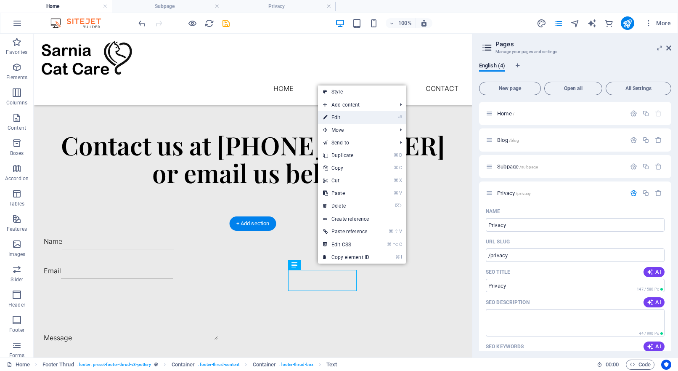
click at [333, 118] on link "⏎ Edit" at bounding box center [346, 117] width 56 height 13
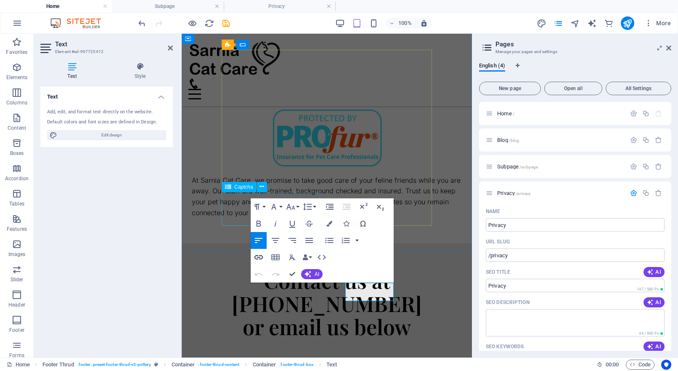
click at [257, 260] on icon "button" at bounding box center [259, 257] width 10 height 10
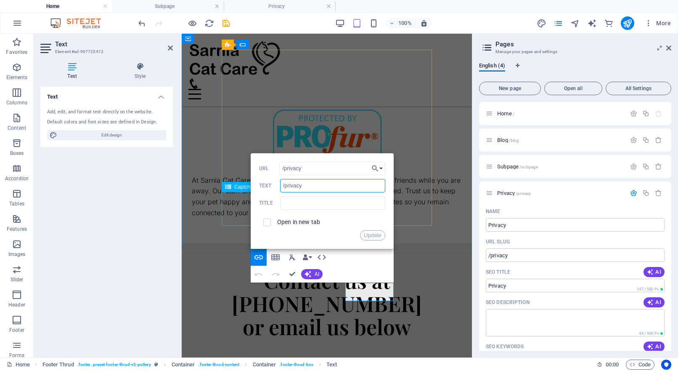
drag, startPoint x: 315, startPoint y: 187, endPoint x: 269, endPoint y: 183, distance: 46.4
click at [269, 183] on div "/privacy Text" at bounding box center [322, 186] width 126 height 14
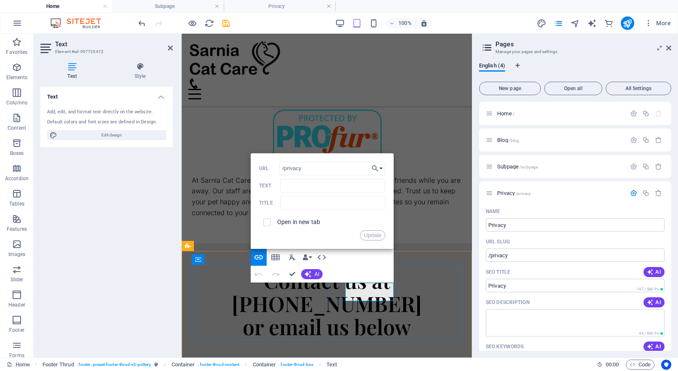
click at [376, 237] on button "Update" at bounding box center [372, 235] width 25 height 10
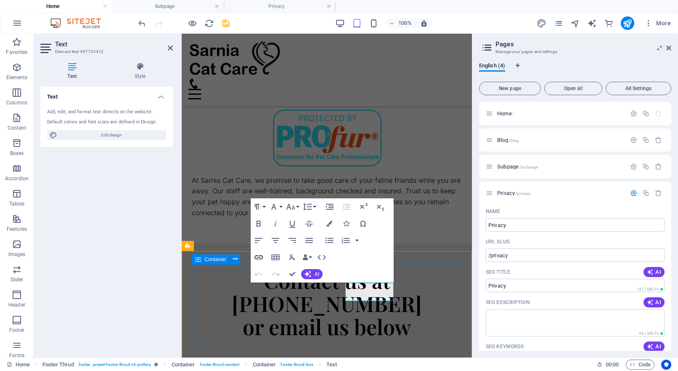
click at [262, 257] on icon "button" at bounding box center [259, 257] width 10 height 10
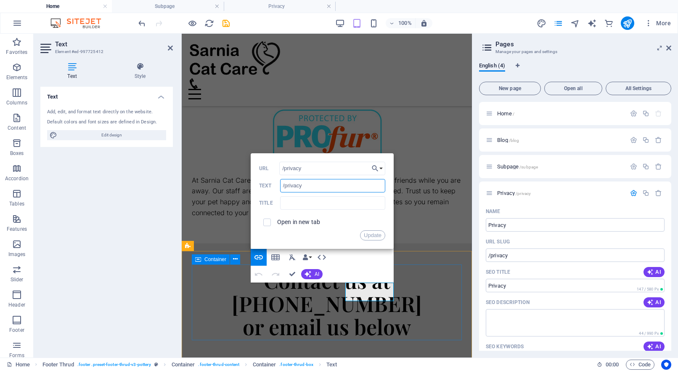
click at [304, 189] on input "/privacy" at bounding box center [332, 185] width 105 height 13
click at [294, 167] on input "/privacy" at bounding box center [332, 168] width 106 height 13
click at [295, 167] on input "/privacy" at bounding box center [332, 168] width 106 height 13
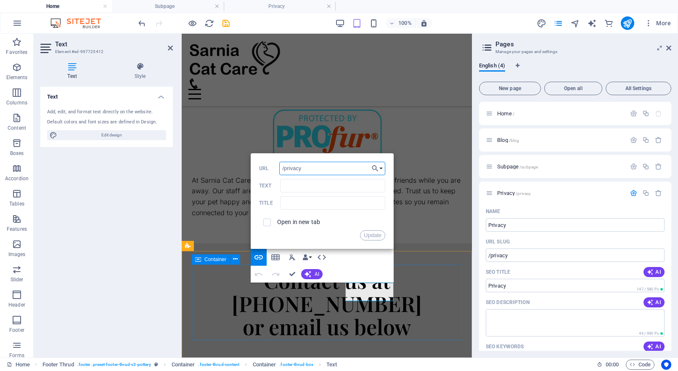
click at [295, 167] on input "/privacy" at bounding box center [332, 168] width 106 height 13
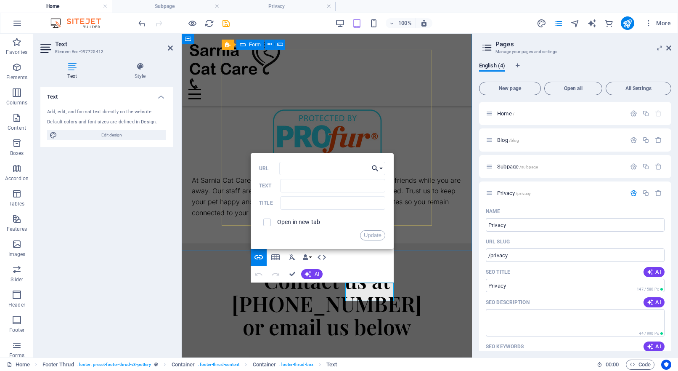
click at [382, 168] on button "Choose Link" at bounding box center [377, 168] width 16 height 13
click at [355, 208] on p "Choose file ..." at bounding box center [352, 208] width 48 height 13
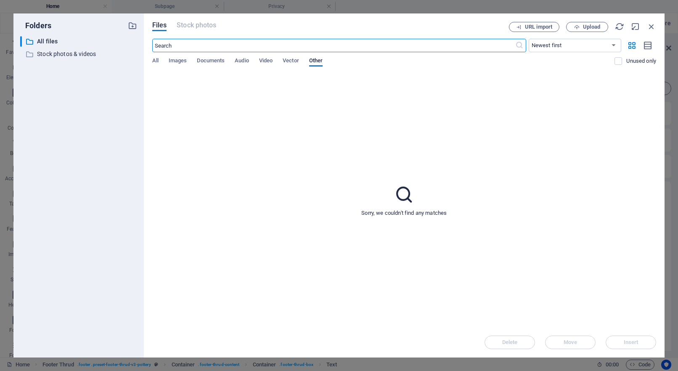
scroll to position [1492, 0]
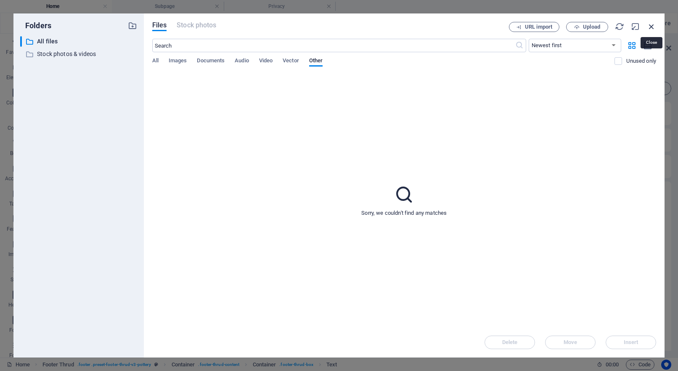
click at [652, 26] on icon "button" at bounding box center [651, 26] width 9 height 9
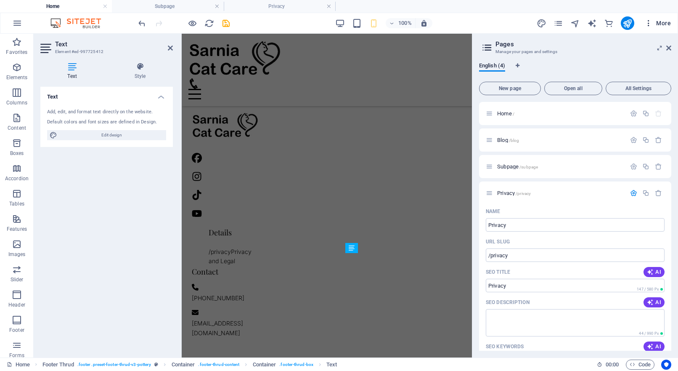
scroll to position [1023, 0]
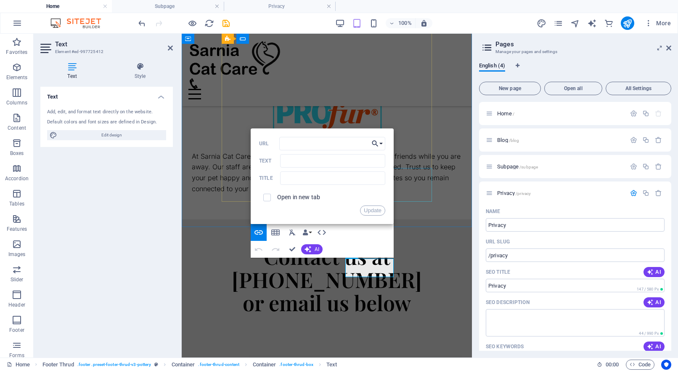
click at [379, 143] on icon "button" at bounding box center [375, 143] width 8 height 10
click at [350, 169] on p "Privacy" at bounding box center [342, 171] width 29 height 13
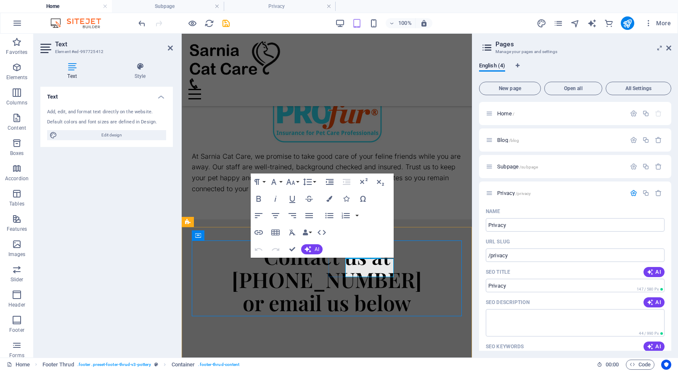
scroll to position [1009, 0]
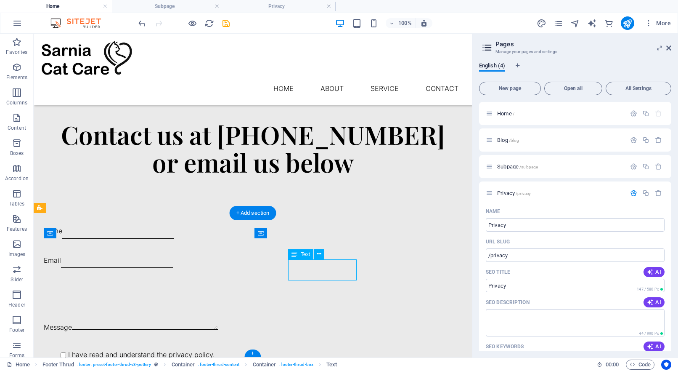
drag, startPoint x: 316, startPoint y: 264, endPoint x: 168, endPoint y: 264, distance: 148.5
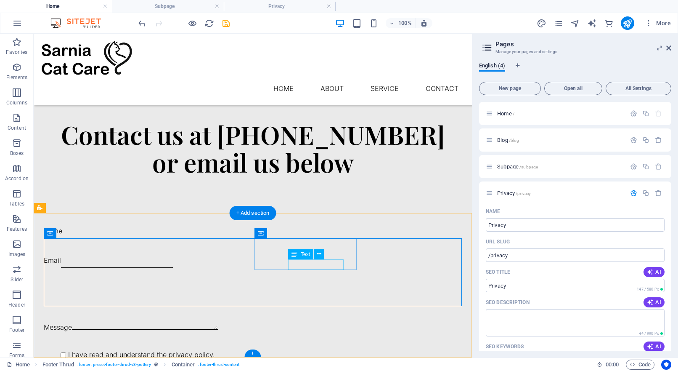
click at [321, 256] on button at bounding box center [319, 254] width 10 height 10
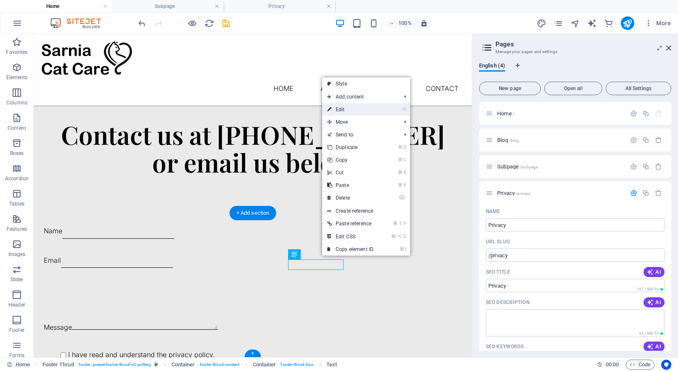
click at [346, 107] on link "⏎ Edit" at bounding box center [350, 109] width 56 height 13
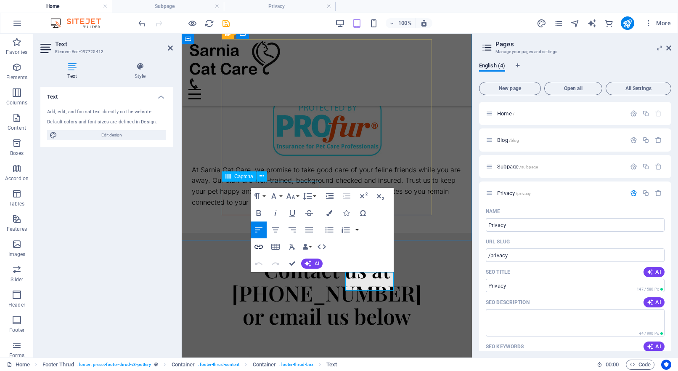
click at [259, 245] on icon "button" at bounding box center [259, 246] width 10 height 10
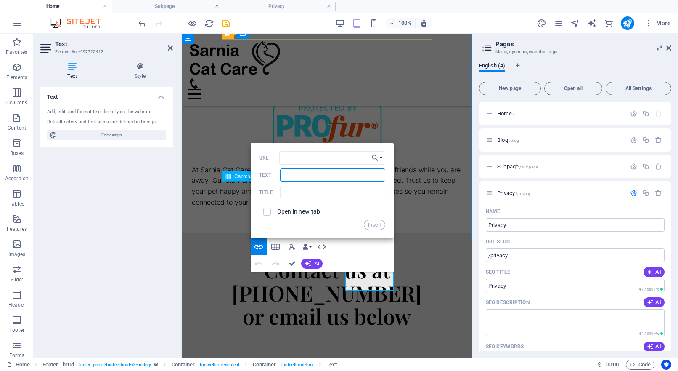
click at [303, 179] on input "Text" at bounding box center [332, 174] width 105 height 13
click at [381, 159] on button "Choose Link" at bounding box center [377, 157] width 16 height 13
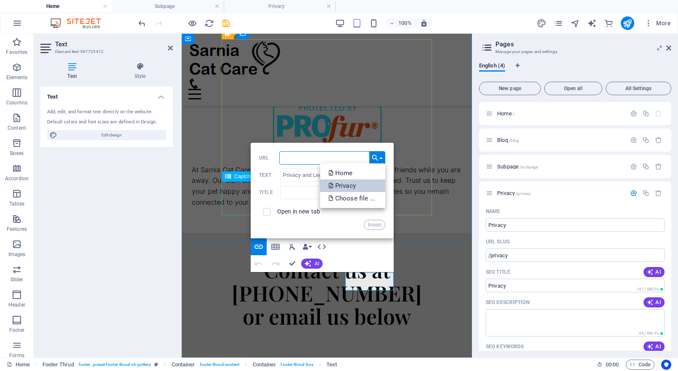
click at [352, 187] on p "Privacy" at bounding box center [342, 185] width 29 height 13
click at [372, 223] on button "Insert" at bounding box center [374, 225] width 21 height 10
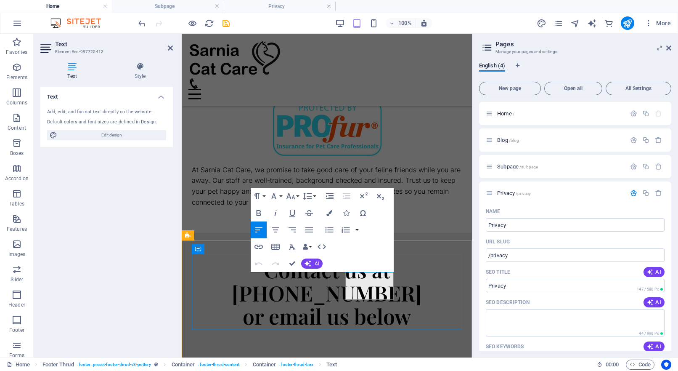
drag, startPoint x: 362, startPoint y: 285, endPoint x: 368, endPoint y: 297, distance: 13.4
drag, startPoint x: 361, startPoint y: 286, endPoint x: 371, endPoint y: 312, distance: 27.4
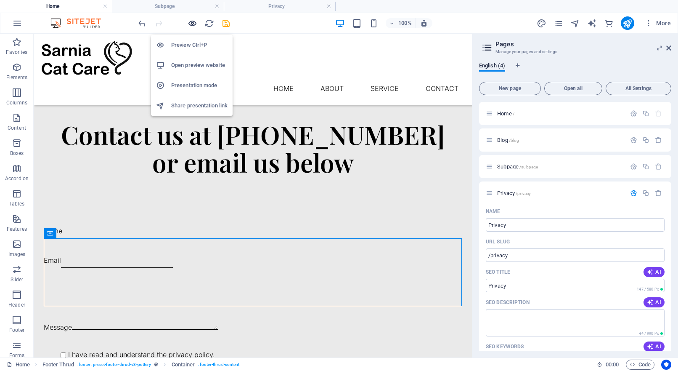
click at [193, 24] on icon "button" at bounding box center [193, 24] width 10 height 10
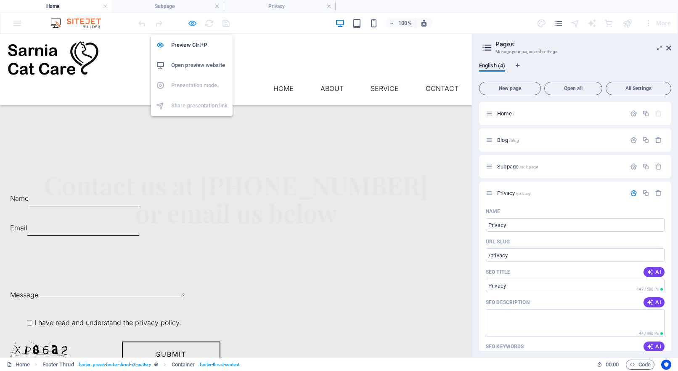
scroll to position [999, 0]
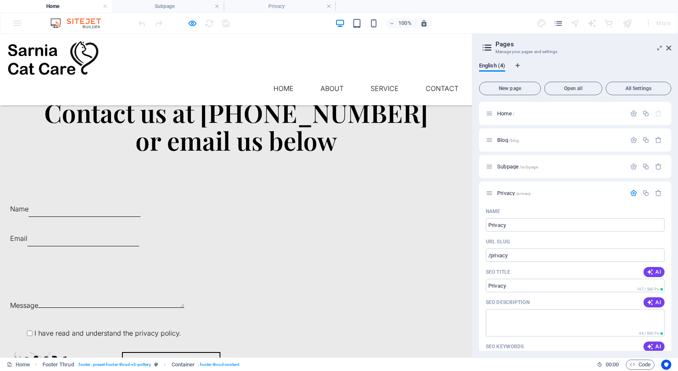
drag, startPoint x: 289, startPoint y: 263, endPoint x: 288, endPoint y: 331, distance: 67.3
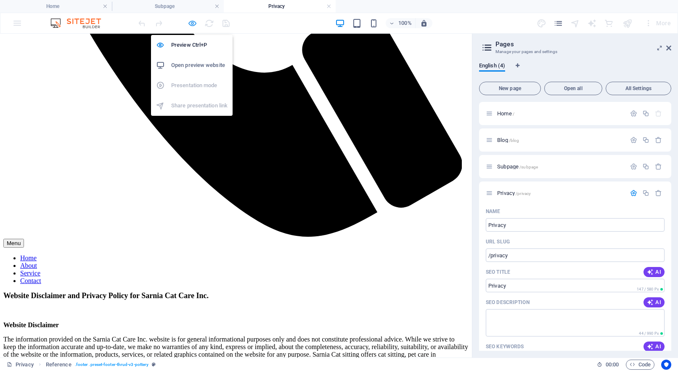
click at [193, 26] on icon "button" at bounding box center [193, 24] width 10 height 10
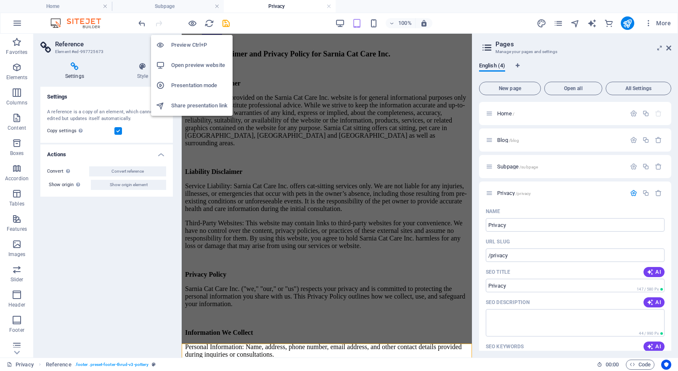
click at [191, 43] on h6 "Preview Ctrl+P" at bounding box center [199, 45] width 56 height 10
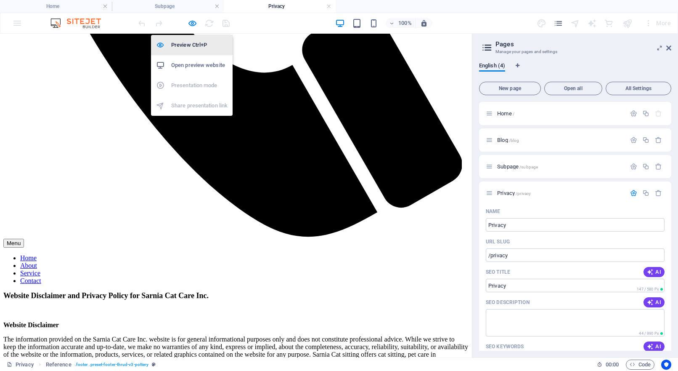
click at [193, 46] on h6 "Preview Ctrl+P" at bounding box center [199, 45] width 56 height 10
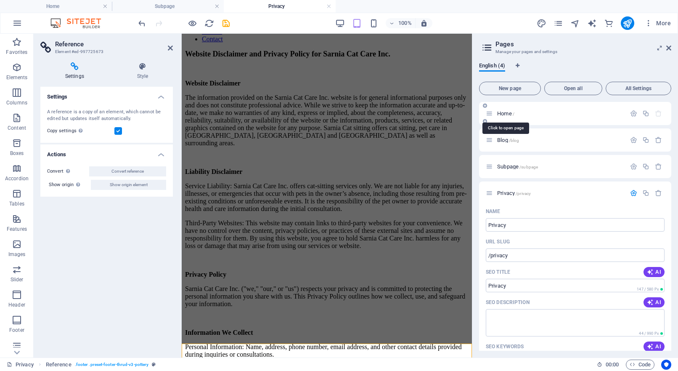
click at [509, 114] on span "Home /" at bounding box center [505, 113] width 17 height 6
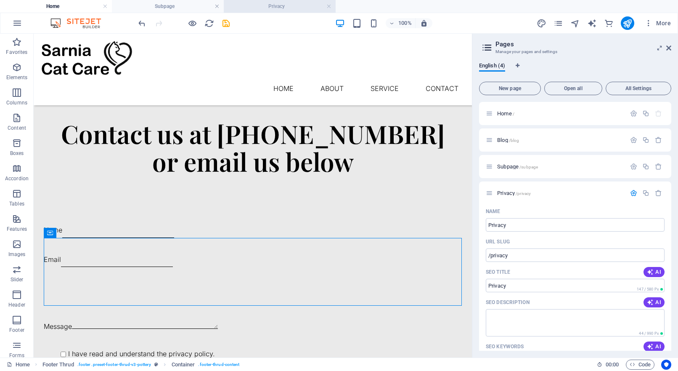
scroll to position [1009, 0]
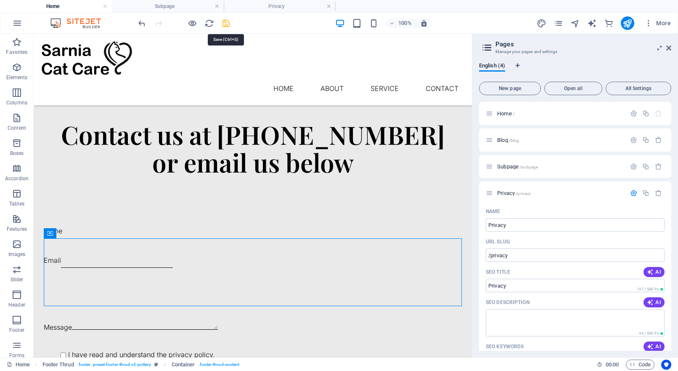
click at [228, 23] on icon "save" at bounding box center [226, 24] width 10 height 10
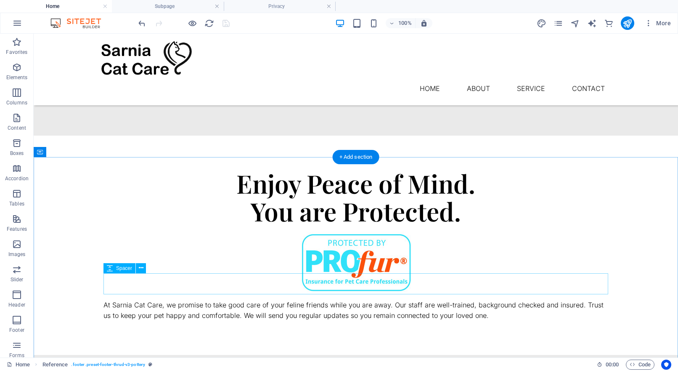
scroll to position [699, 0]
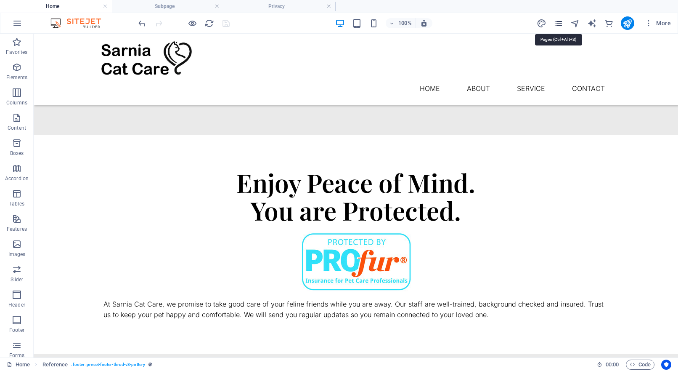
click at [560, 24] on icon "pages" at bounding box center [558, 24] width 10 height 10
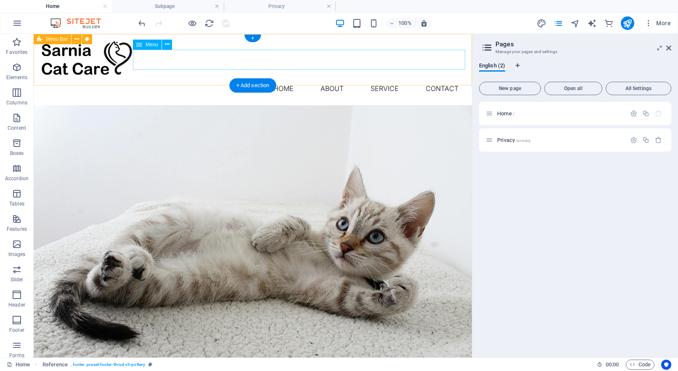
scroll to position [0, 0]
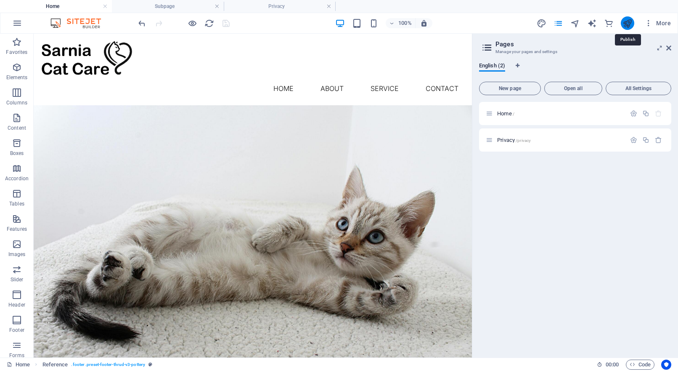
click at [627, 26] on icon "publish" at bounding box center [627, 24] width 10 height 10
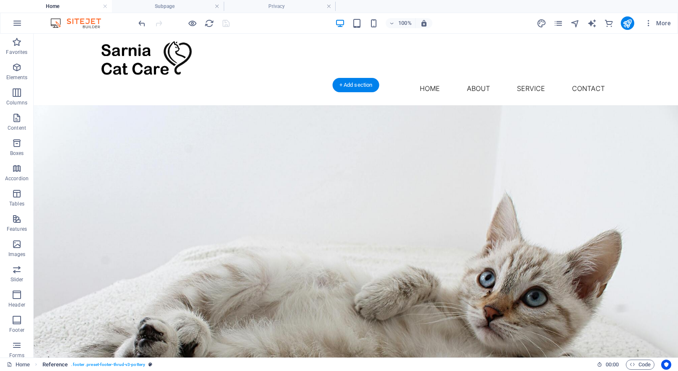
click at [99, 365] on span ". footer .preset-footer-thrud-v3-pottery" at bounding box center [108, 364] width 74 height 10
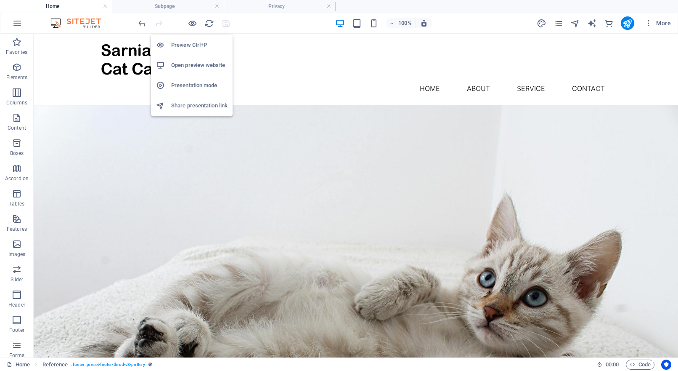
click at [185, 65] on h6 "Open preview website" at bounding box center [199, 65] width 56 height 10
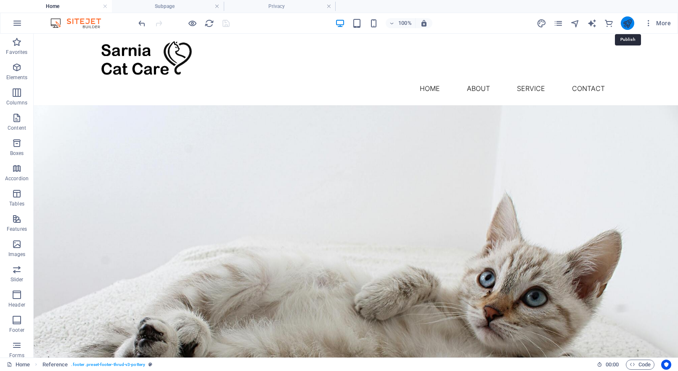
click at [630, 24] on icon "publish" at bounding box center [627, 24] width 10 height 10
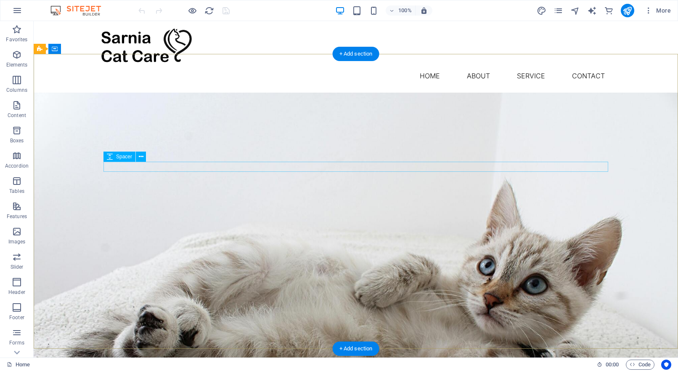
scroll to position [1, 0]
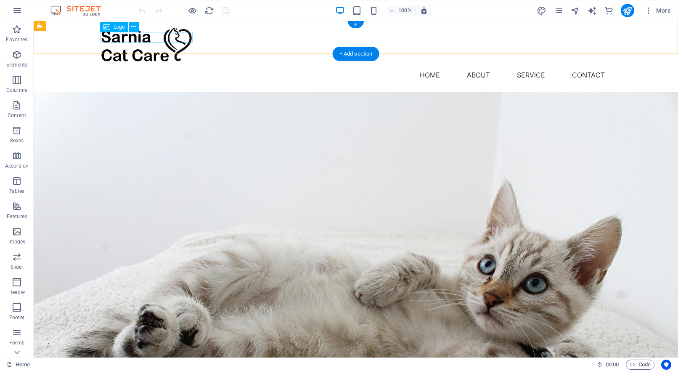
click at [130, 36] on div at bounding box center [355, 46] width 511 height 38
click at [133, 27] on icon at bounding box center [133, 26] width 5 height 9
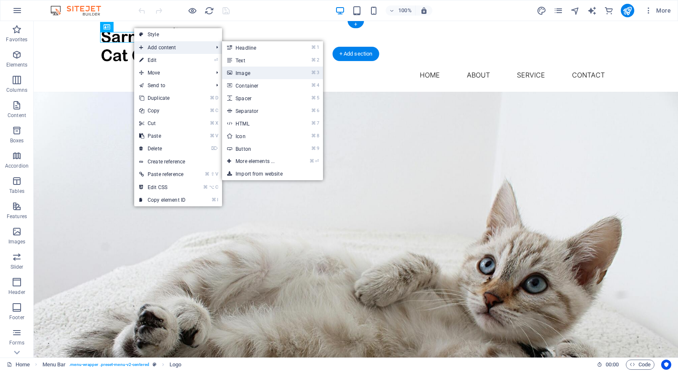
click at [244, 72] on link "⌘ 3 Image" at bounding box center [256, 72] width 69 height 13
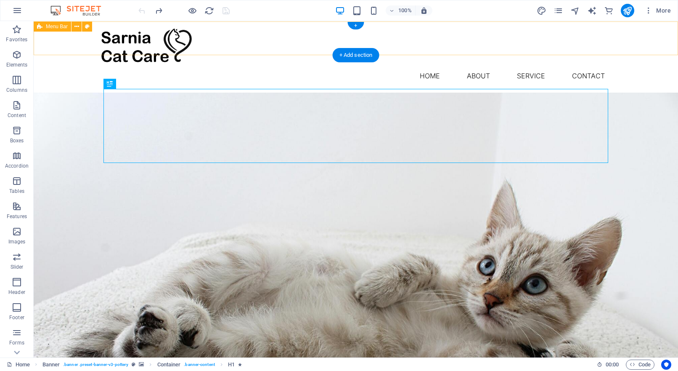
scroll to position [0, 0]
click at [18, 283] on icon "button" at bounding box center [17, 282] width 10 height 10
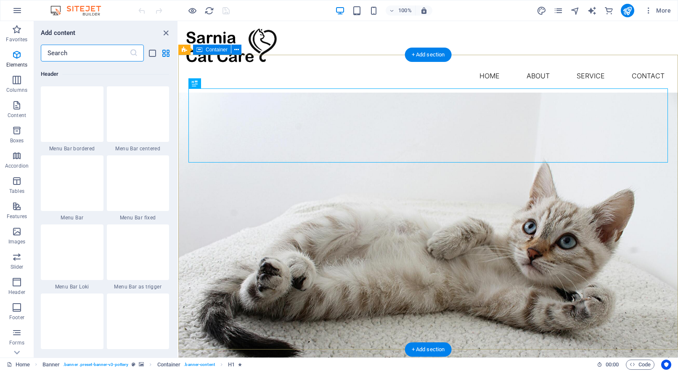
scroll to position [5065, 0]
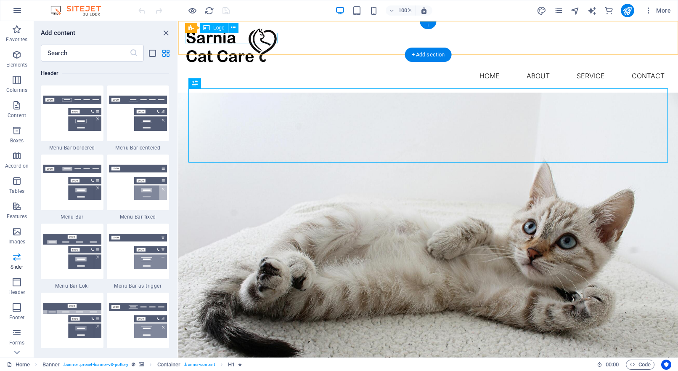
click at [251, 38] on div at bounding box center [428, 47] width 486 height 38
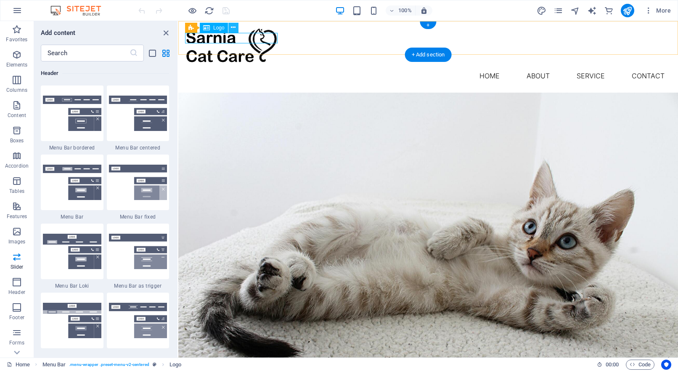
click at [233, 26] on icon at bounding box center [233, 27] width 5 height 9
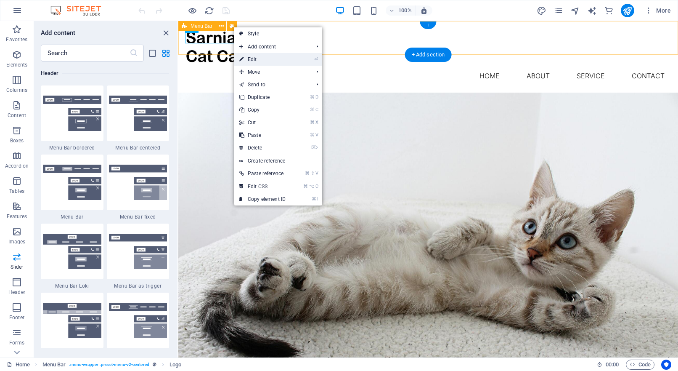
click at [246, 60] on link "⏎ Edit" at bounding box center [262, 59] width 56 height 13
select select "px"
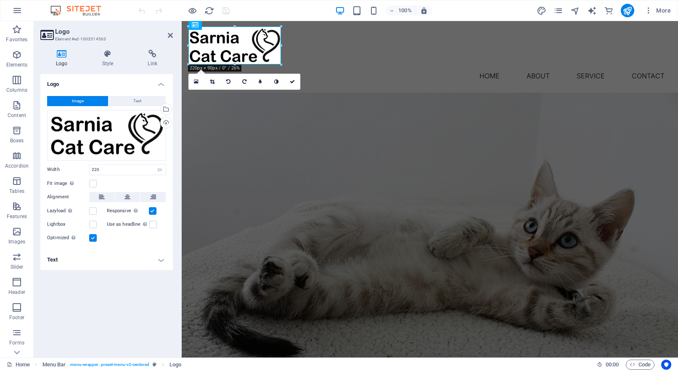
scroll to position [1, 0]
click at [132, 300] on div "Logo Image Text Drag files here, click to choose files or select files from Fil…" at bounding box center [106, 212] width 132 height 276
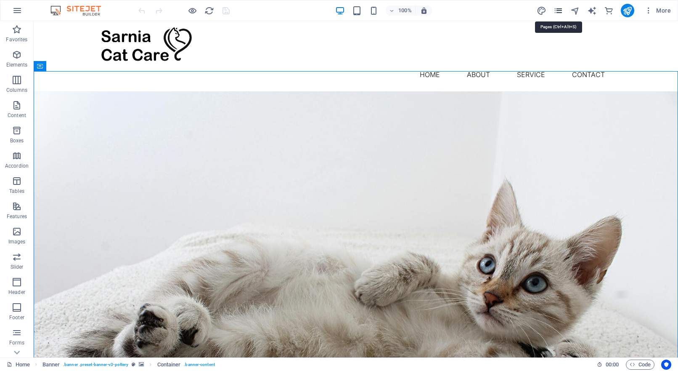
click at [561, 10] on icon "pages" at bounding box center [558, 11] width 10 height 10
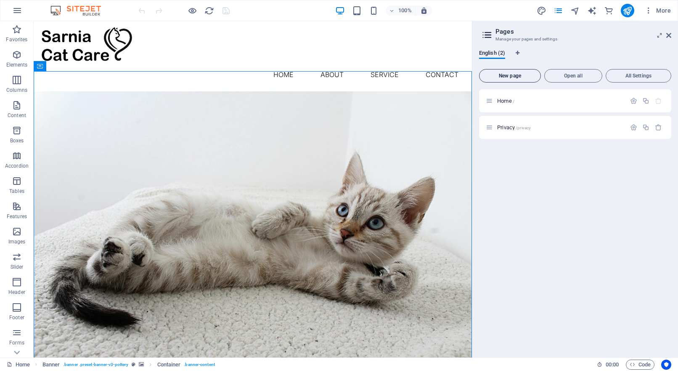
click at [518, 77] on span "New page" at bounding box center [510, 75] width 54 height 5
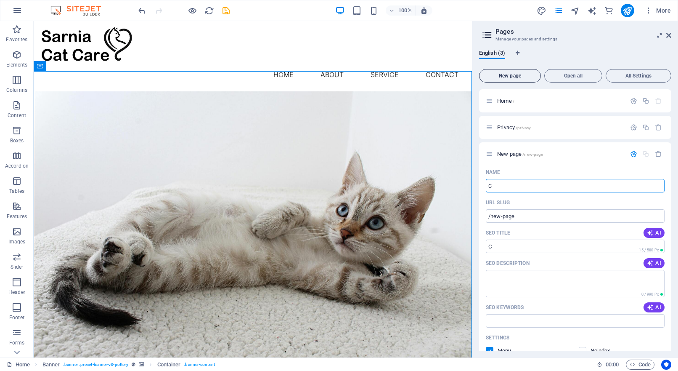
type input "C"
type input "/c"
type input "Contac"
type input "/contac"
type input "Contact"
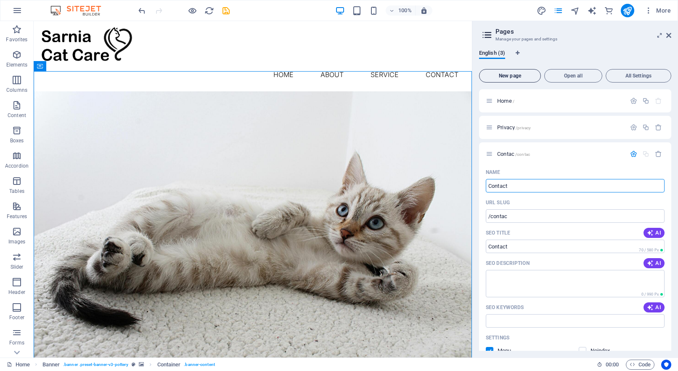
type input "/contact"
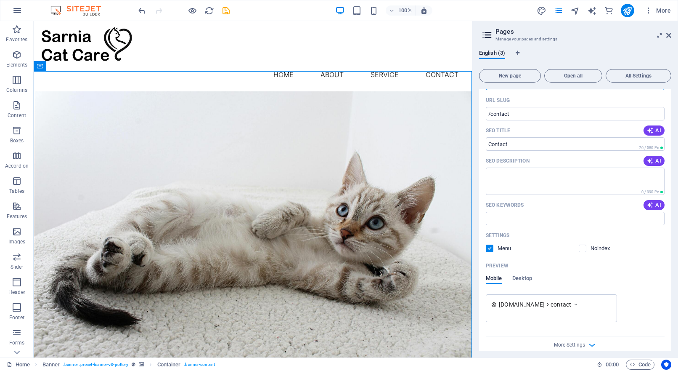
scroll to position [98, 0]
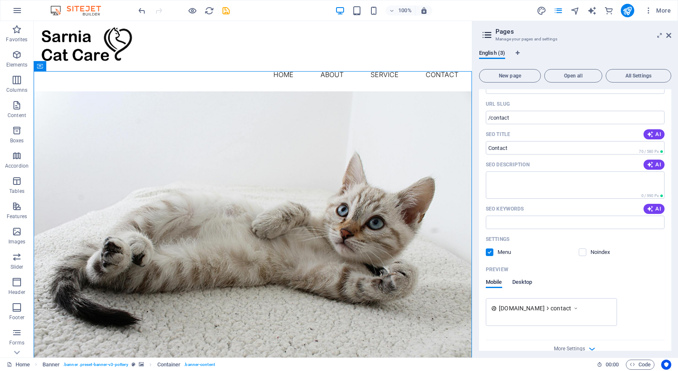
click at [525, 283] on span "Desktop" at bounding box center [522, 283] width 20 height 12
click at [579, 342] on span "More Settings" at bounding box center [569, 340] width 31 height 6
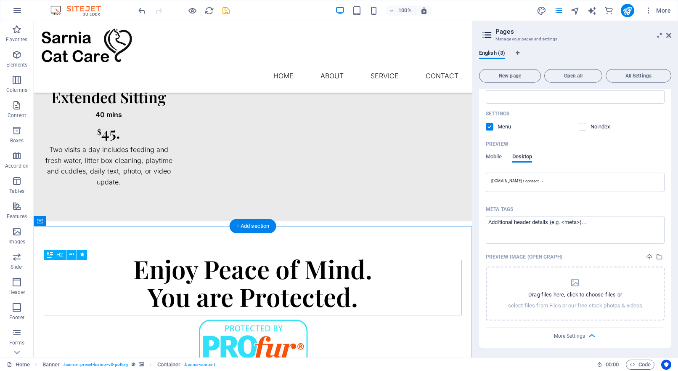
scroll to position [639, 0]
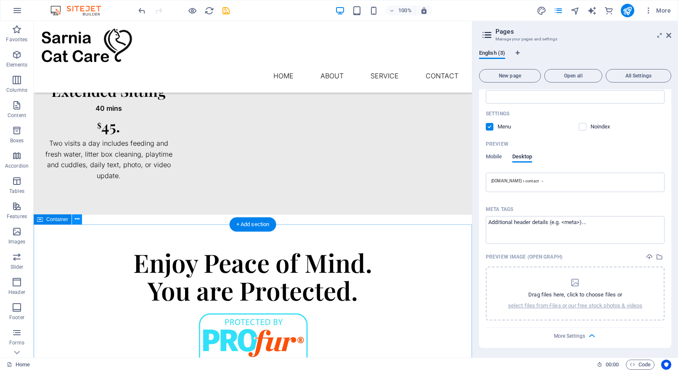
click at [80, 219] on button at bounding box center [77, 219] width 10 height 10
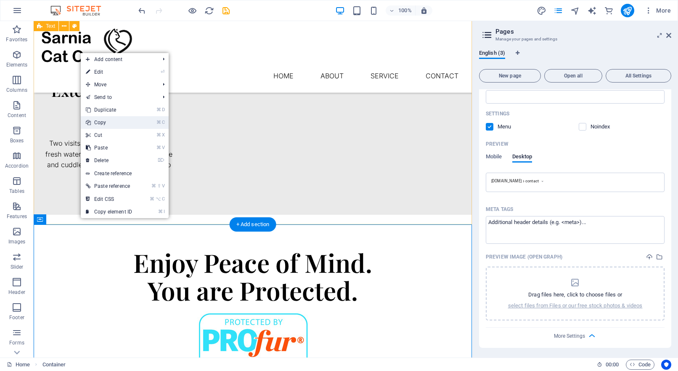
click at [113, 124] on link "⌘ C Copy" at bounding box center [109, 122] width 56 height 13
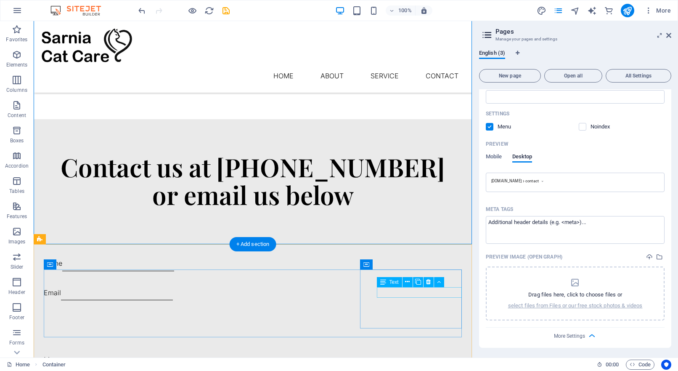
scroll to position [966, 0]
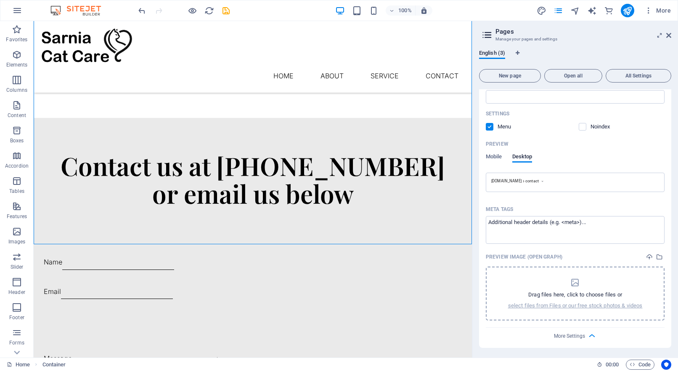
click at [597, 291] on p "Drag files here, click to choose files or" at bounding box center [575, 295] width 94 height 8
drag, startPoint x: 384, startPoint y: 172, endPoint x: 524, endPoint y: 279, distance: 176.5
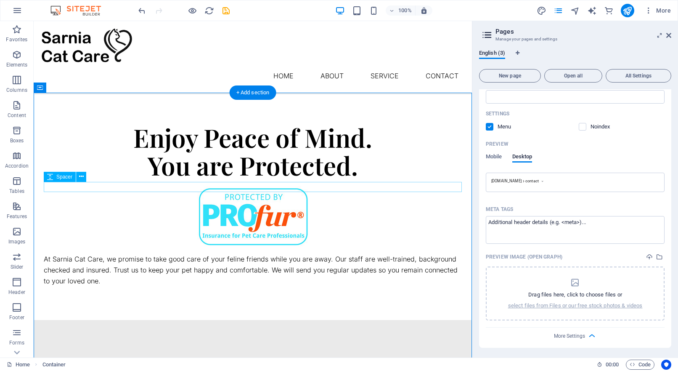
scroll to position [771, 0]
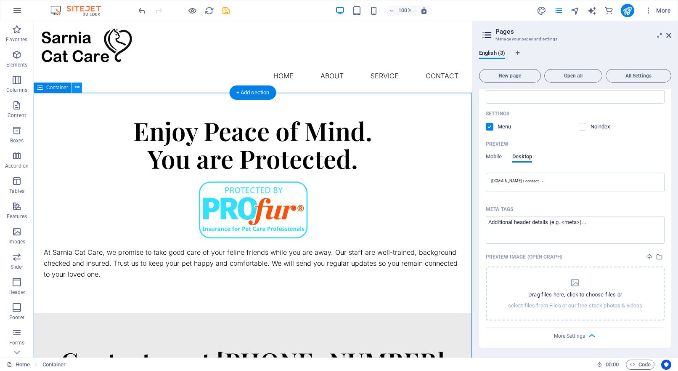
click at [77, 88] on icon at bounding box center [77, 87] width 5 height 9
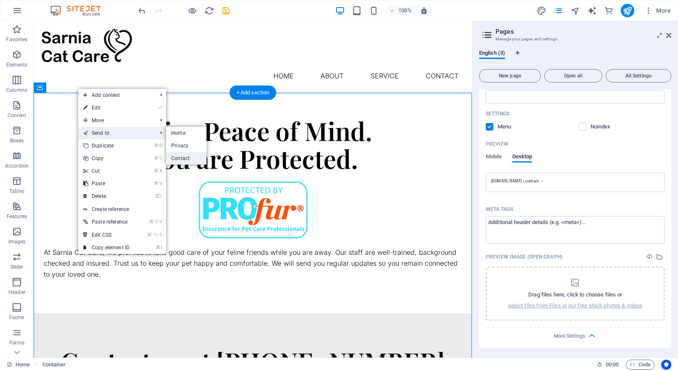
click at [198, 156] on link "Contact" at bounding box center [186, 158] width 40 height 13
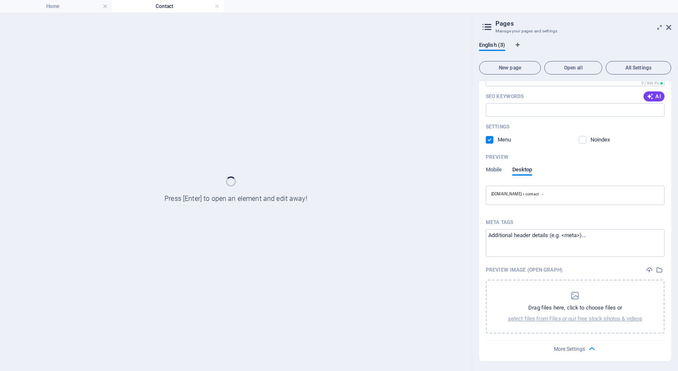
scroll to position [202, 0]
click at [202, 196] on div at bounding box center [236, 192] width 472 height 358
click at [231, 189] on div at bounding box center [236, 192] width 472 height 358
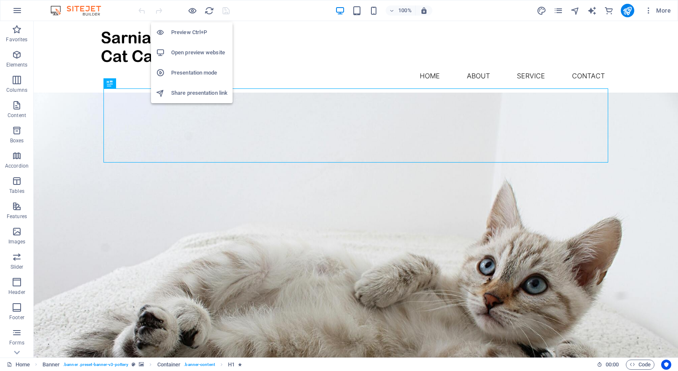
click at [191, 54] on h6 "Open preview website" at bounding box center [199, 53] width 56 height 10
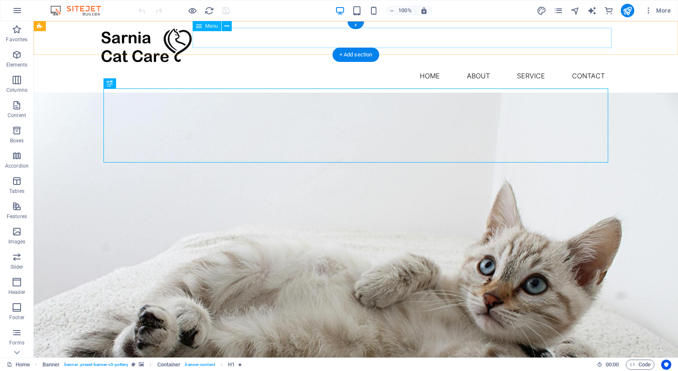
click at [582, 66] on nav "Home About Service Contact" at bounding box center [355, 76] width 511 height 20
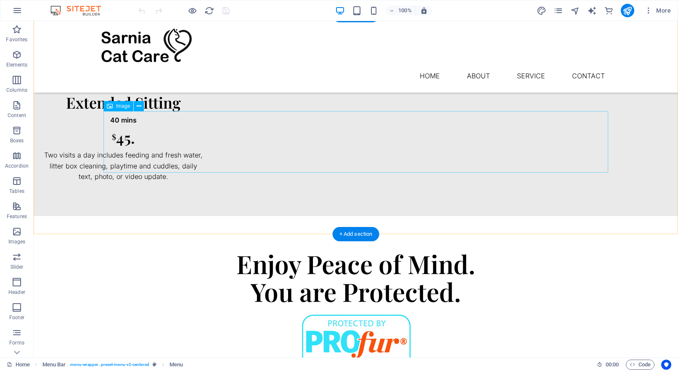
scroll to position [610, 0]
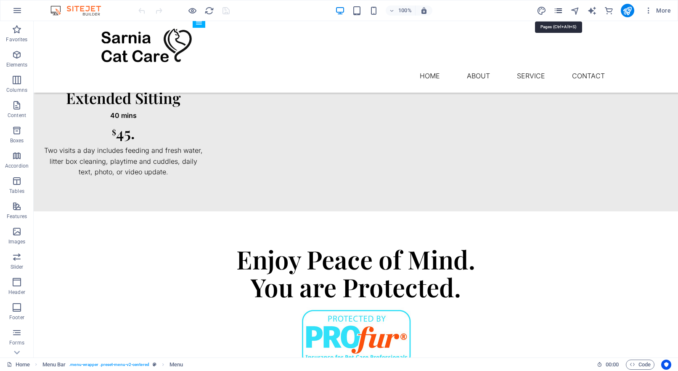
click at [559, 10] on icon "pages" at bounding box center [558, 11] width 10 height 10
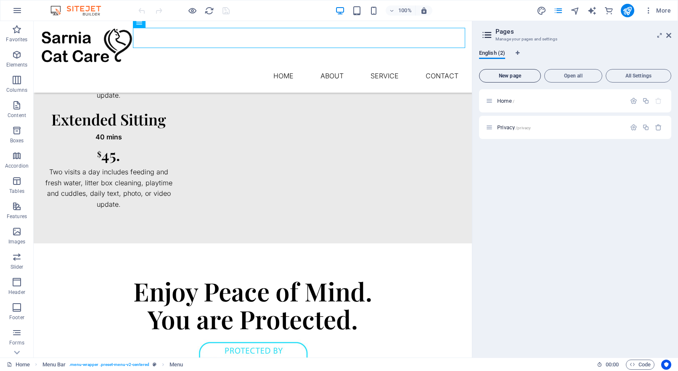
click at [511, 78] on span "New page" at bounding box center [510, 75] width 54 height 5
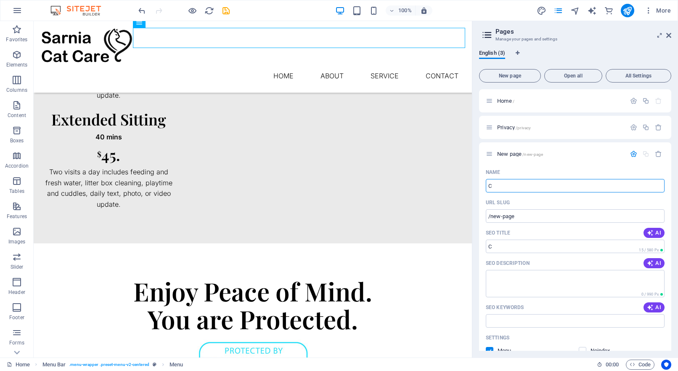
type input "C"
type input "/c"
type input "Contact"
type input "/contact"
click at [431, 243] on div "Enjoy Peace of Mind. You are Protected. At Sarnia Cat Care, we promise to take …" at bounding box center [253, 358] width 438 height 230
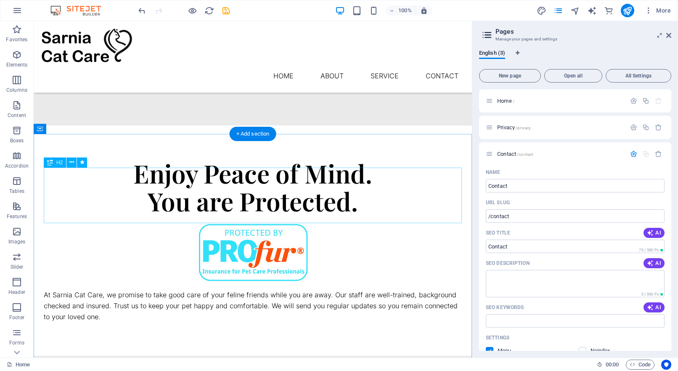
scroll to position [729, 0]
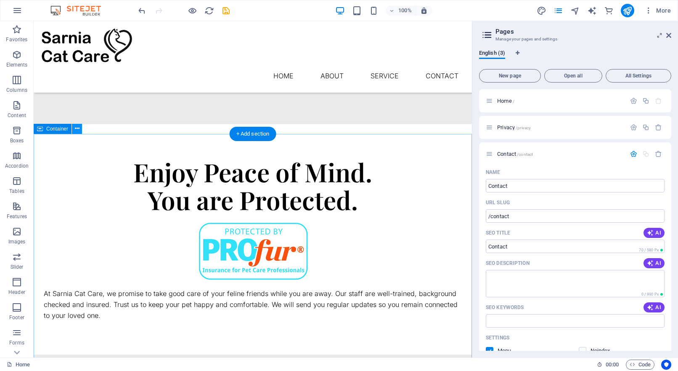
click at [76, 129] on icon at bounding box center [77, 128] width 5 height 9
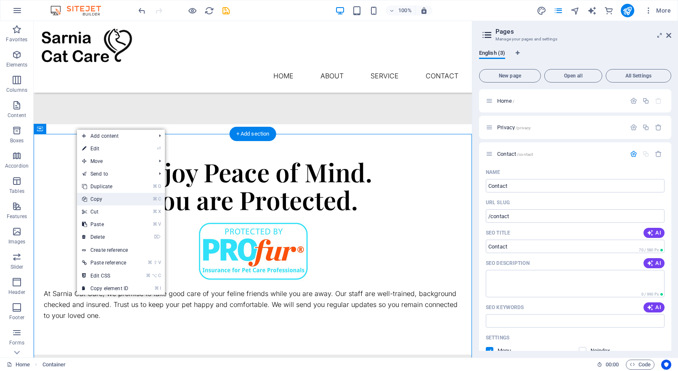
click at [93, 202] on link "⌘ C Copy" at bounding box center [105, 199] width 56 height 13
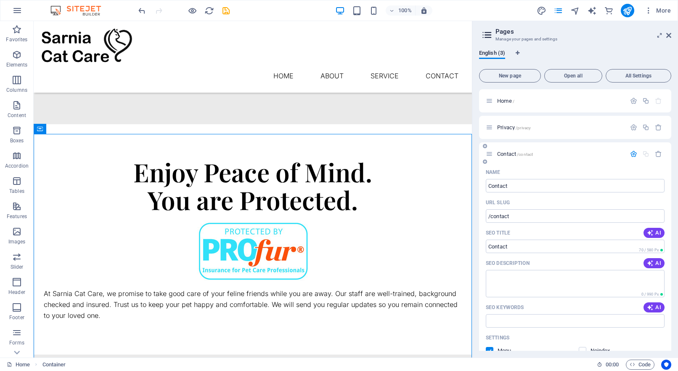
scroll to position [0, 0]
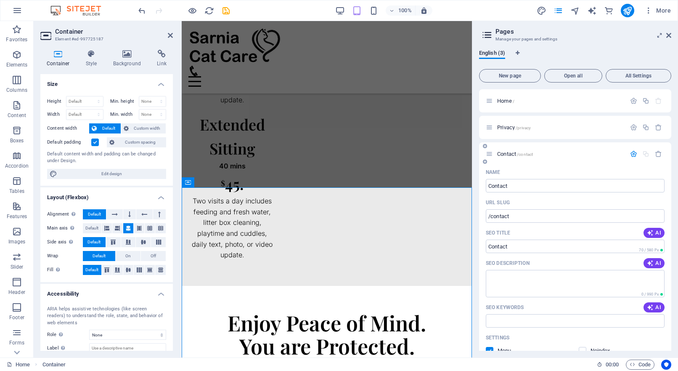
click at [608, 167] on div "Name" at bounding box center [575, 171] width 179 height 13
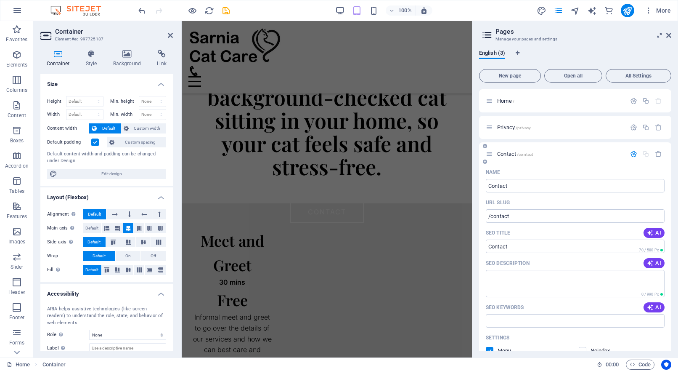
scroll to position [303, 0]
click at [633, 155] on icon "button" at bounding box center [633, 153] width 7 height 7
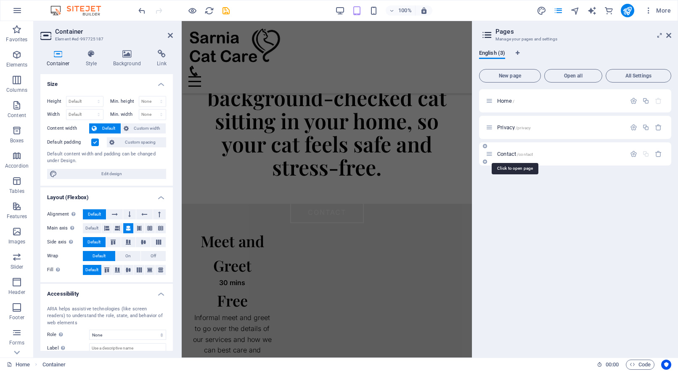
click at [519, 154] on span "/contact" at bounding box center [525, 154] width 16 height 5
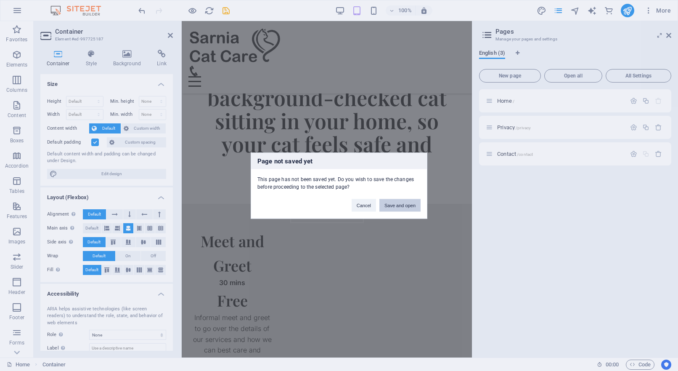
click at [407, 204] on button "Save and open" at bounding box center [399, 205] width 41 height 13
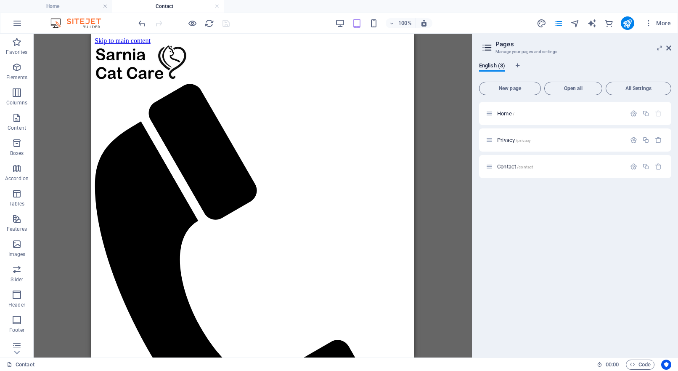
scroll to position [0, 0]
click at [504, 115] on span "Home /" at bounding box center [505, 113] width 17 height 6
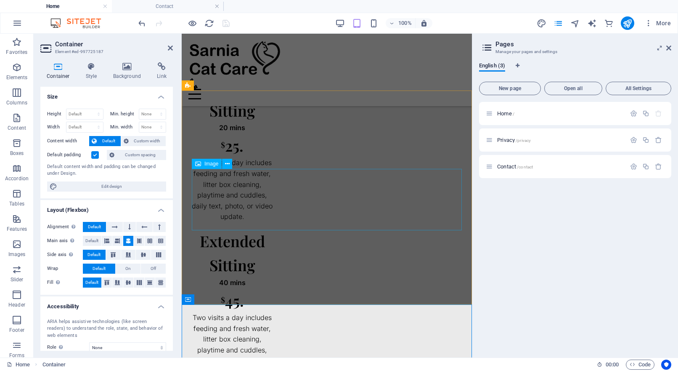
scroll to position [625, 0]
click at [514, 167] on span "Contact /contact" at bounding box center [515, 166] width 36 height 6
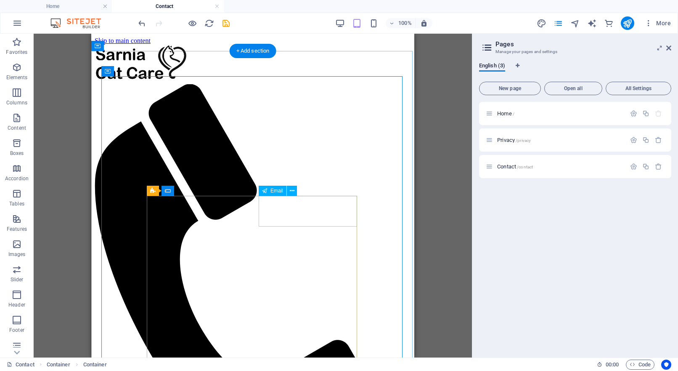
scroll to position [7, 0]
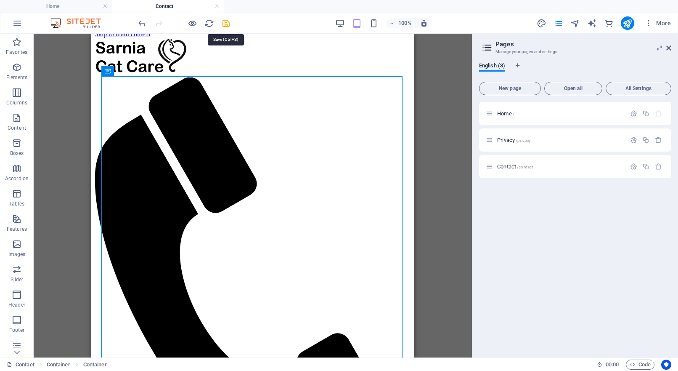
click at [225, 24] on icon "save" at bounding box center [226, 24] width 10 height 10
checkbox input "false"
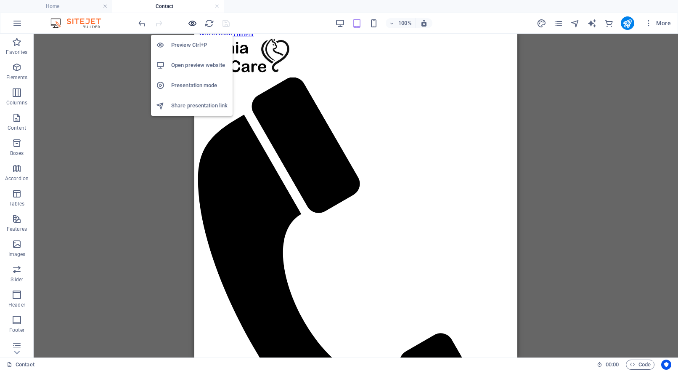
click at [190, 23] on icon "button" at bounding box center [193, 24] width 10 height 10
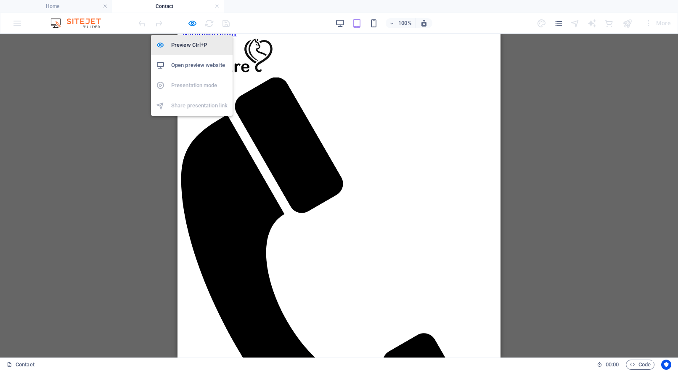
click at [192, 47] on h6 "Preview Ctrl+P" at bounding box center [199, 45] width 56 height 10
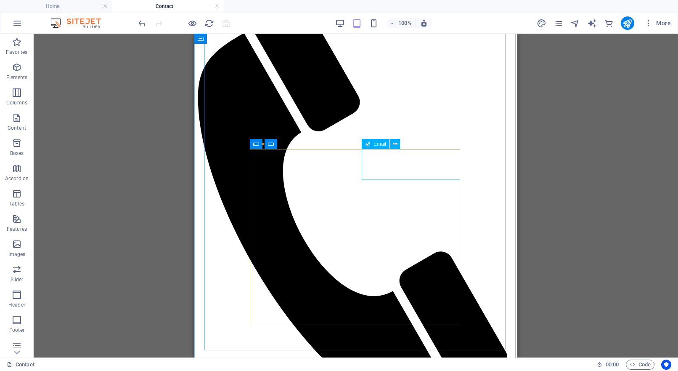
scroll to position [90, 0]
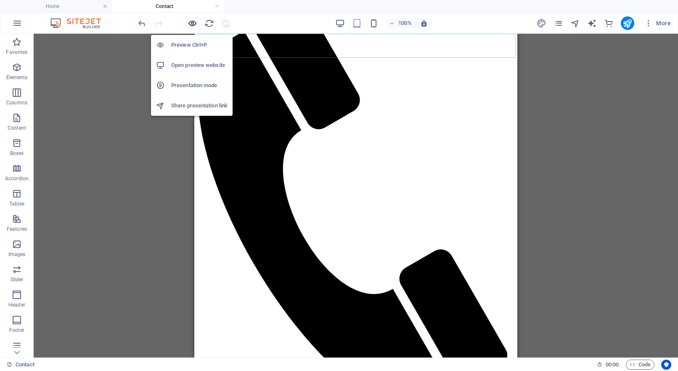
click at [196, 23] on icon "button" at bounding box center [193, 24] width 10 height 10
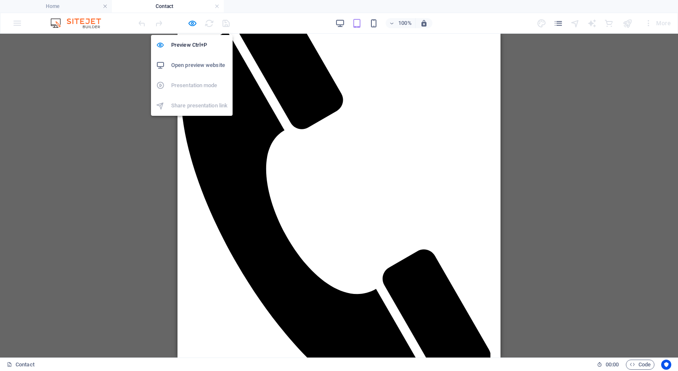
click at [194, 64] on h6 "Open preview website" at bounding box center [199, 65] width 56 height 10
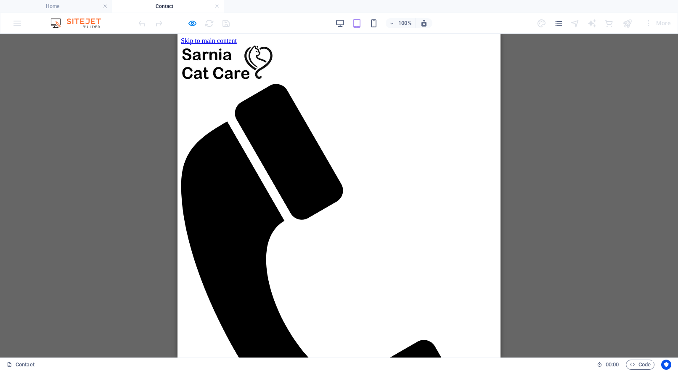
scroll to position [0, 0]
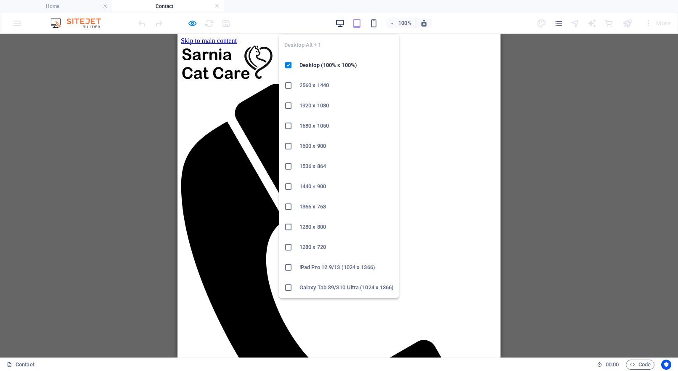
click at [339, 23] on icon "button" at bounding box center [340, 24] width 10 height 10
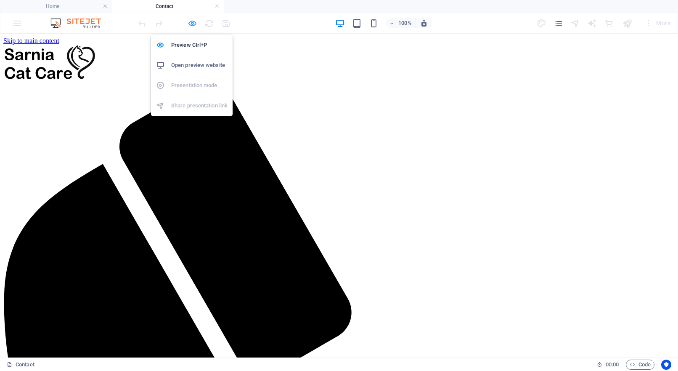
click at [197, 23] on icon "button" at bounding box center [193, 24] width 10 height 10
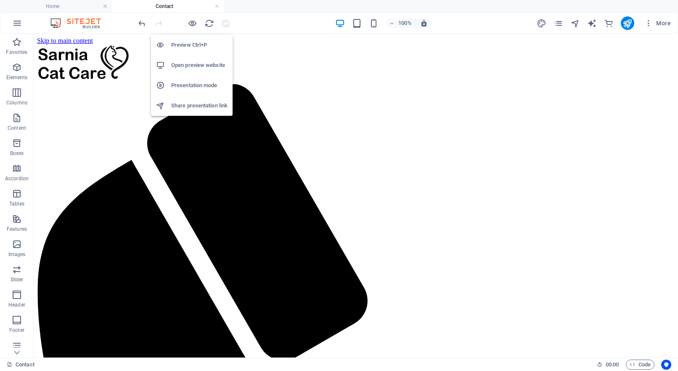
click at [195, 44] on h6 "Preview Ctrl+P" at bounding box center [199, 45] width 56 height 10
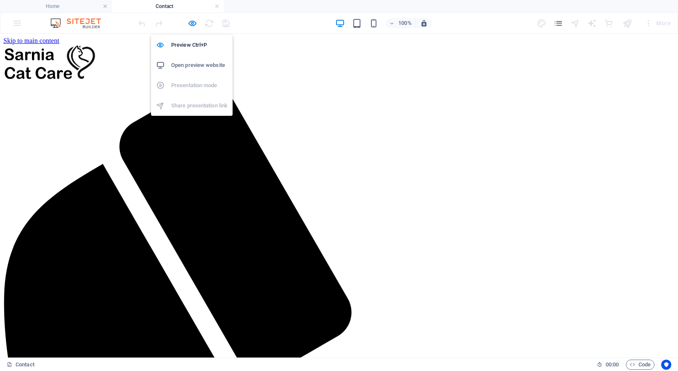
click at [193, 66] on h6 "Open preview website" at bounding box center [199, 65] width 56 height 10
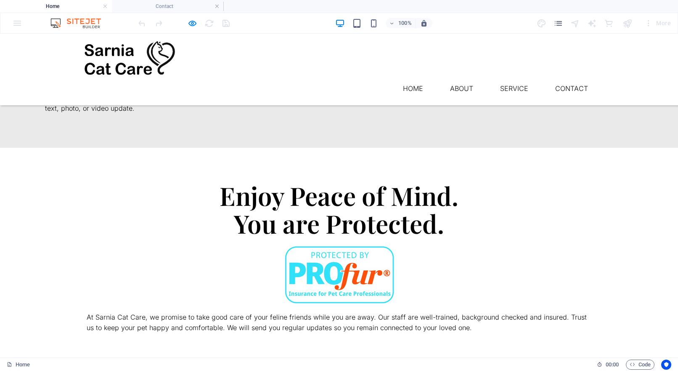
scroll to position [548, 0]
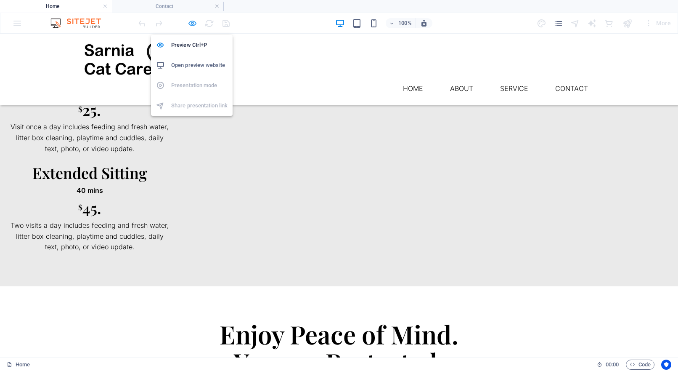
click at [190, 23] on icon "button" at bounding box center [193, 24] width 10 height 10
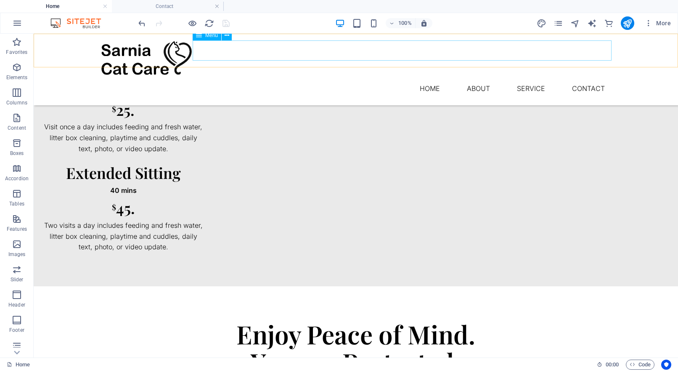
click at [591, 78] on nav "Home About Service Contact" at bounding box center [355, 88] width 511 height 20
select select
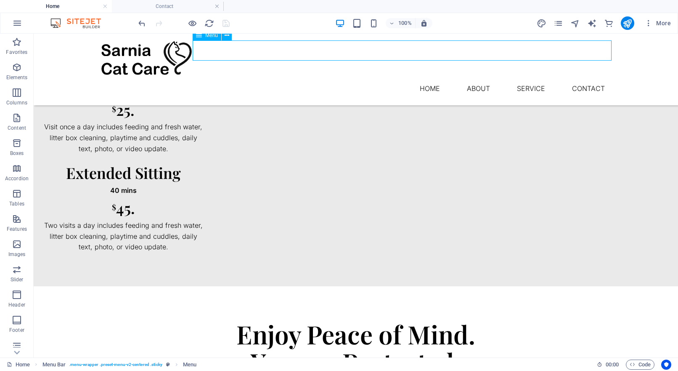
select select
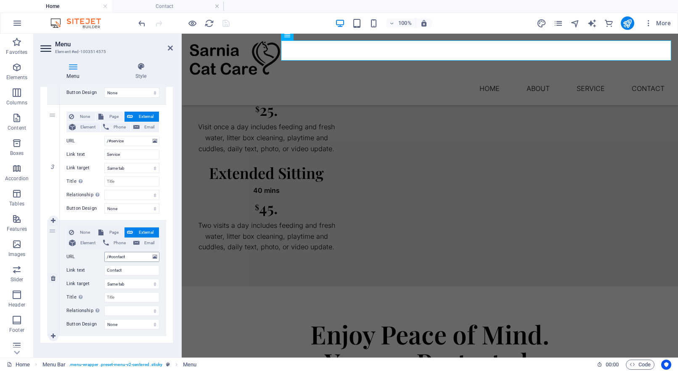
scroll to position [294, 0]
click at [156, 254] on button at bounding box center [155, 255] width 8 height 9
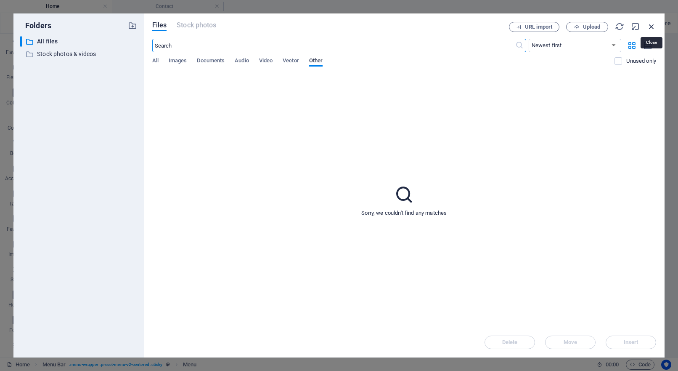
click at [652, 26] on icon "button" at bounding box center [651, 26] width 9 height 9
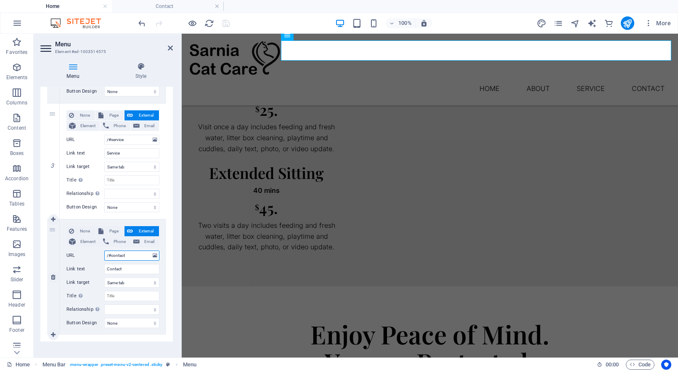
click at [122, 255] on input "/#contact" at bounding box center [131, 255] width 55 height 10
click at [126, 267] on input "Contact" at bounding box center [131, 269] width 55 height 10
click at [124, 299] on input "Title Additional link description, should not be the same as the link text. The…" at bounding box center [131, 296] width 55 height 10
click at [113, 230] on span "Page" at bounding box center [114, 231] width 16 height 10
select select
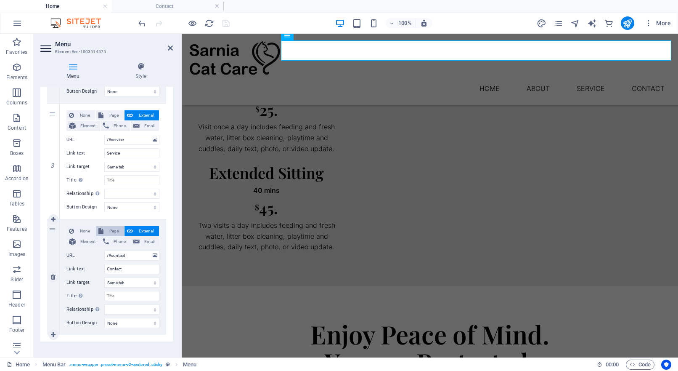
select select
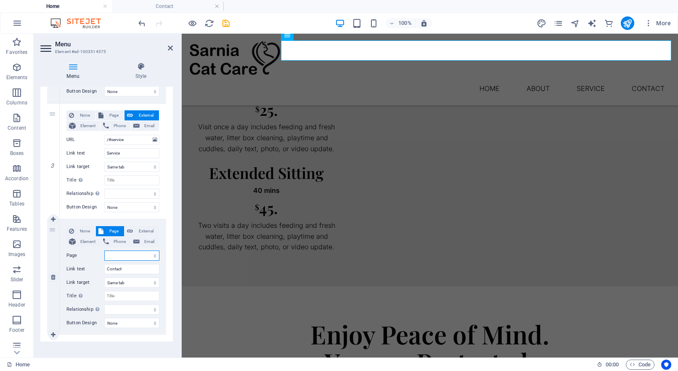
select select "2"
select select
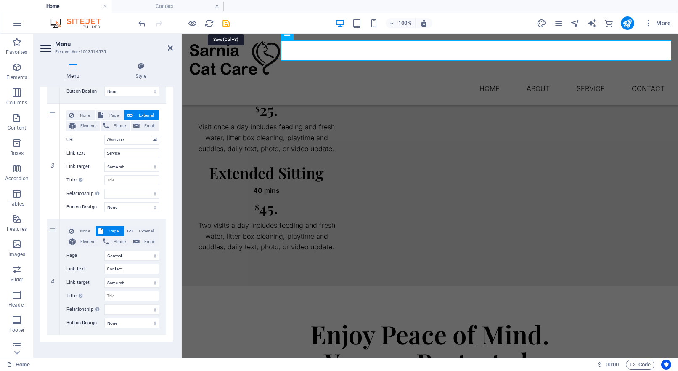
click at [227, 24] on icon "save" at bounding box center [226, 24] width 10 height 10
checkbox input "false"
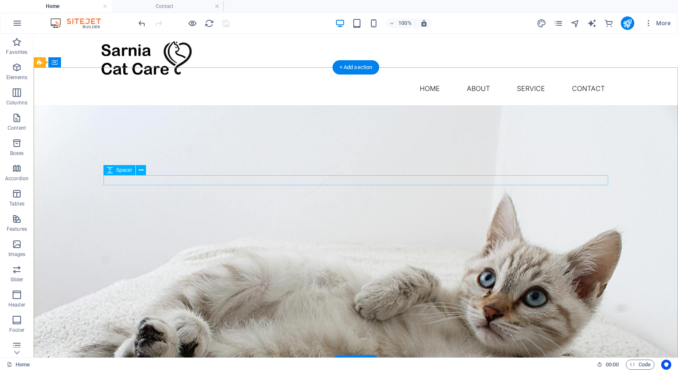
scroll to position [0, 0]
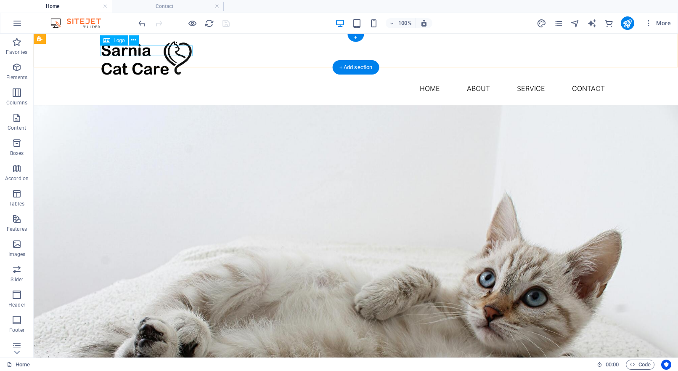
click at [127, 52] on div at bounding box center [355, 59] width 511 height 38
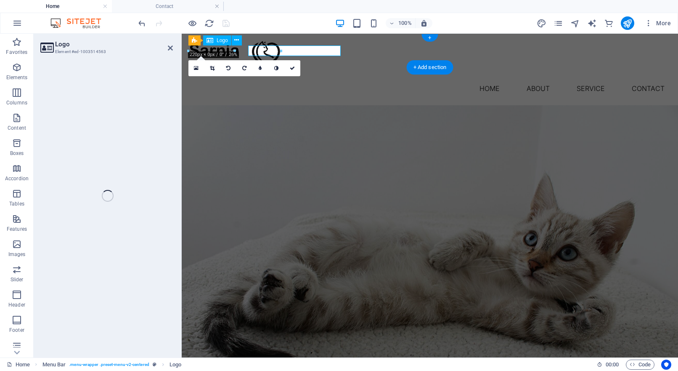
select select "px"
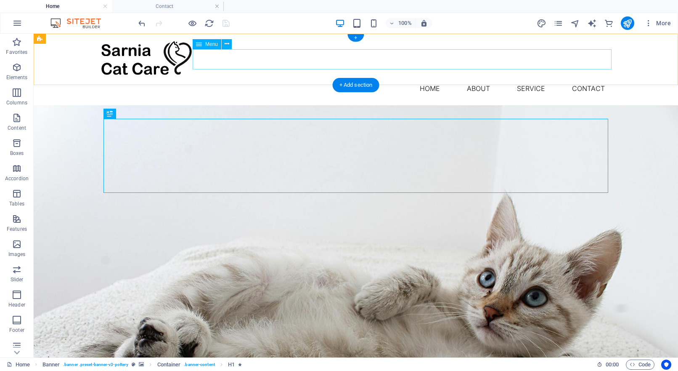
click at [534, 78] on nav "Home About Service Contact" at bounding box center [355, 88] width 511 height 20
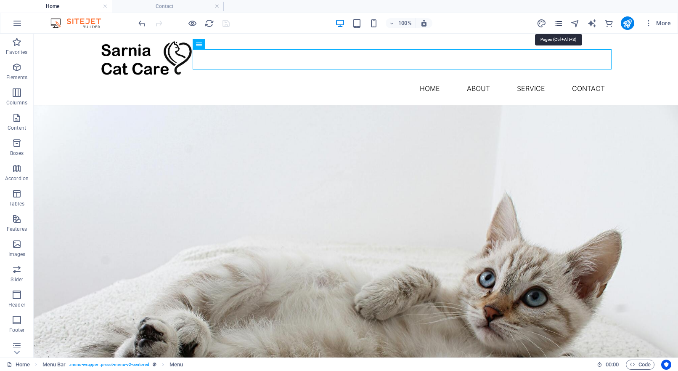
click at [560, 22] on icon "pages" at bounding box center [558, 24] width 10 height 10
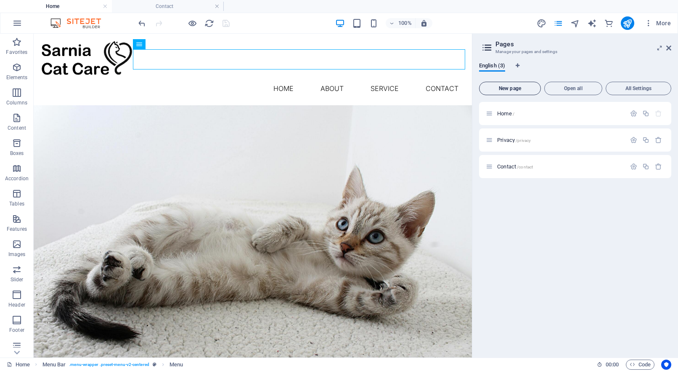
click at [507, 89] on span "New page" at bounding box center [510, 88] width 54 height 5
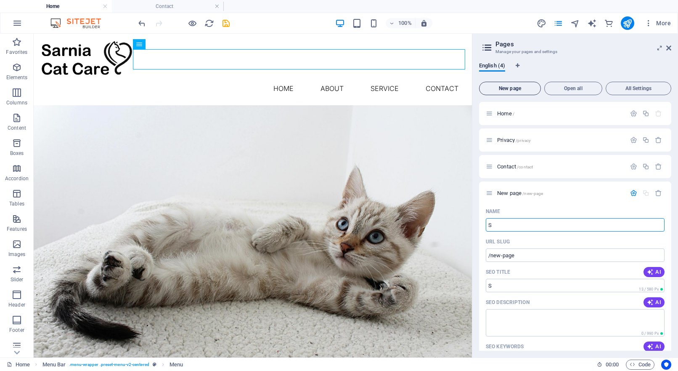
type input "S"
type input "/s"
type input "Ser"
type input "/ser"
type input "Servi"
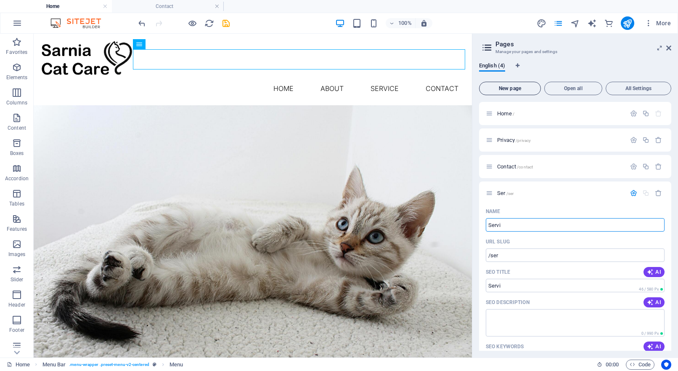
type input "/servi"
type input "Servic"
type input "/servic"
type input "Service"
type input "/service"
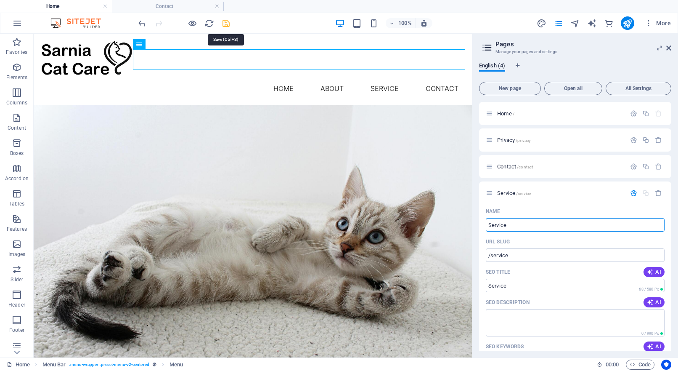
click at [226, 25] on icon "save" at bounding box center [226, 24] width 10 height 10
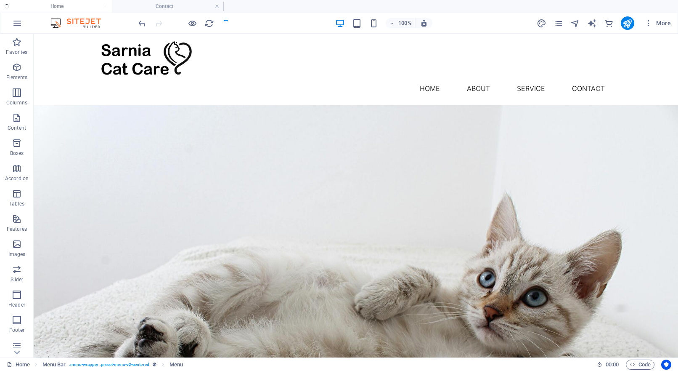
checkbox input "false"
click at [560, 24] on icon "pages" at bounding box center [558, 24] width 10 height 10
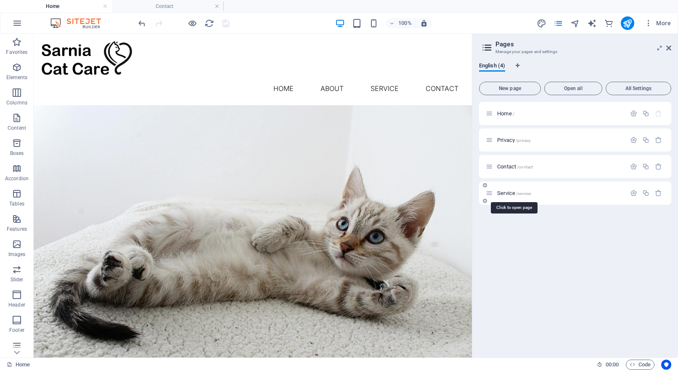
click at [506, 194] on span "Service /service" at bounding box center [514, 193] width 34 height 6
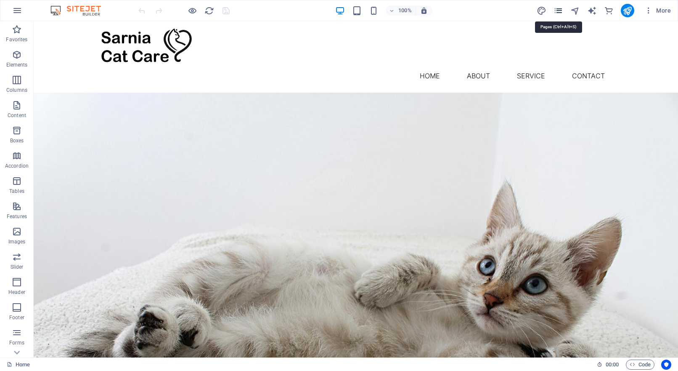
click at [561, 8] on icon "pages" at bounding box center [558, 11] width 10 height 10
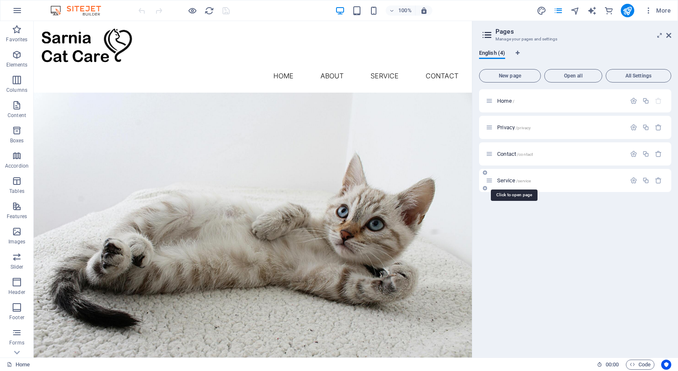
click at [502, 180] on span "Service /service" at bounding box center [514, 180] width 34 height 6
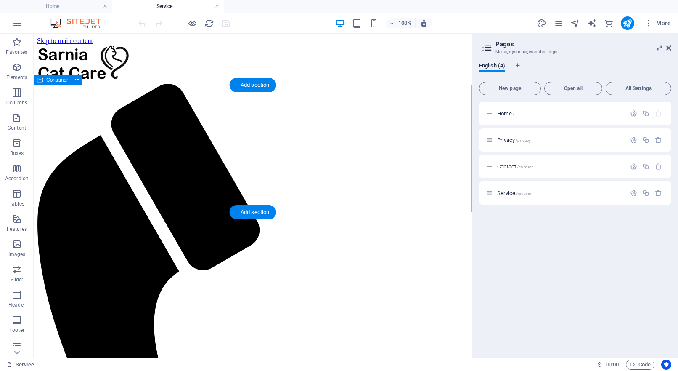
click at [254, 88] on div "+ Add section" at bounding box center [253, 85] width 47 height 14
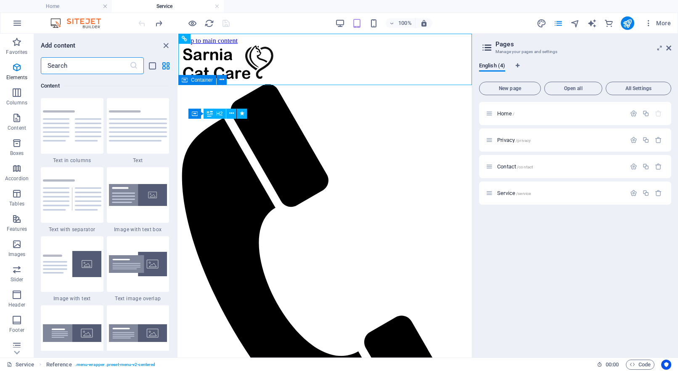
scroll to position [1472, 0]
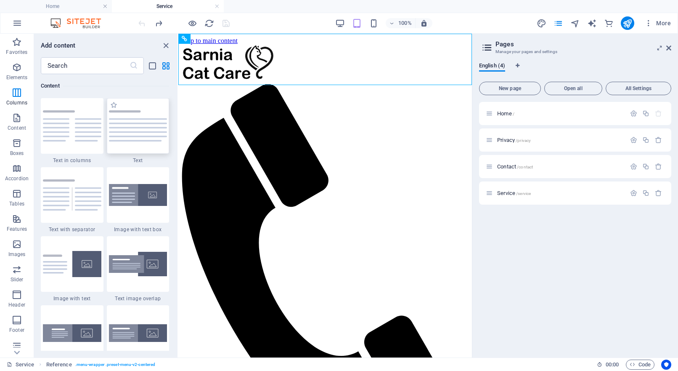
click at [134, 141] on img at bounding box center [138, 125] width 58 height 31
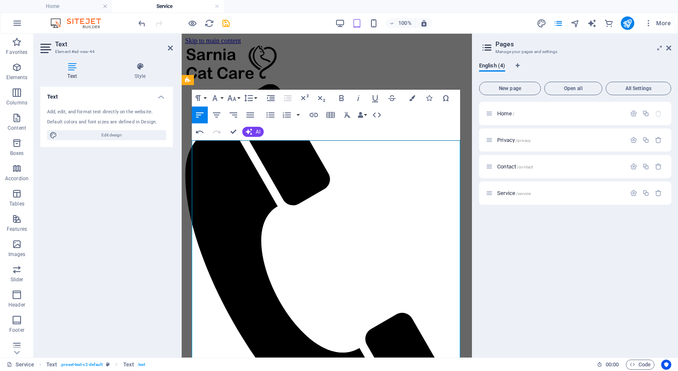
scroll to position [4479, 2]
click at [533, 246] on div "Home / Privacy /privacy Contact /contact Service /service" at bounding box center [575, 226] width 192 height 249
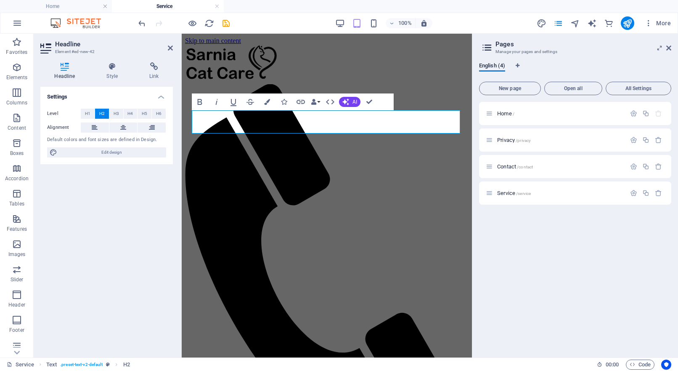
click at [577, 295] on div "Home / Privacy /privacy Contact /contact Service /service" at bounding box center [575, 226] width 192 height 249
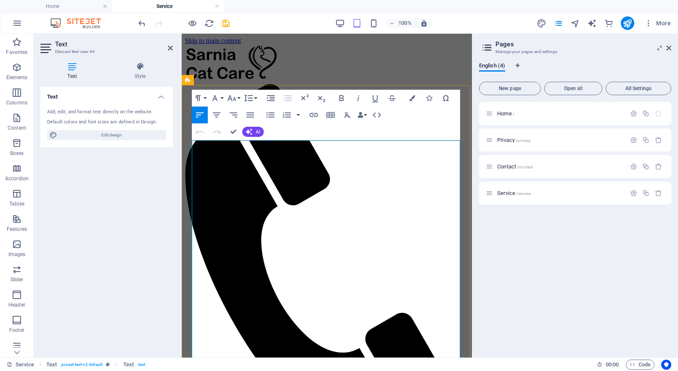
drag, startPoint x: 211, startPoint y: 178, endPoint x: 211, endPoint y: 140, distance: 38.7
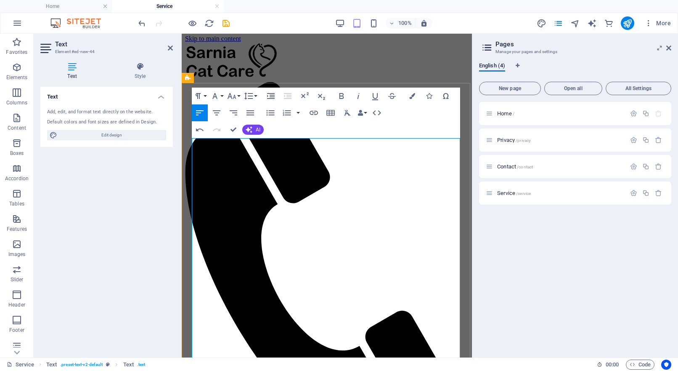
scroll to position [1, 0]
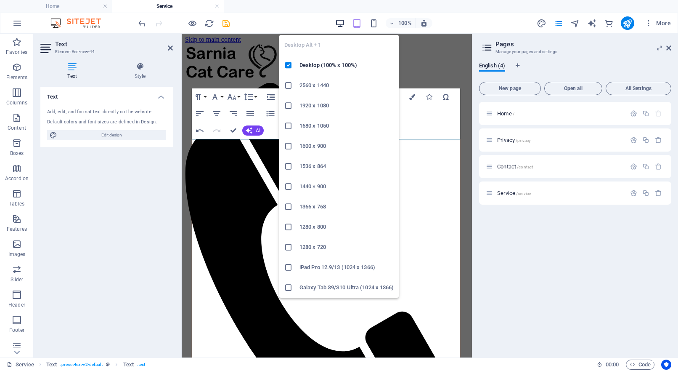
click at [340, 25] on icon "button" at bounding box center [340, 24] width 10 height 10
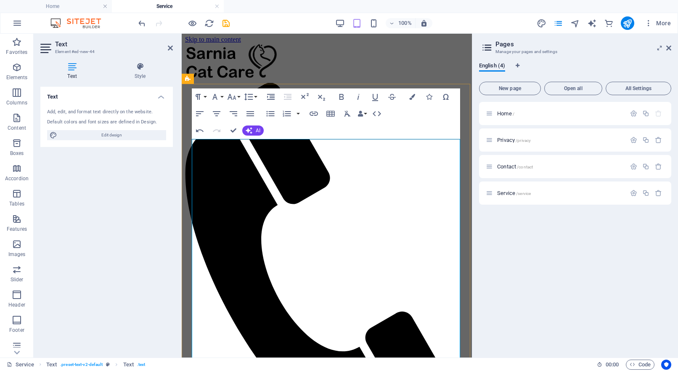
click at [339, 97] on icon "button" at bounding box center [341, 97] width 5 height 6
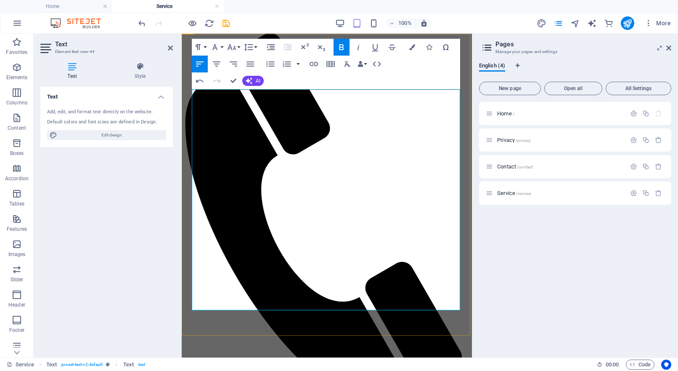
scroll to position [50, 0]
drag, startPoint x: 347, startPoint y: 307, endPoint x: 191, endPoint y: 187, distance: 196.8
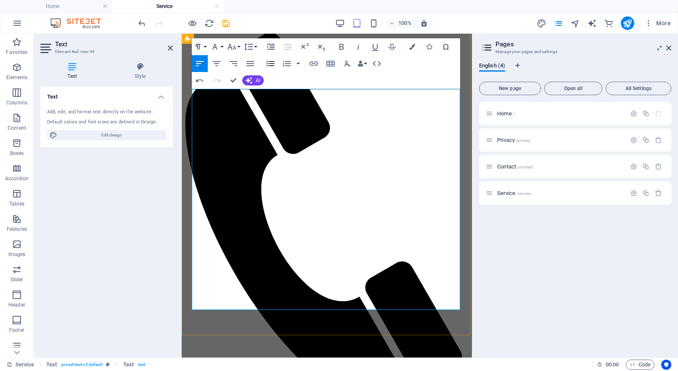
click at [273, 64] on icon "button" at bounding box center [271, 63] width 8 height 5
drag, startPoint x: 307, startPoint y: 148, endPoint x: 187, endPoint y: 148, distance: 119.9
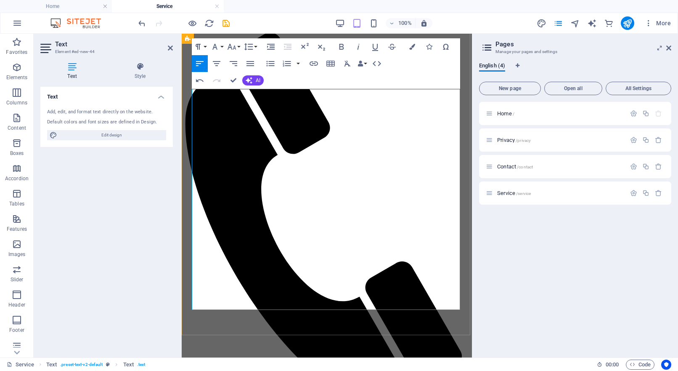
drag, startPoint x: 277, startPoint y: 144, endPoint x: 270, endPoint y: 142, distance: 7.5
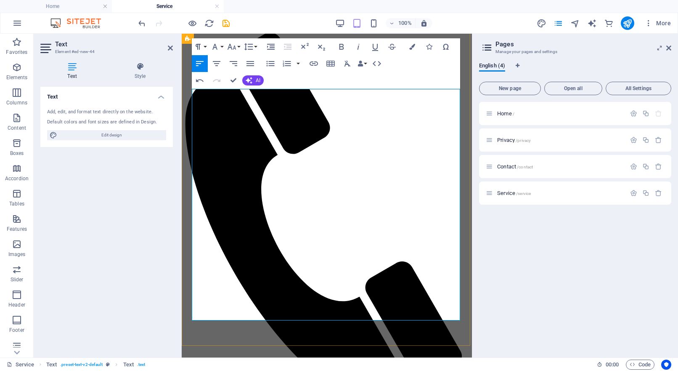
click at [338, 47] on icon "button" at bounding box center [341, 47] width 10 height 10
drag, startPoint x: 270, startPoint y: 126, endPoint x: 191, endPoint y: 114, distance: 80.7
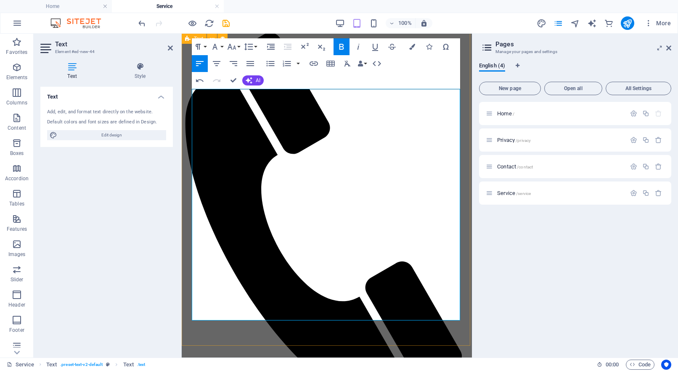
click at [342, 49] on icon "button" at bounding box center [341, 47] width 5 height 6
click at [514, 301] on div "Home / Privacy /privacy Contact /contact Service /service" at bounding box center [575, 226] width 192 height 249
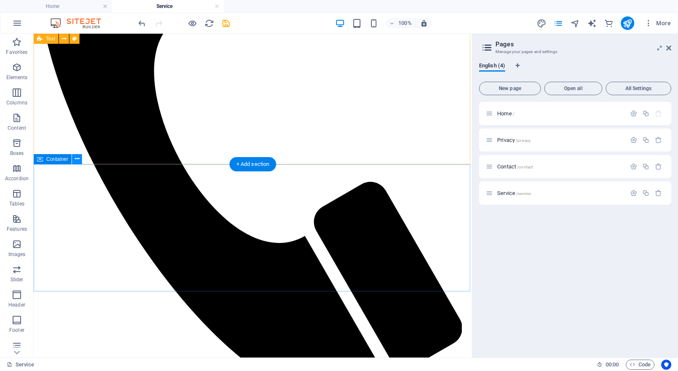
scroll to position [255, 0]
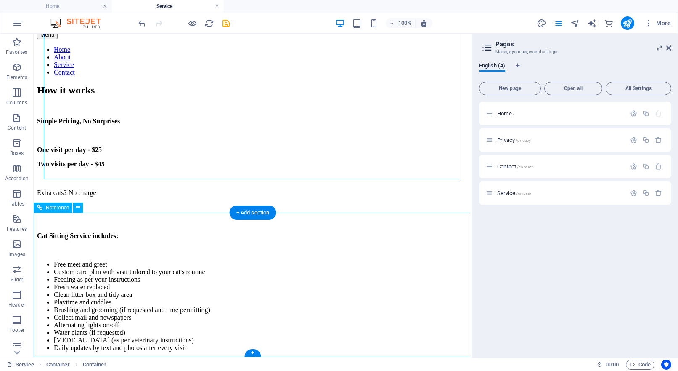
scroll to position [619, 0]
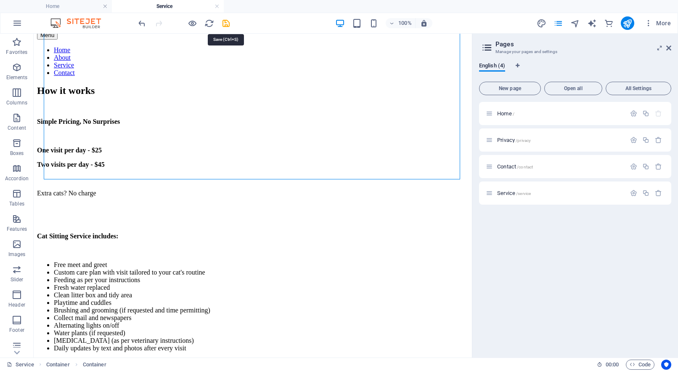
click at [225, 25] on icon "save" at bounding box center [226, 24] width 10 height 10
checkbox input "false"
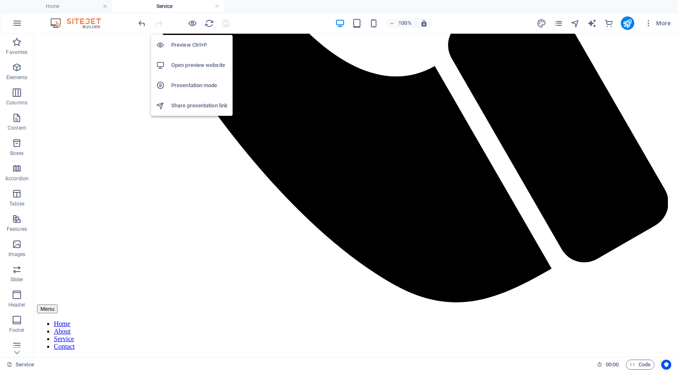
click at [191, 66] on h6 "Open preview website" at bounding box center [199, 65] width 56 height 10
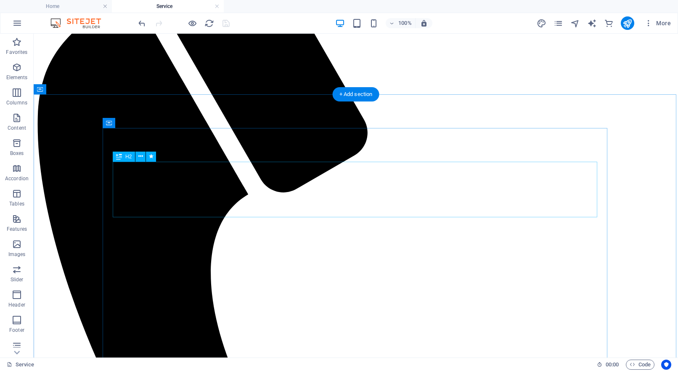
scroll to position [0, 0]
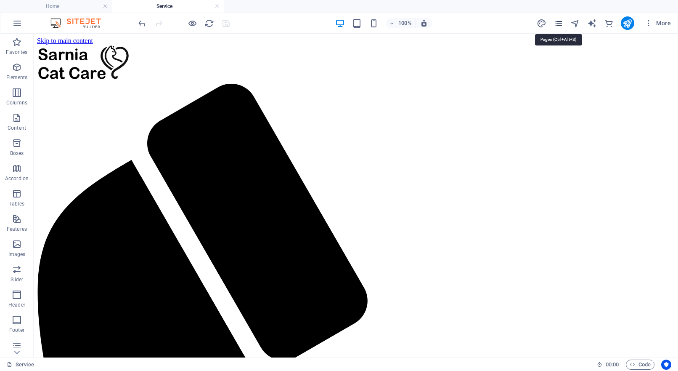
click at [559, 23] on icon "pages" at bounding box center [558, 24] width 10 height 10
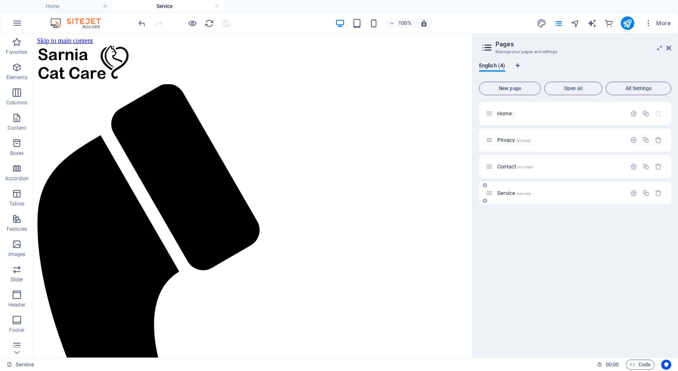
drag, startPoint x: 545, startPoint y: 244, endPoint x: 522, endPoint y: 182, distance: 66.3
click at [545, 244] on div "Home / Privacy /privacy Contact /contact Service /service" at bounding box center [575, 226] width 192 height 249
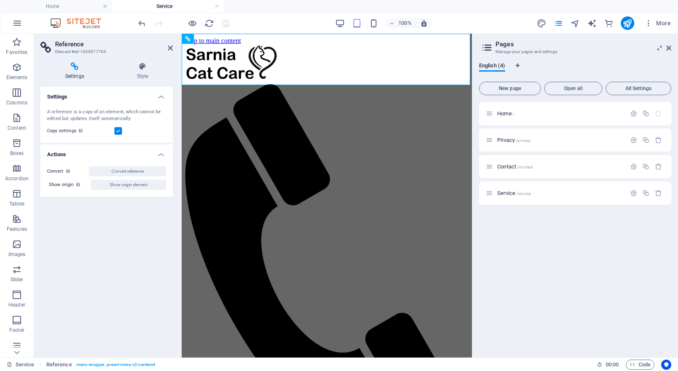
click at [547, 213] on div "Home / Privacy /privacy Contact /contact Service /service" at bounding box center [575, 226] width 192 height 249
click at [496, 111] on div "Home /" at bounding box center [560, 113] width 131 height 5
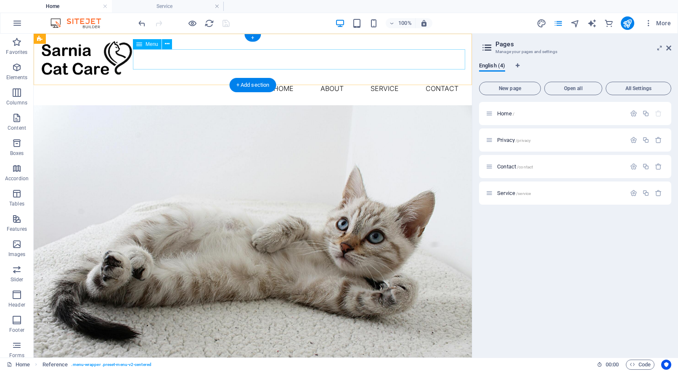
click at [391, 78] on nav "Home About Service Contact" at bounding box center [252, 88] width 425 height 20
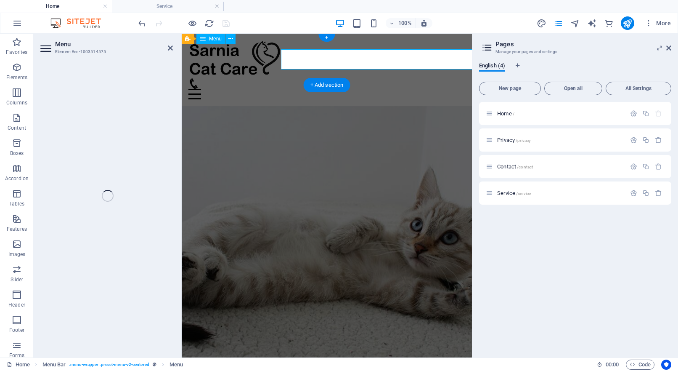
select select
select select "2"
select select
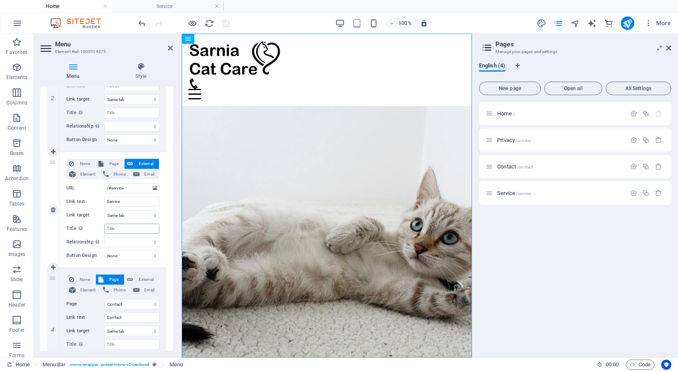
scroll to position [247, 0]
click at [116, 162] on span "Page" at bounding box center [114, 162] width 16 height 10
select select
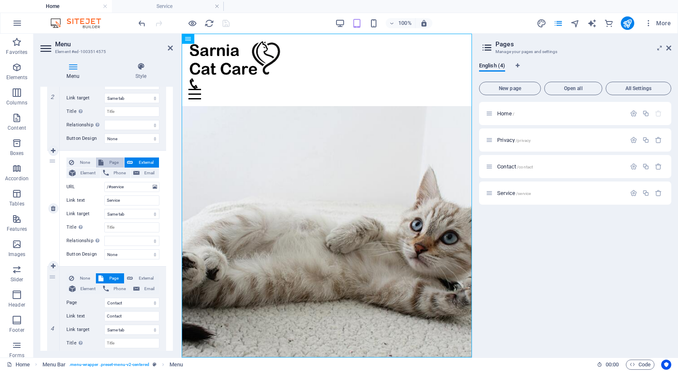
select select
select select "3"
select select
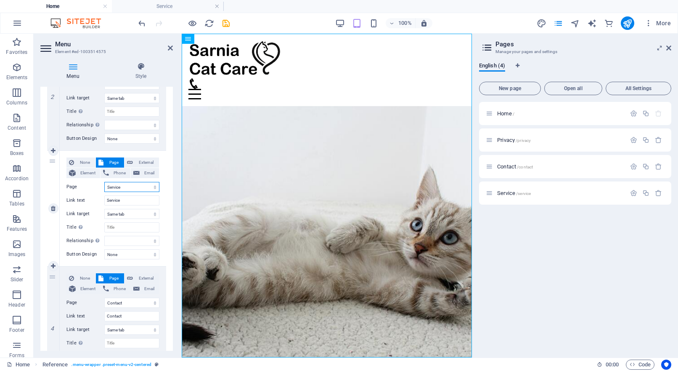
select select
click at [225, 24] on icon "save" at bounding box center [226, 24] width 10 height 10
checkbox input "false"
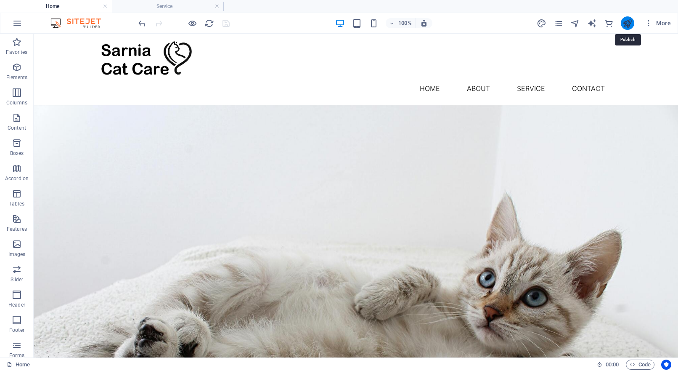
click at [629, 21] on icon "publish" at bounding box center [627, 24] width 10 height 10
